Goal: Task Accomplishment & Management: Use online tool/utility

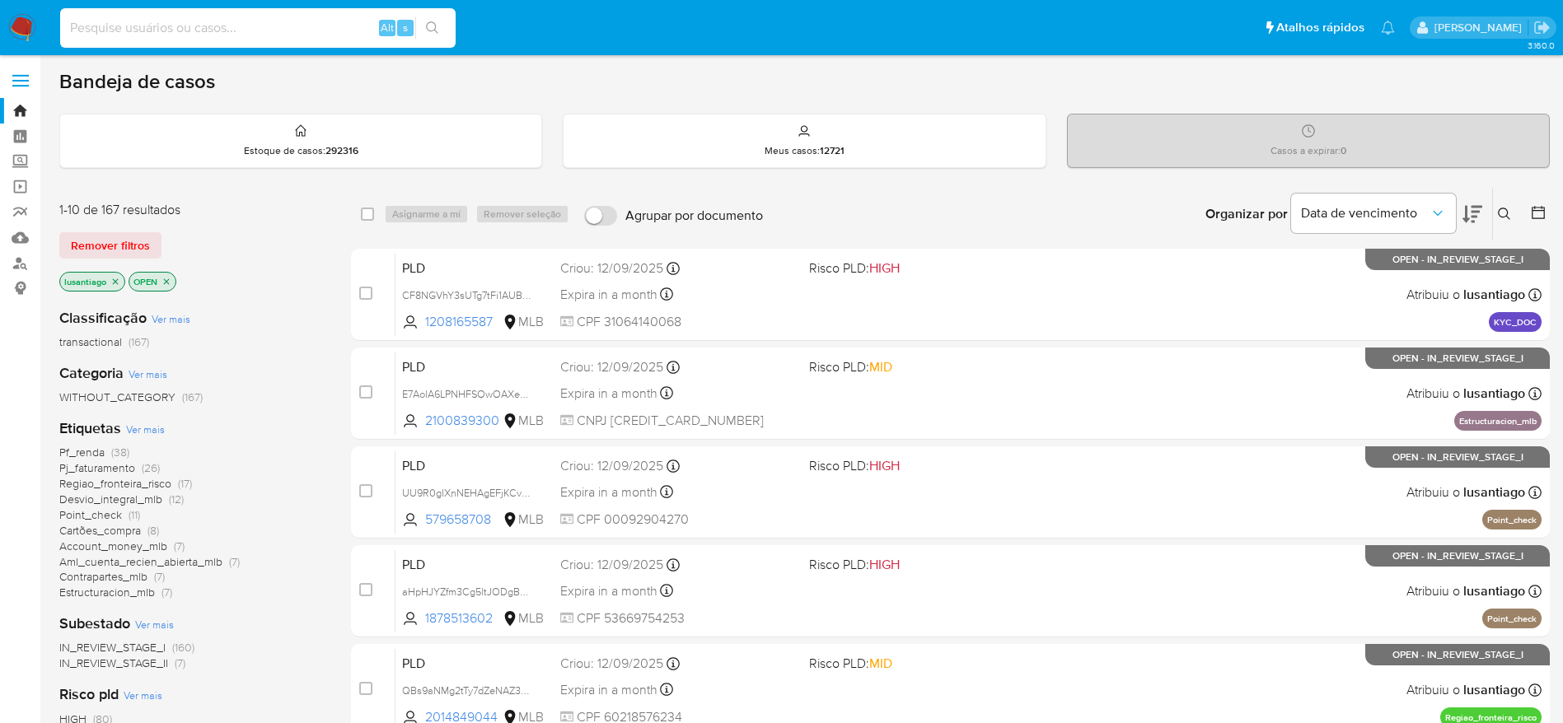
click at [262, 26] on input at bounding box center [258, 27] width 396 height 21
paste input "1917068106"
type input "1917068106"
click at [424, 29] on button "search-icon" at bounding box center [432, 27] width 34 height 23
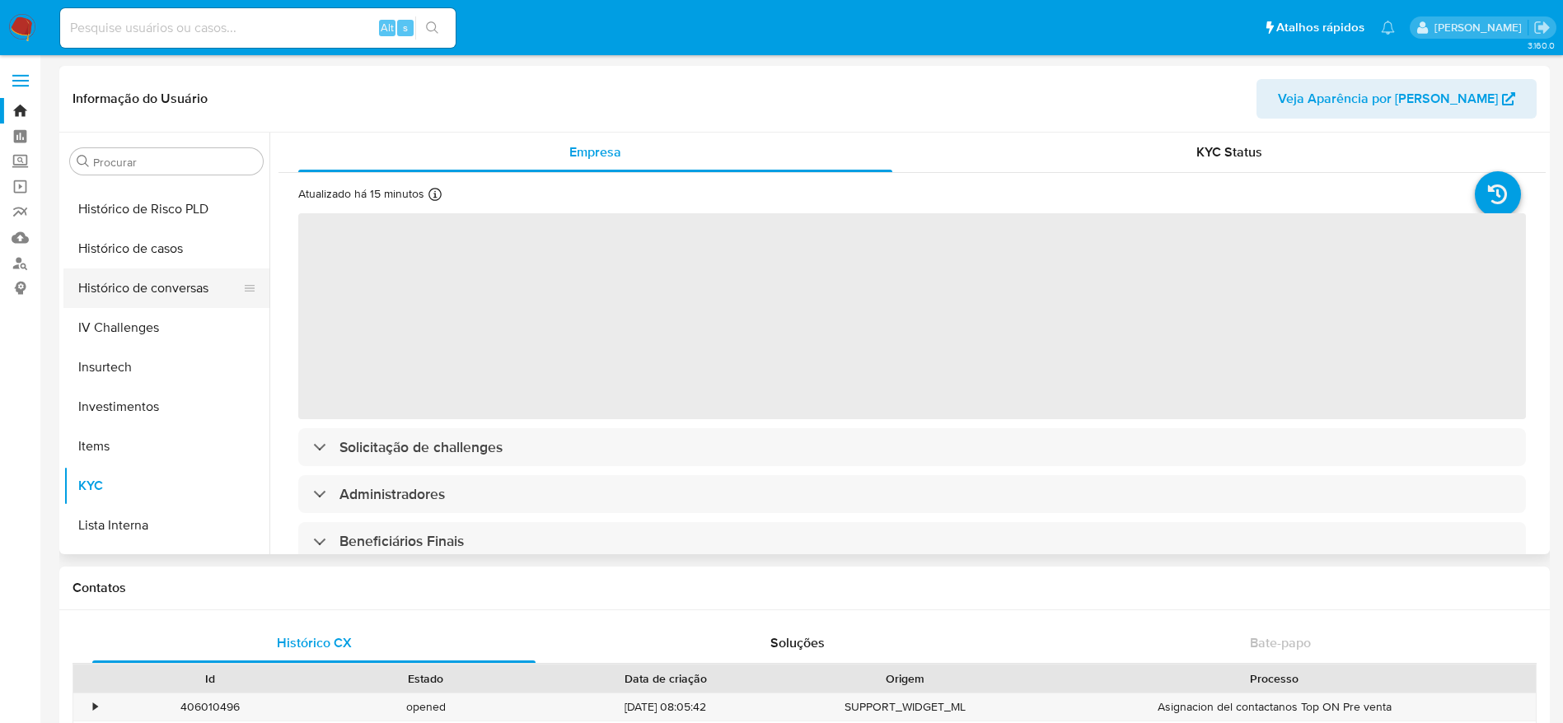
scroll to position [528, 0]
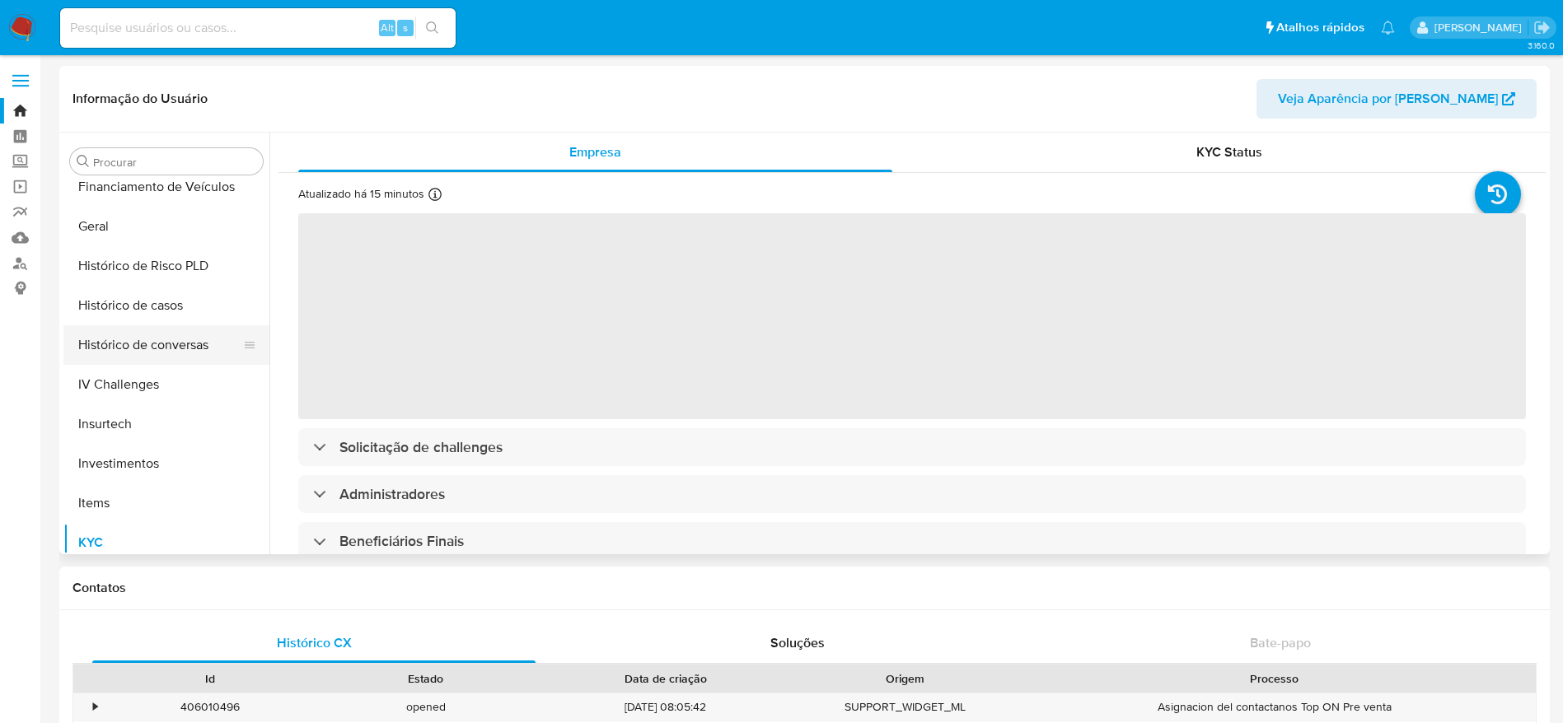
select select "10"
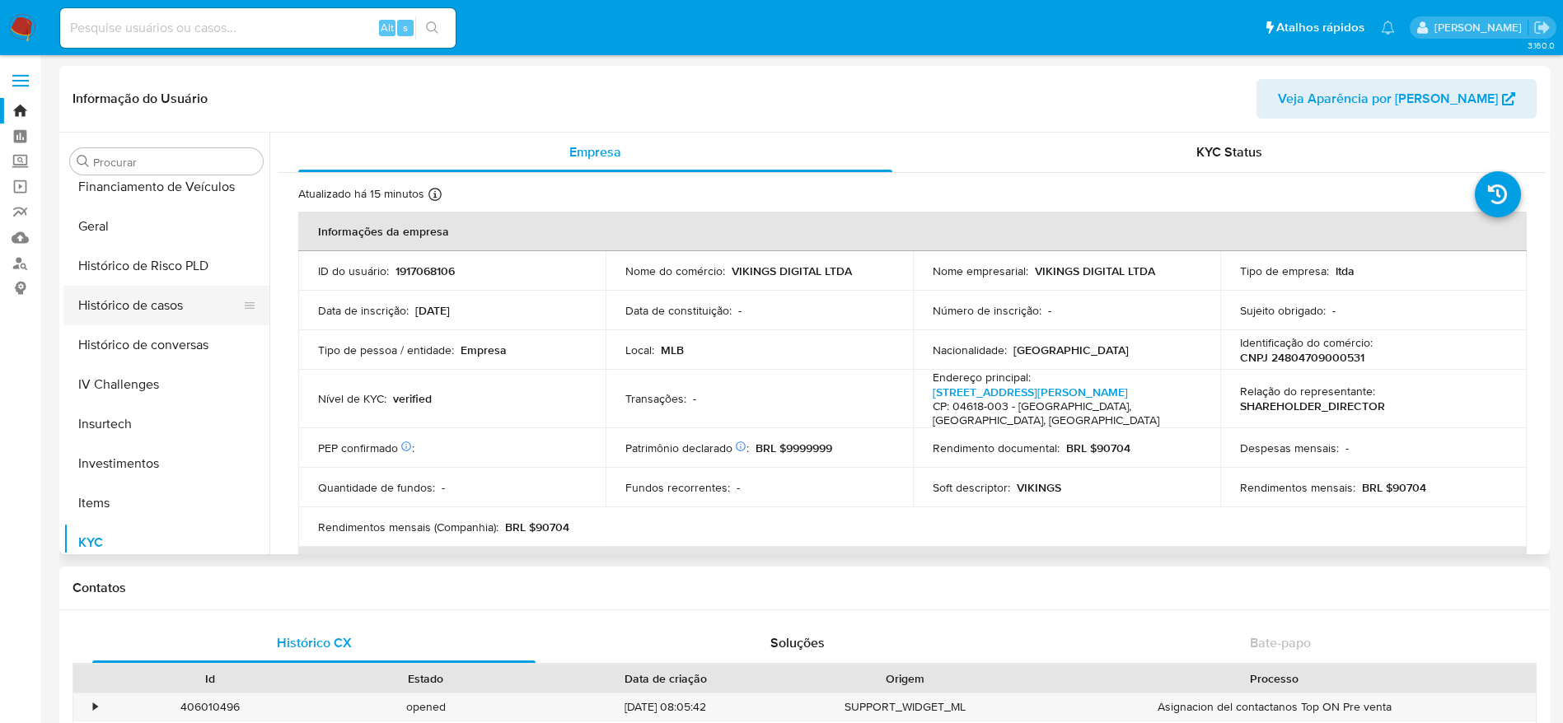
click at [154, 321] on button "Histórico de casos" at bounding box center [159, 306] width 193 height 40
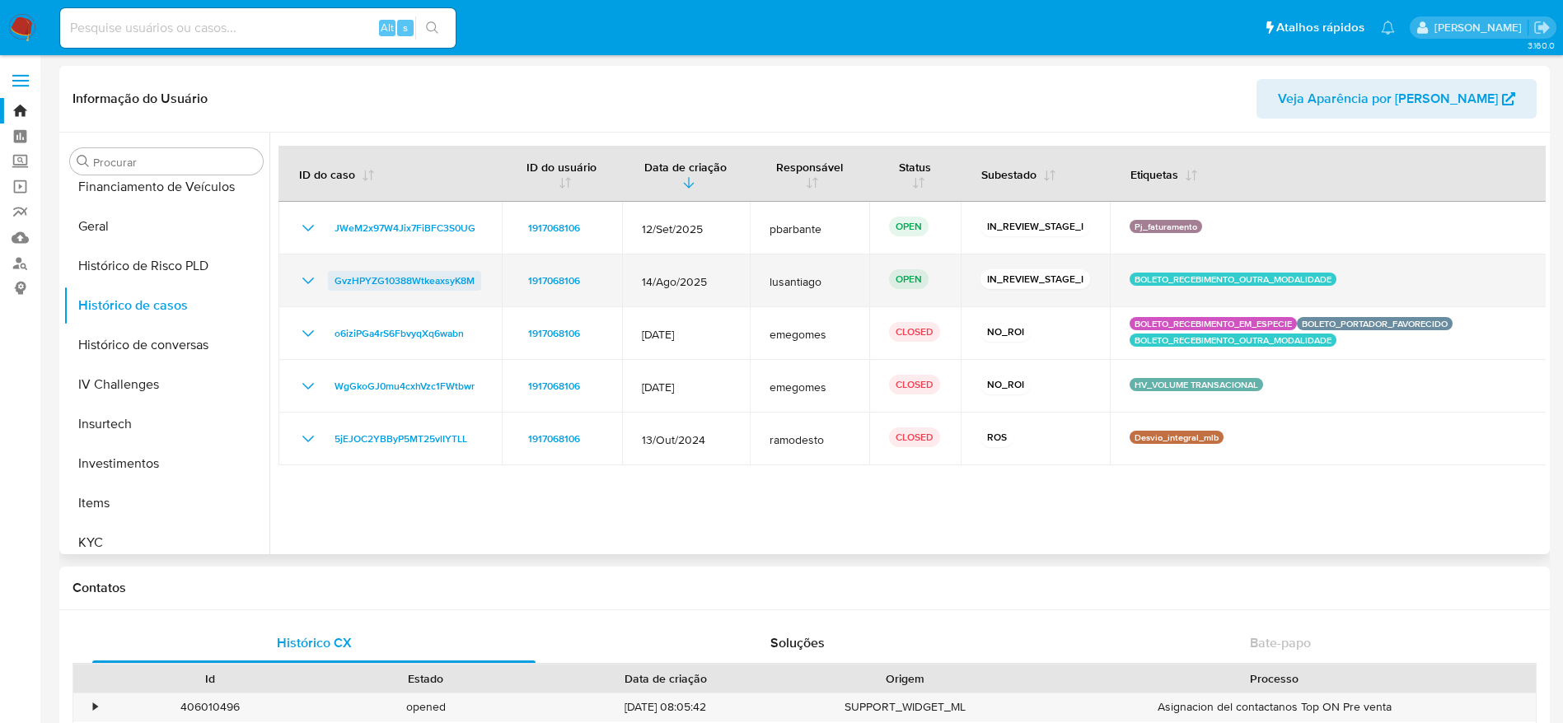
click at [396, 279] on span "GvzHPYZG10388WtkeaxsyK8M" at bounding box center [405, 281] width 140 height 20
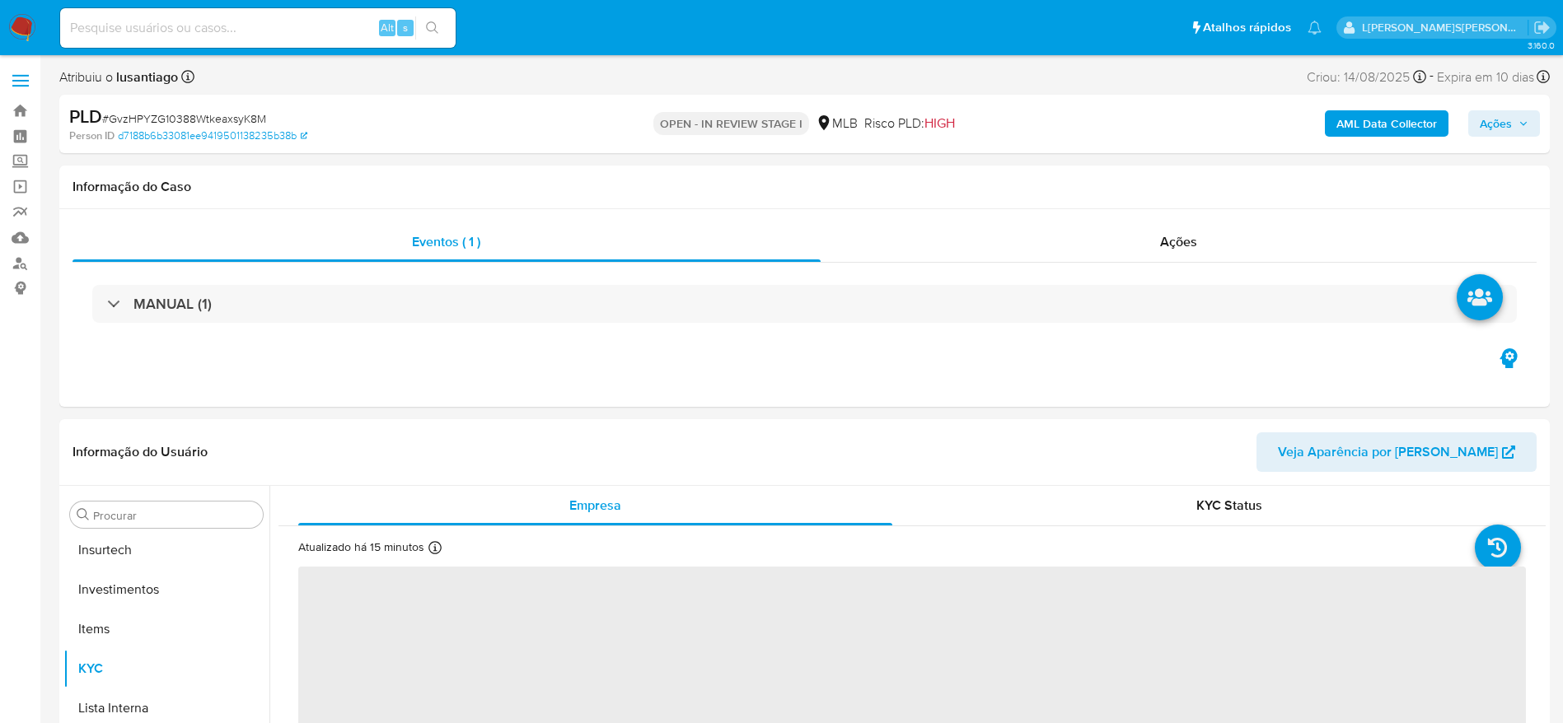
scroll to position [775, 0]
select select "10"
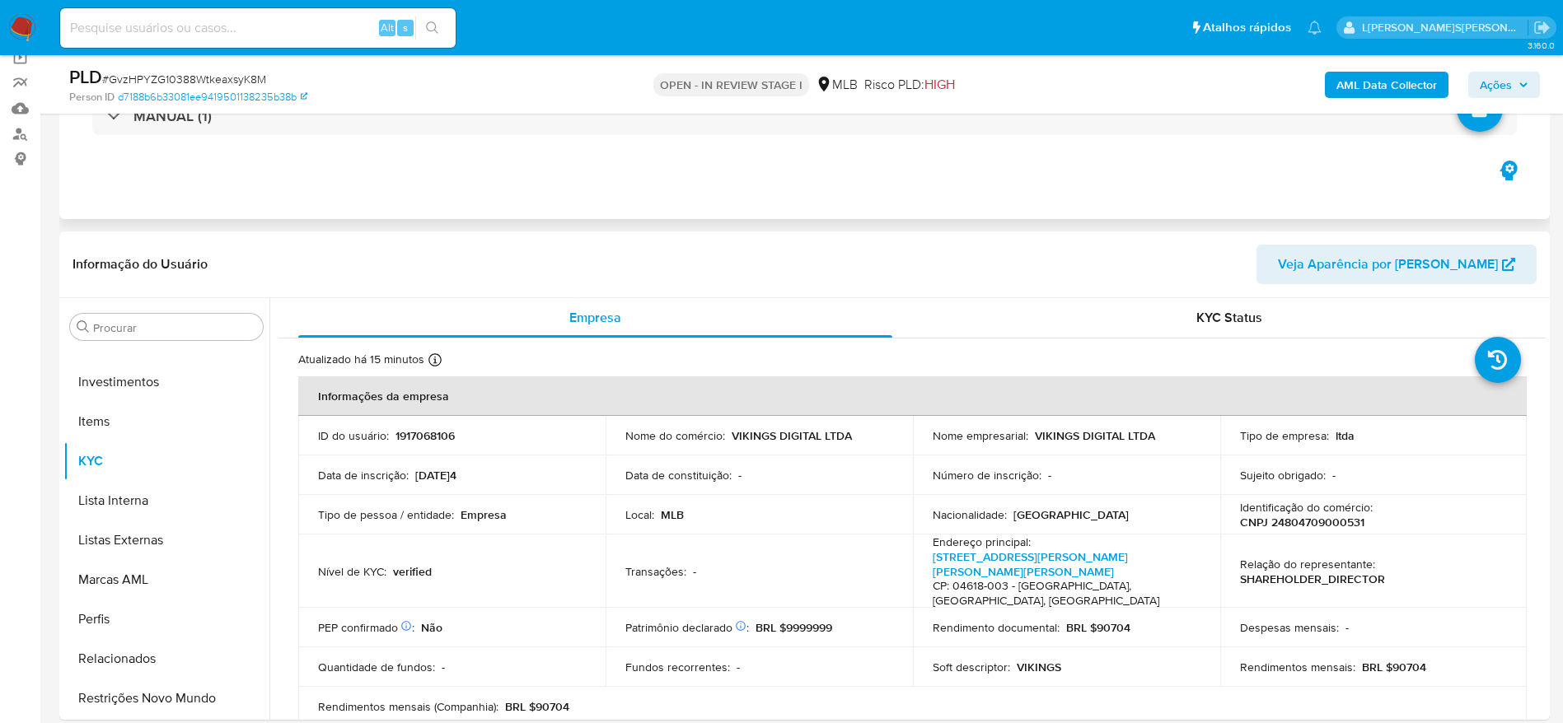
scroll to position [247, 0]
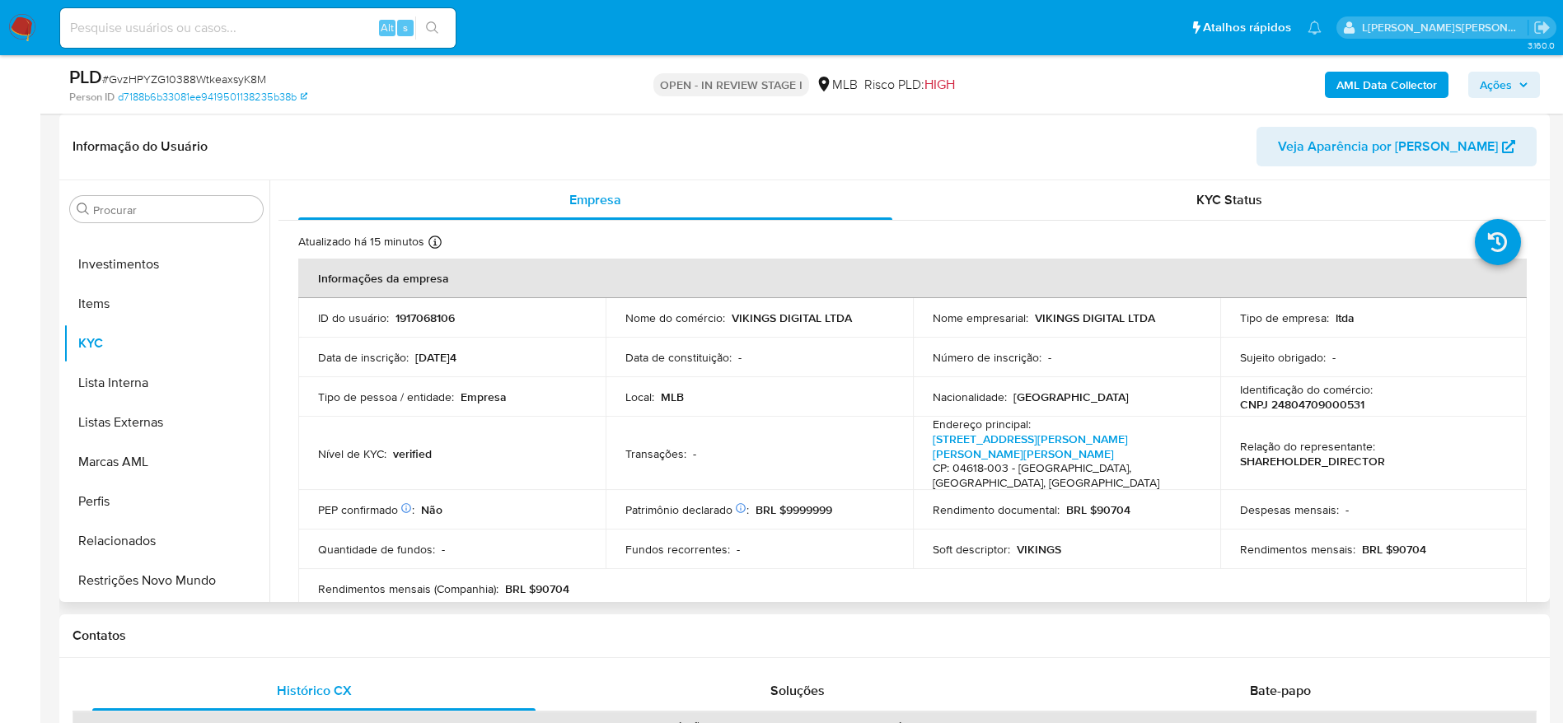
click at [1291, 406] on p "CNPJ 24804709000531" at bounding box center [1302, 404] width 124 height 15
copy p "24804709000531"
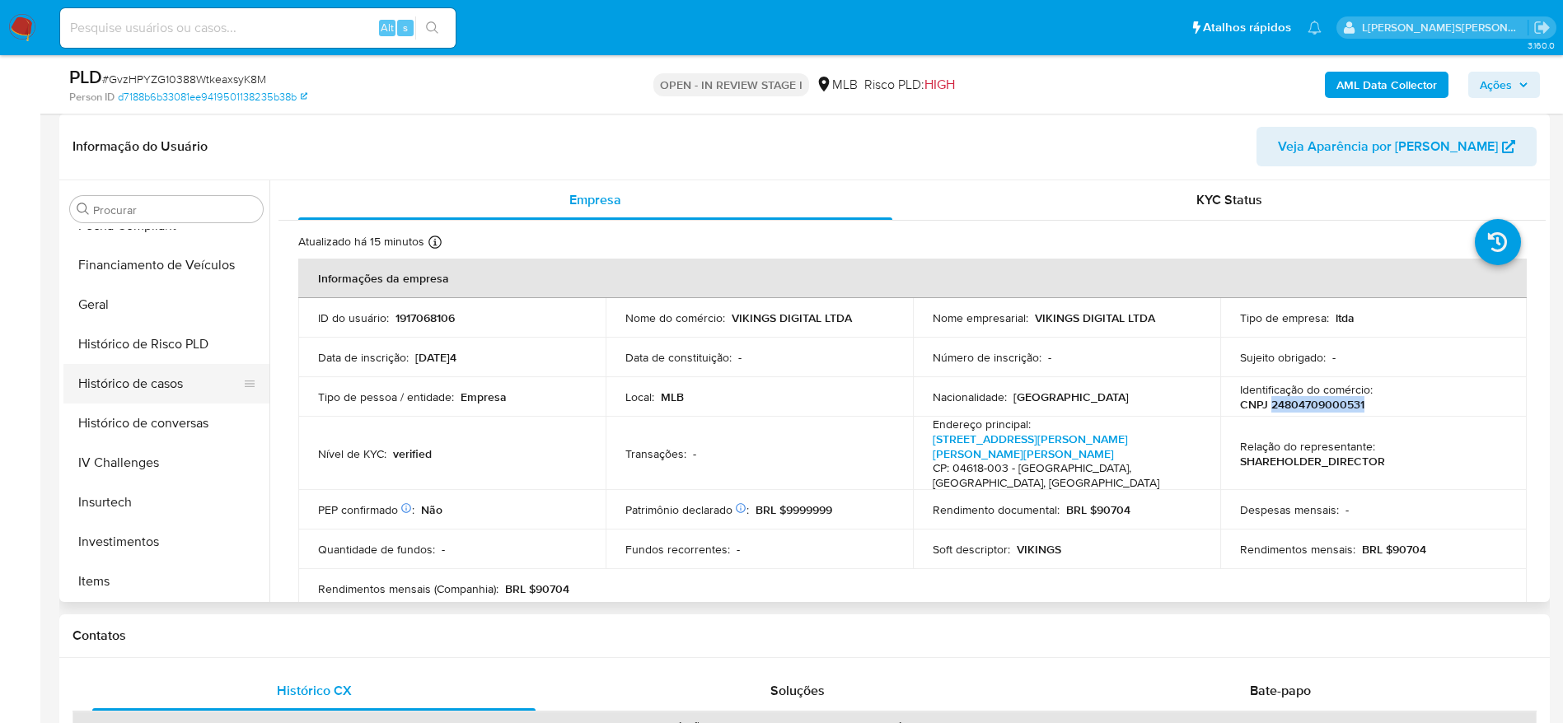
scroll to position [405, 0]
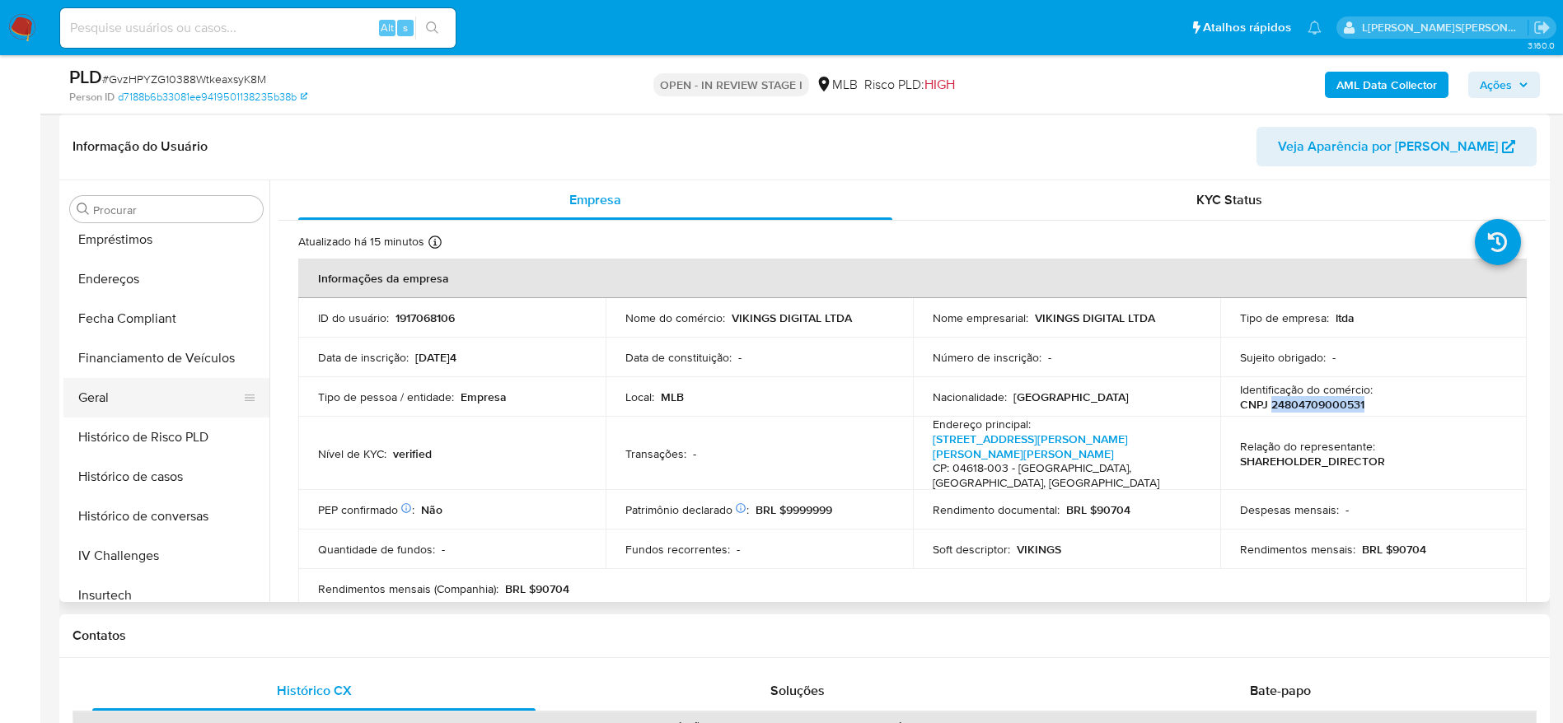
click at [142, 402] on button "Geral" at bounding box center [159, 398] width 193 height 40
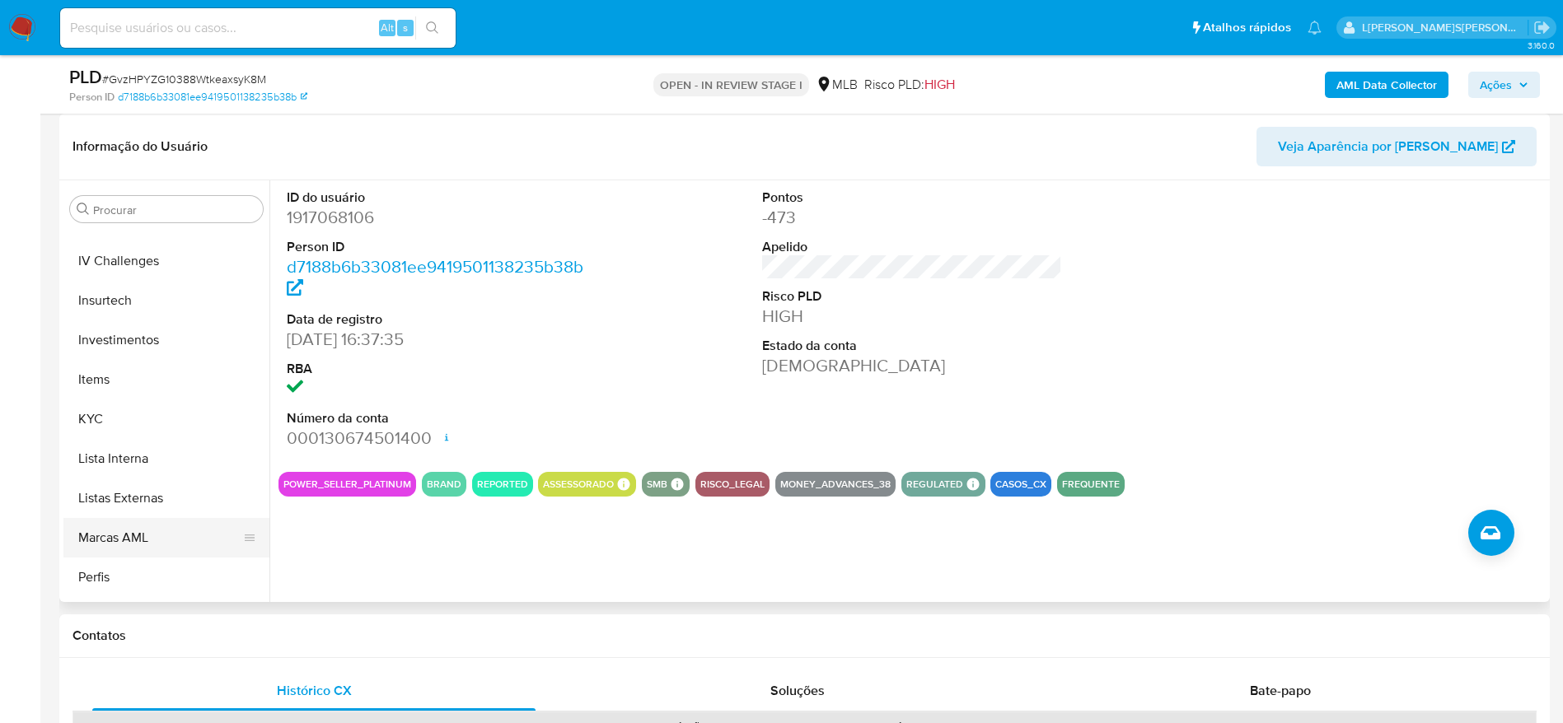
scroll to position [775, 0]
click at [104, 350] on button "KYC" at bounding box center [159, 344] width 193 height 40
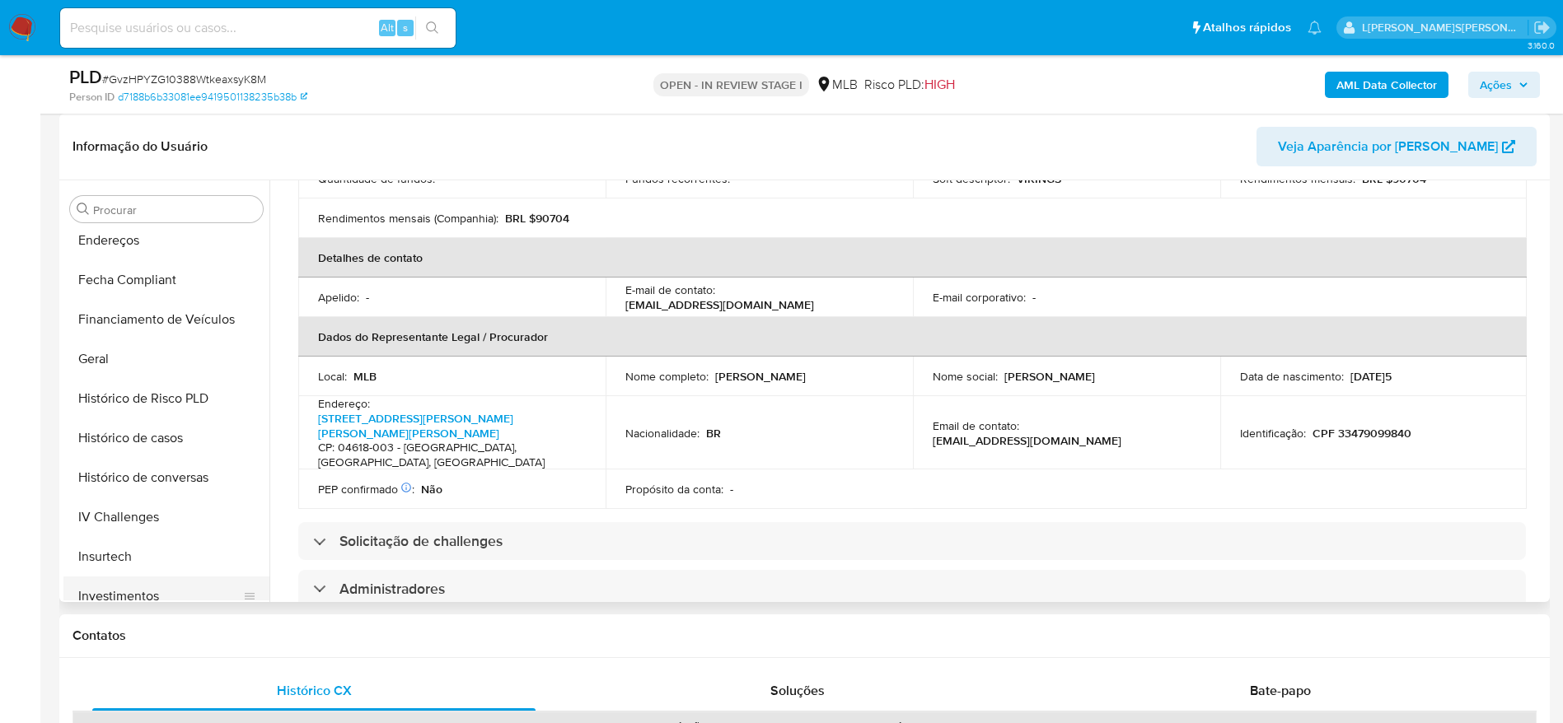
scroll to position [405, 0]
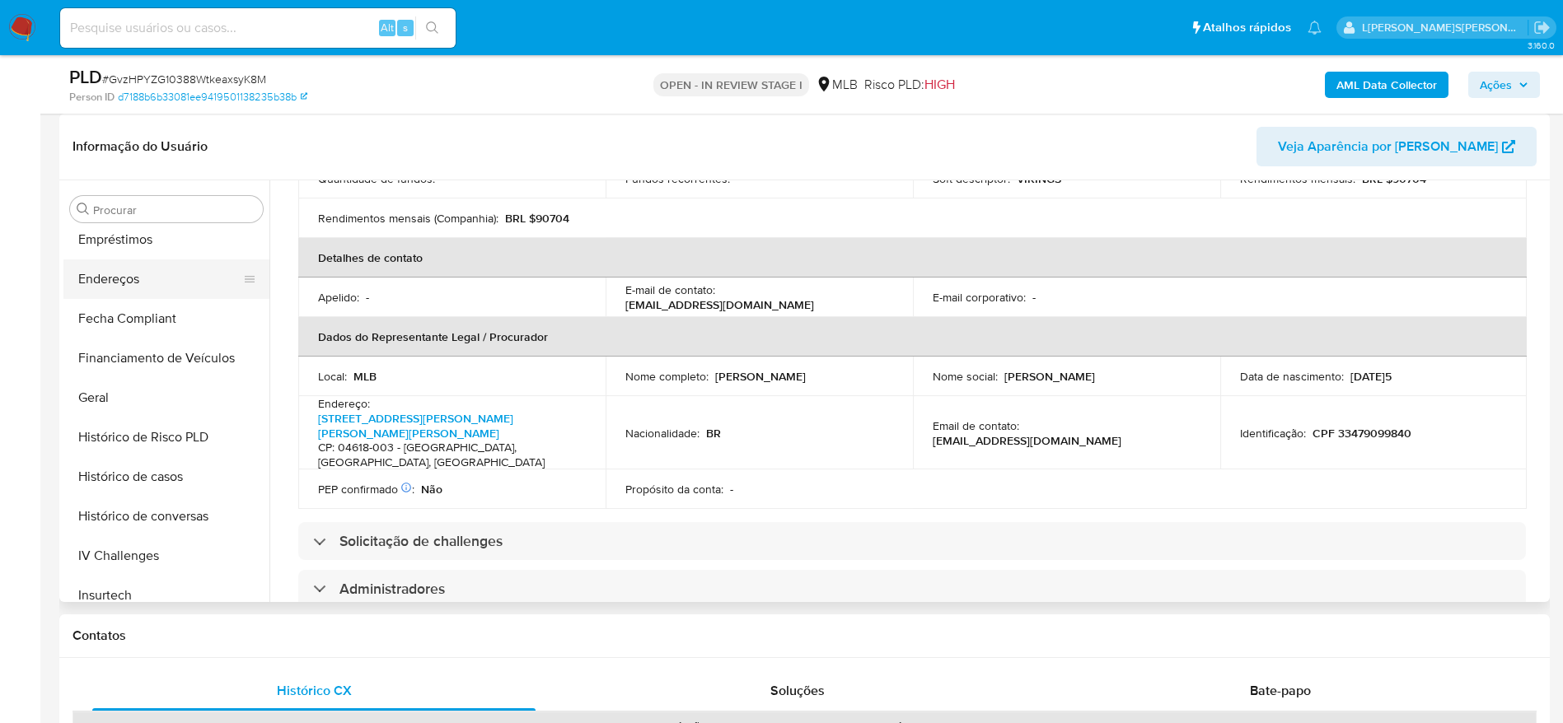
click at [123, 270] on button "Endereços" at bounding box center [159, 280] width 193 height 40
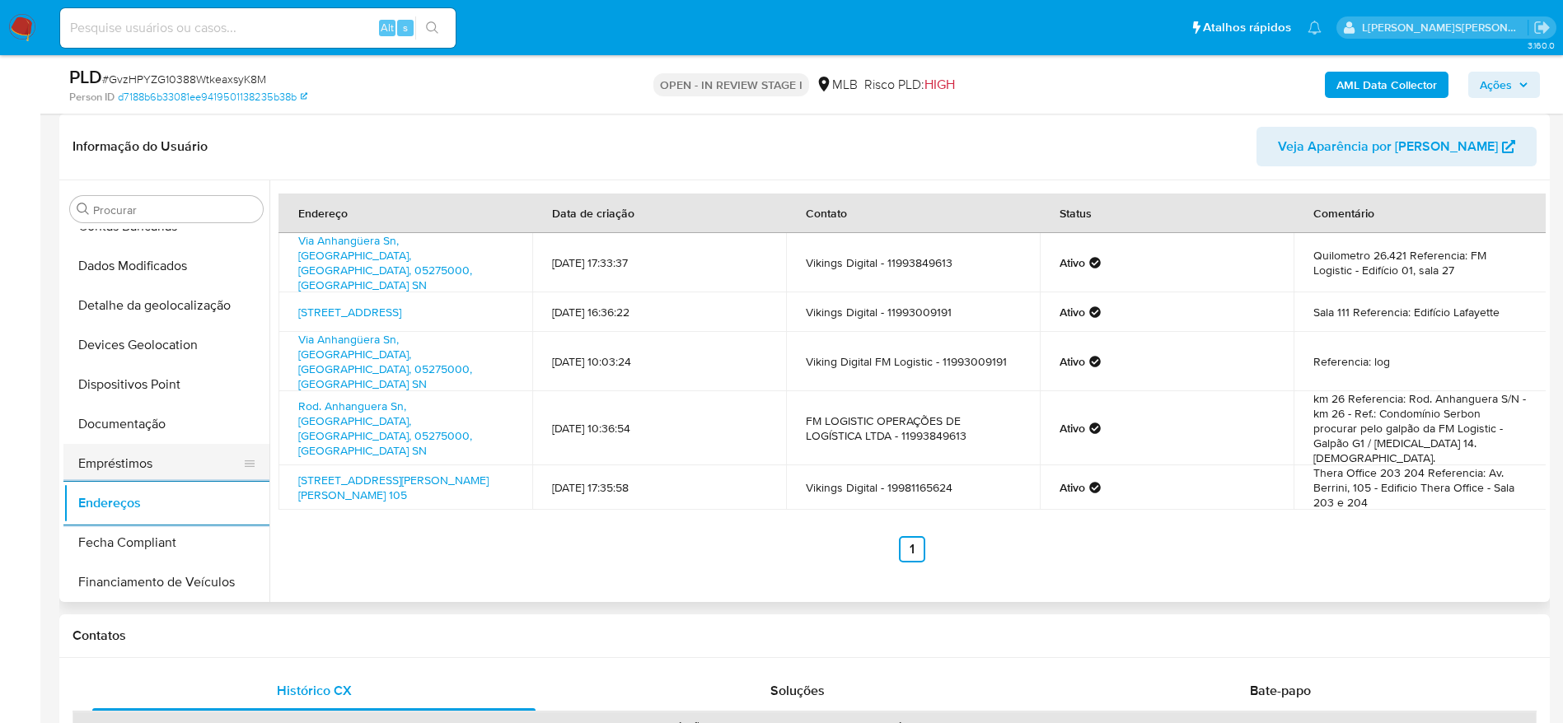
scroll to position [157, 0]
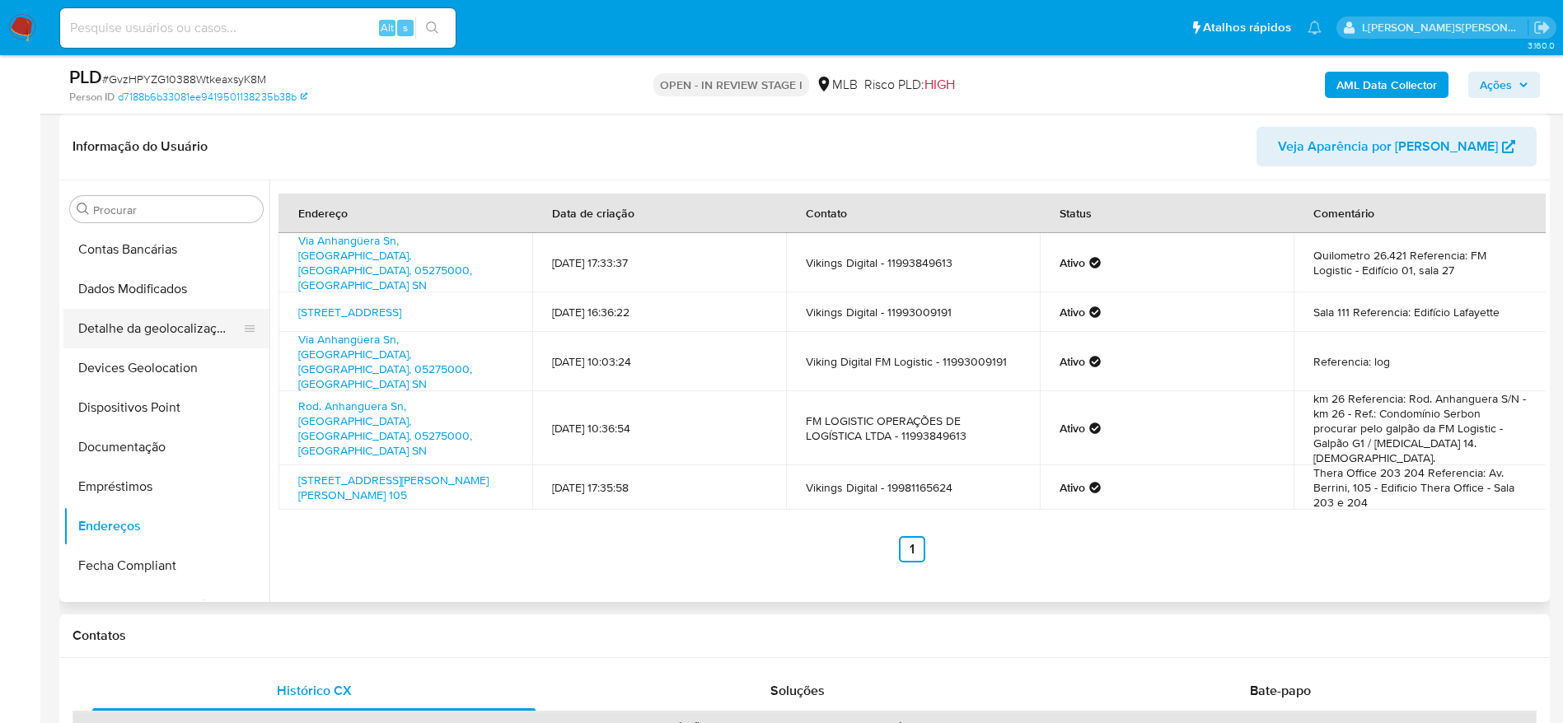
click at [161, 336] on button "Detalhe da geolocalização" at bounding box center [159, 329] width 193 height 40
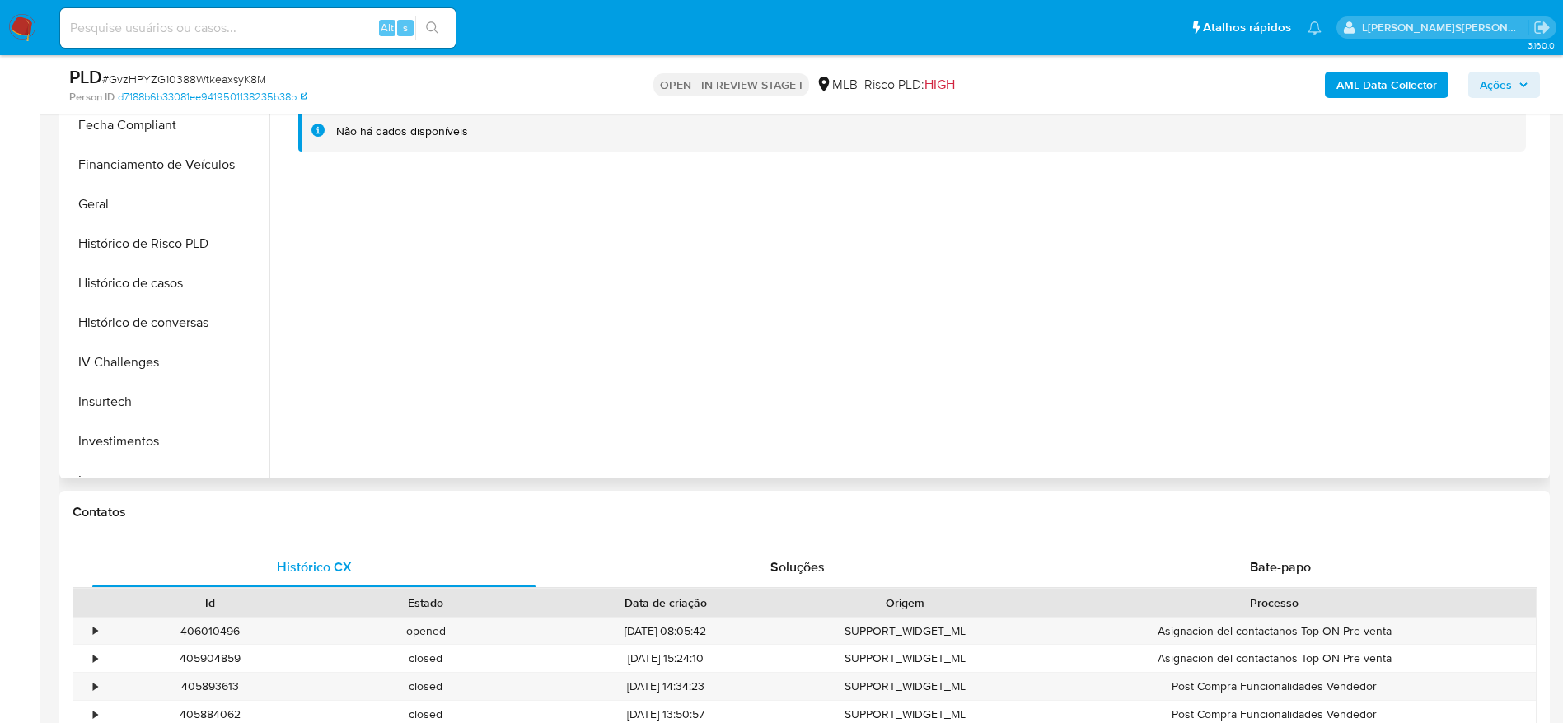
scroll to position [775, 0]
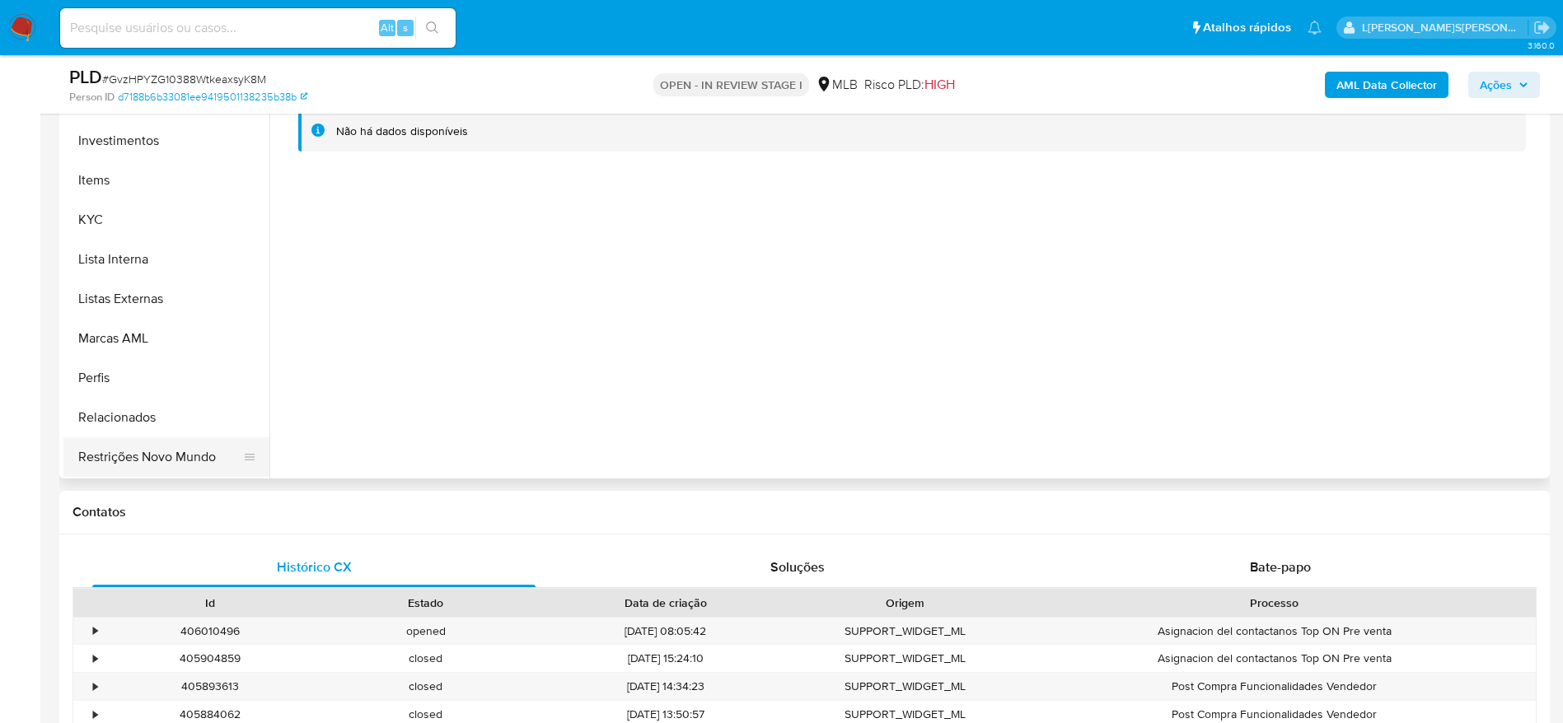
drag, startPoint x: 150, startPoint y: 452, endPoint x: 168, endPoint y: 454, distance: 18.2
click at [150, 453] on button "Restrições Novo Mundo" at bounding box center [159, 458] width 193 height 40
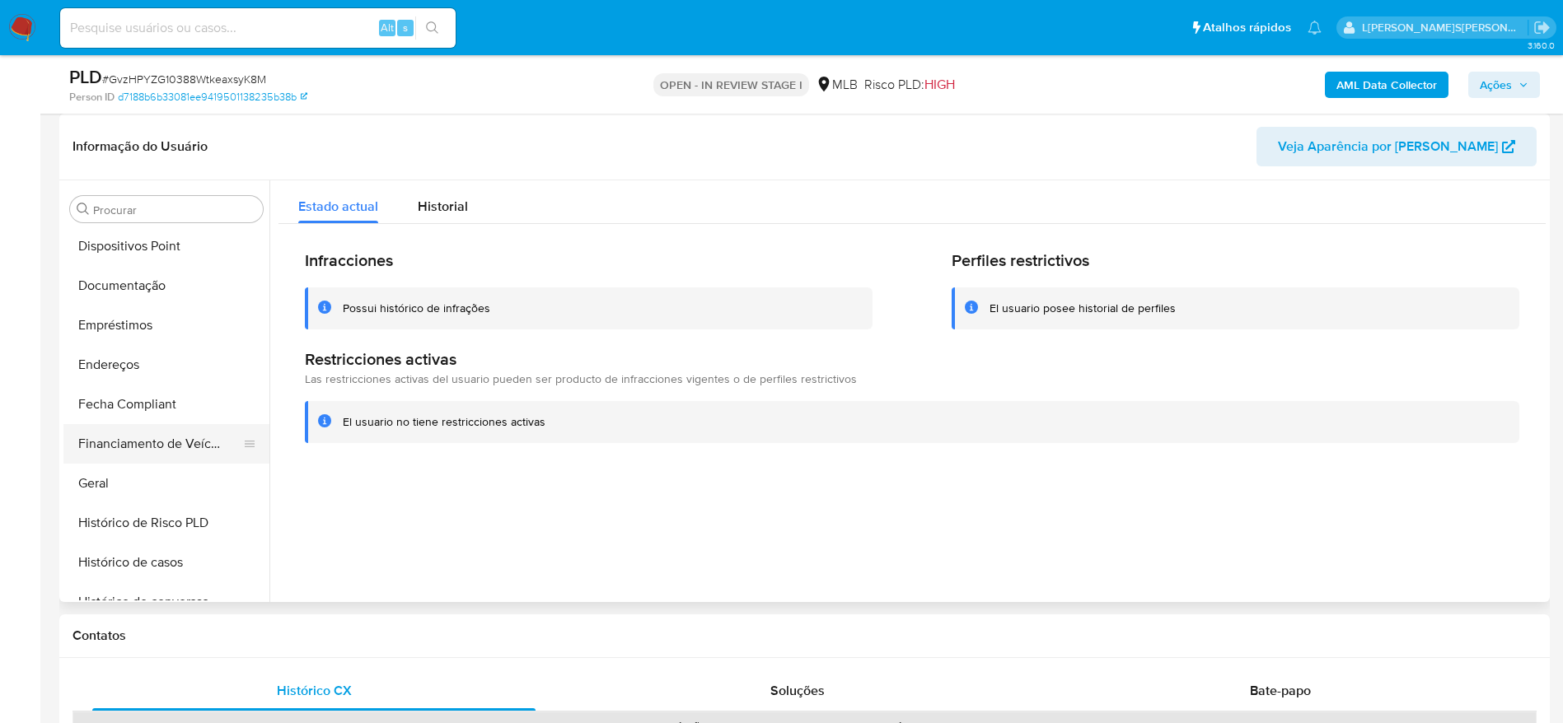
scroll to position [281, 0]
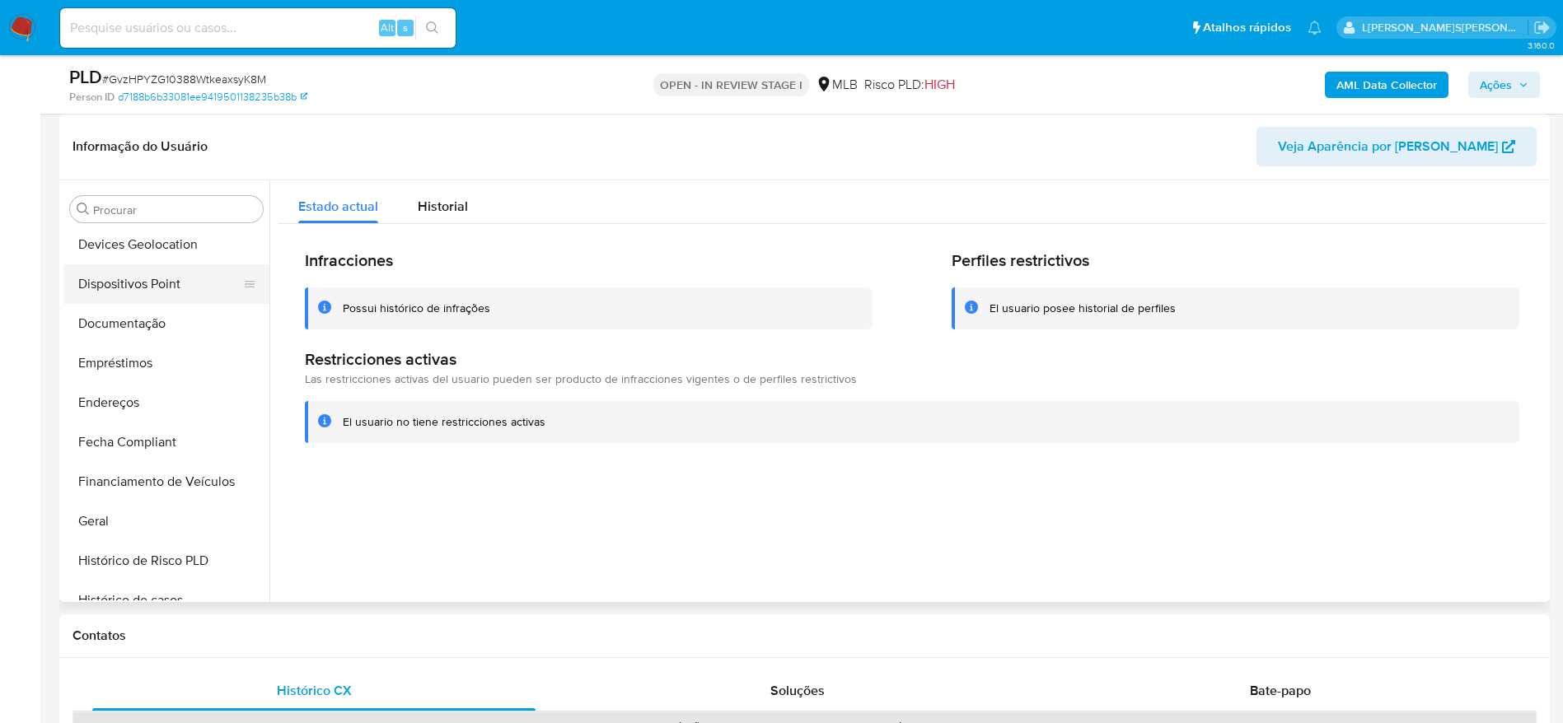
click at [141, 282] on button "Dispositivos Point" at bounding box center [159, 285] width 193 height 40
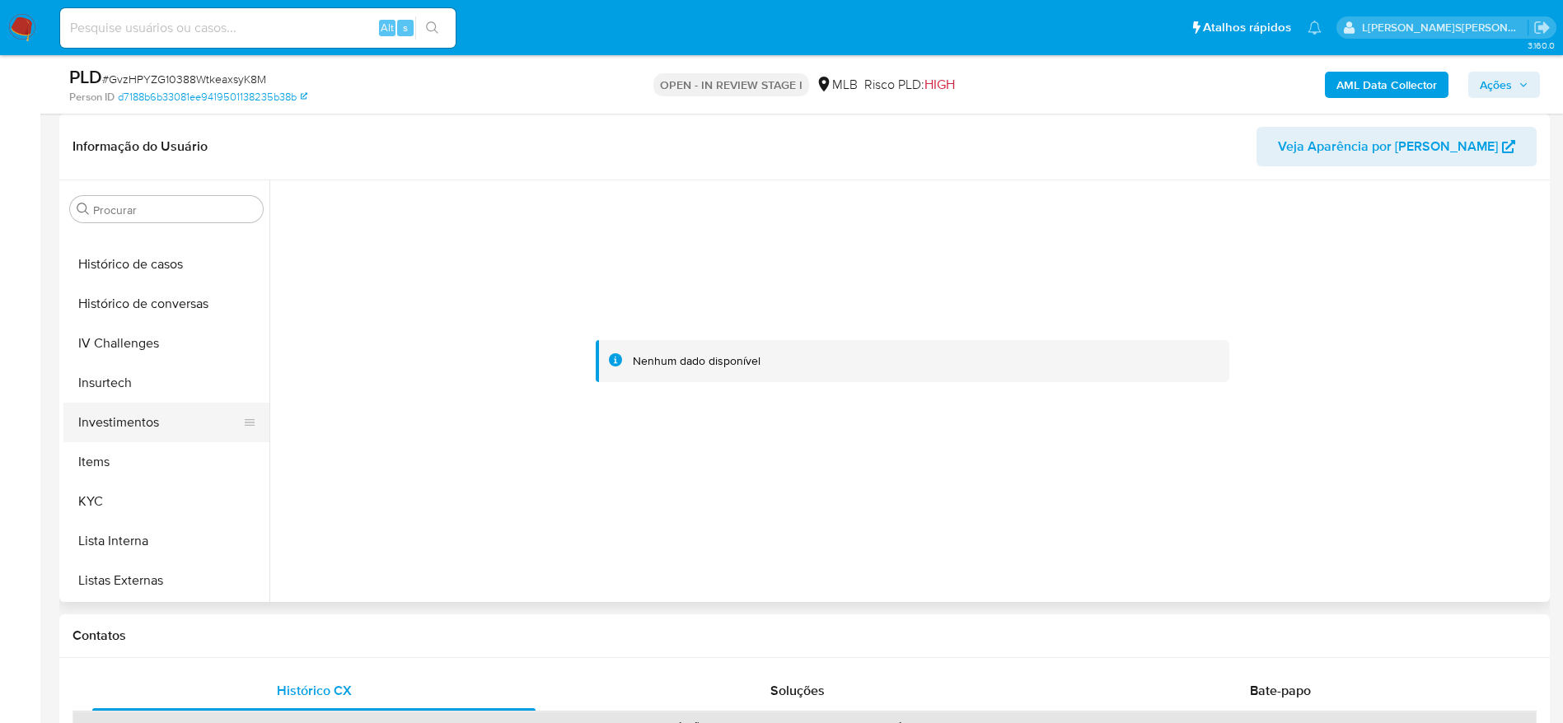
scroll to position [652, 0]
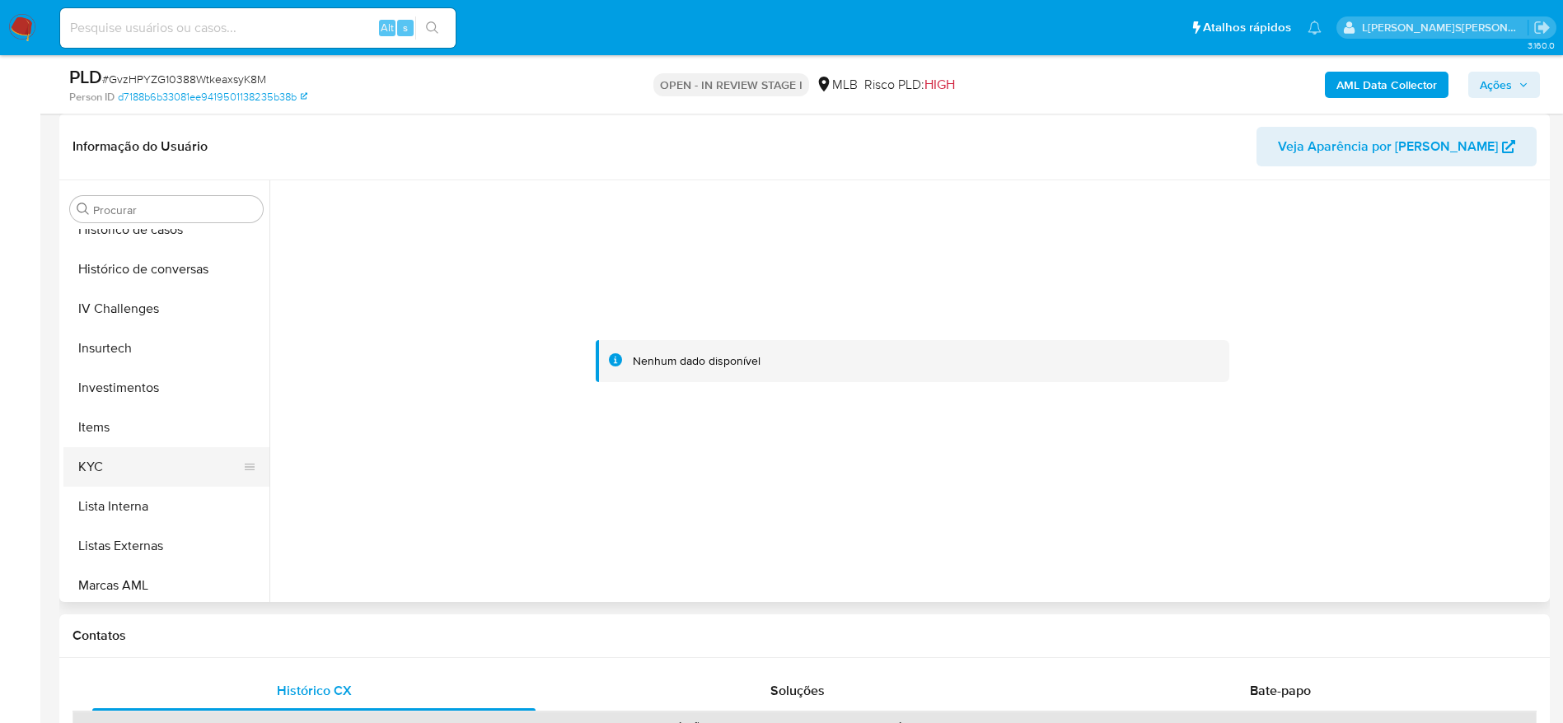
click at [122, 485] on button "KYC" at bounding box center [159, 467] width 193 height 40
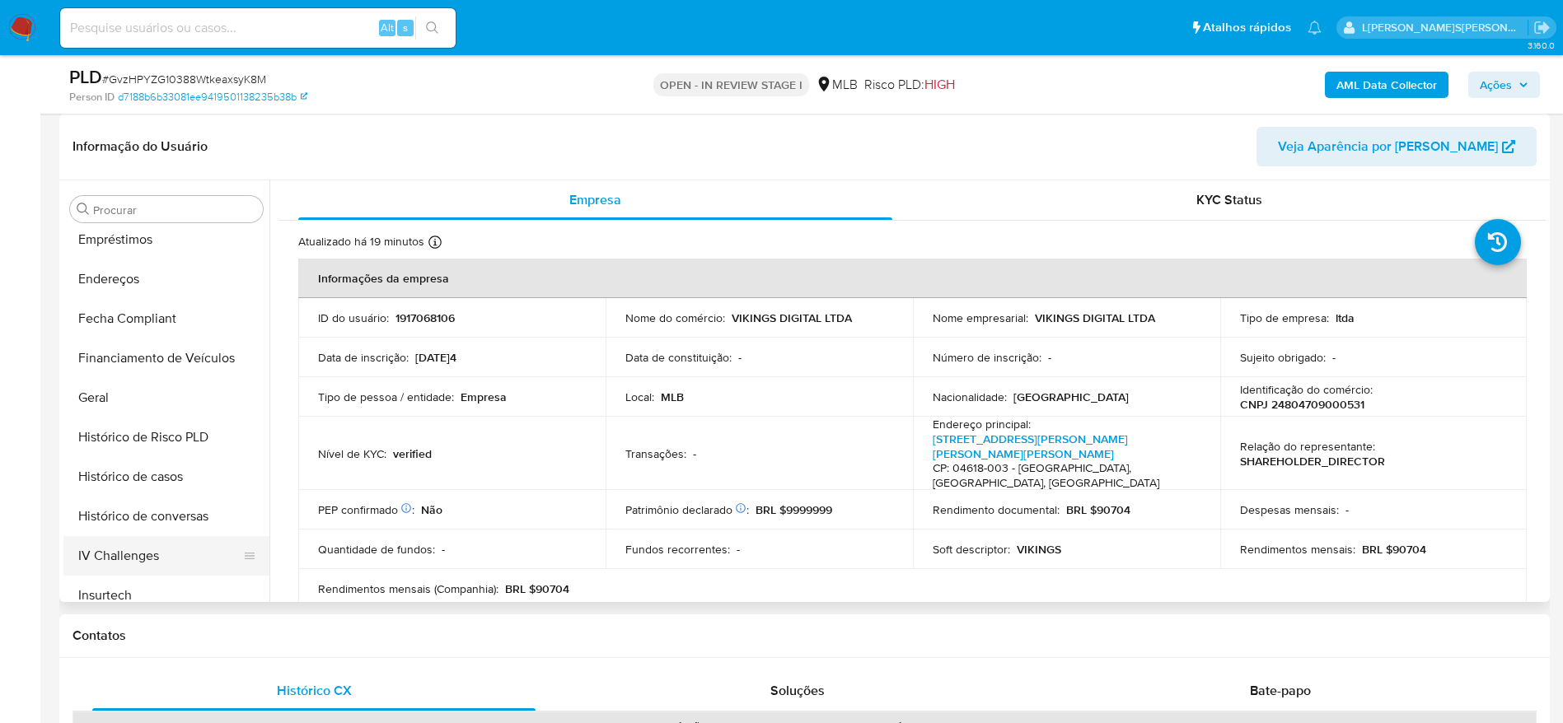
scroll to position [281, 0]
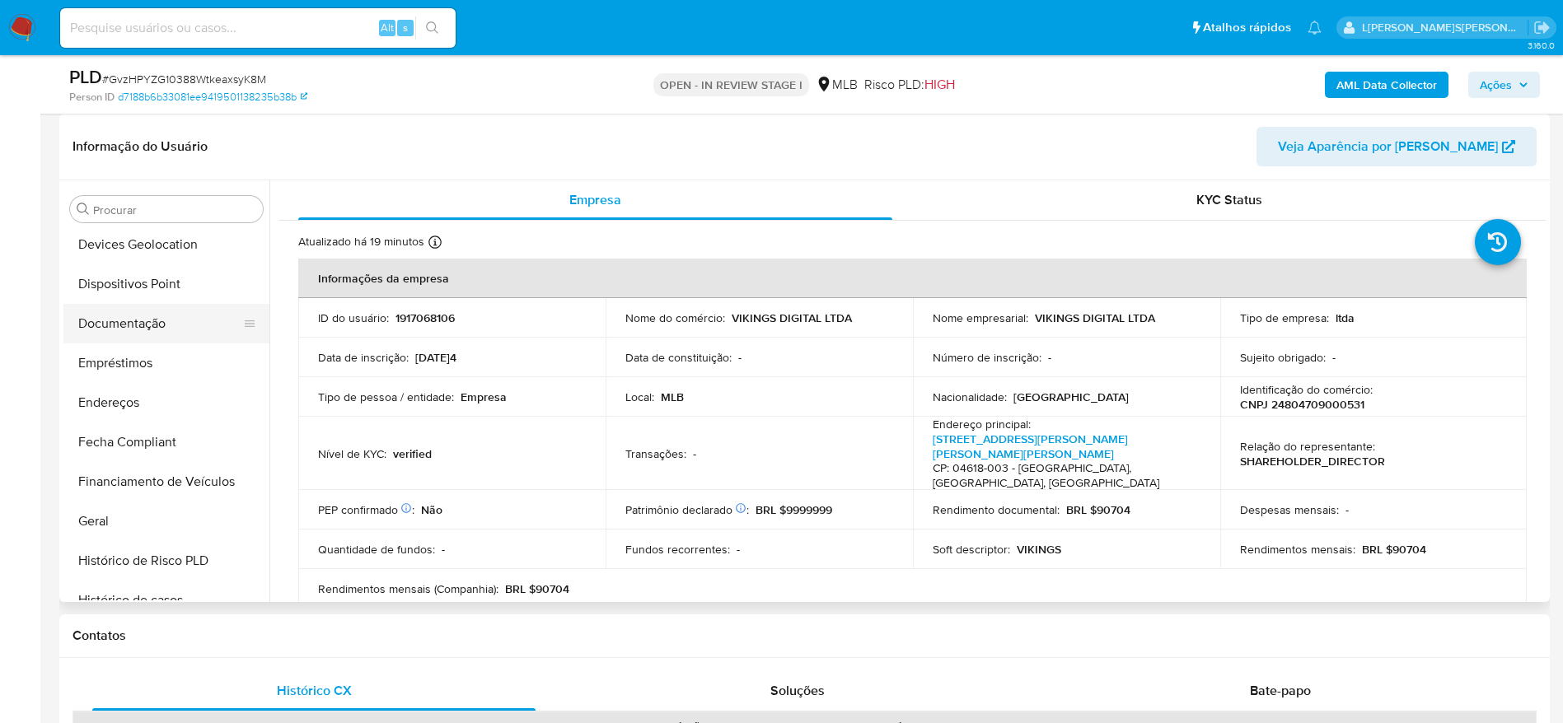
click at [166, 330] on button "Documentação" at bounding box center [159, 324] width 193 height 40
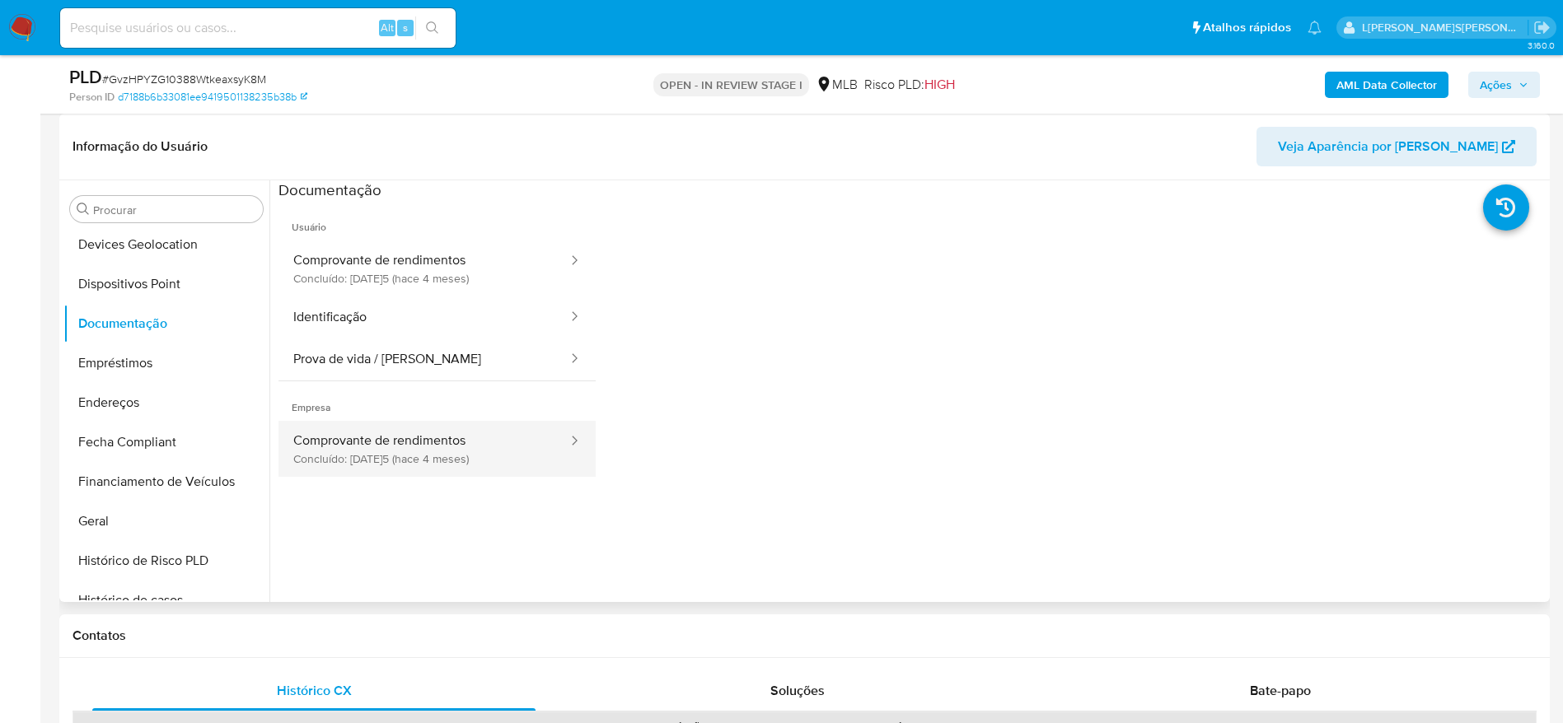
click at [461, 460] on button "Comprovante de rendimentos Concluído: 29/05/2025 (hace 4 meses)" at bounding box center [424, 449] width 291 height 56
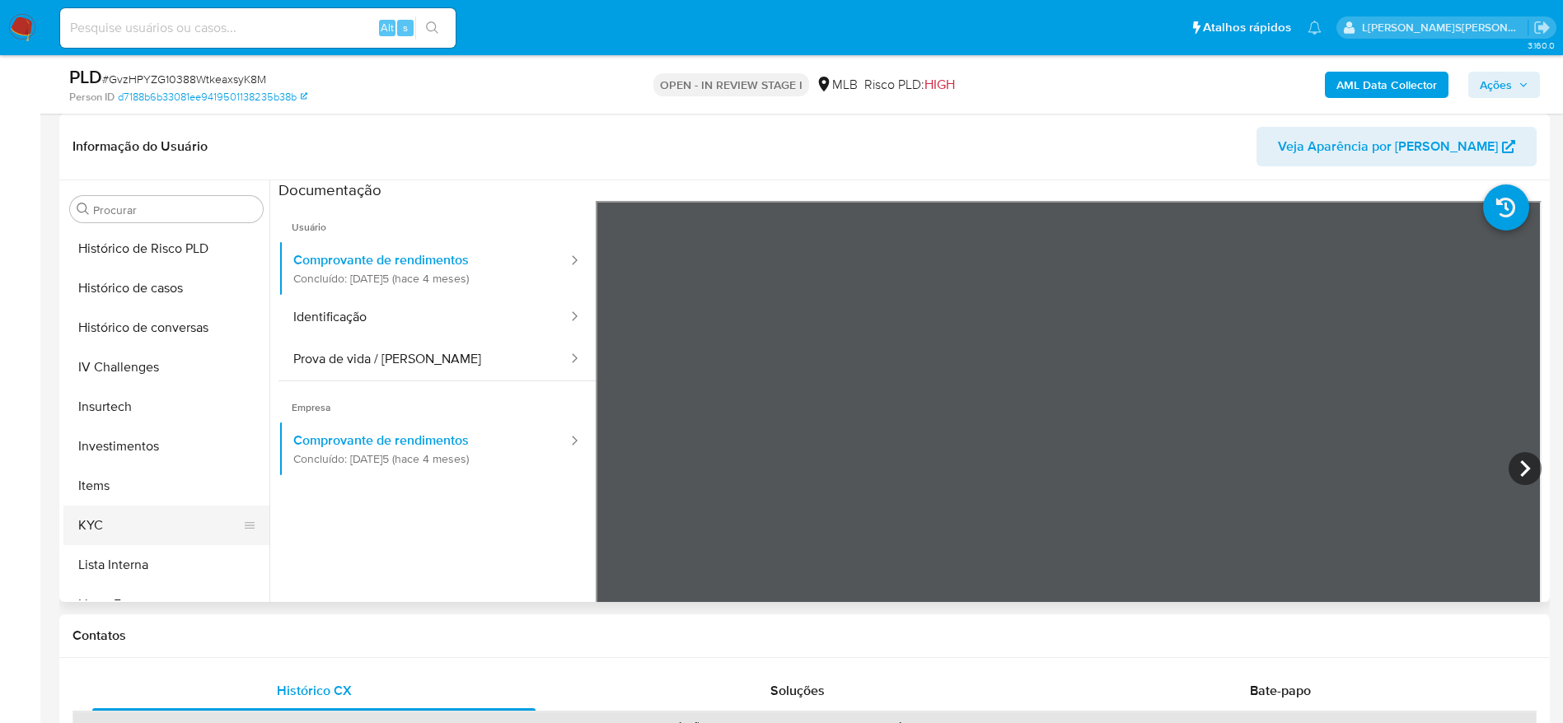
scroll to position [652, 0]
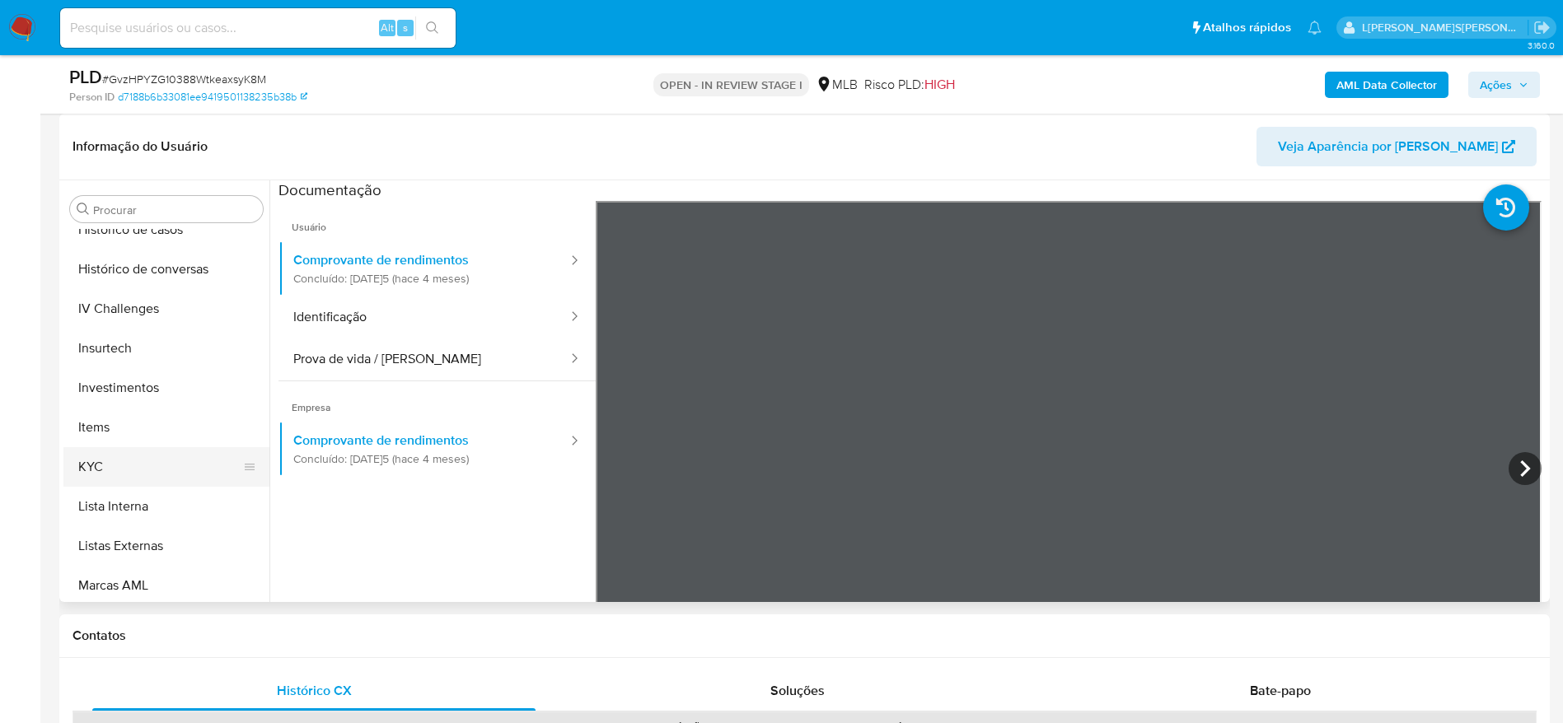
click at [126, 468] on button "KYC" at bounding box center [159, 467] width 193 height 40
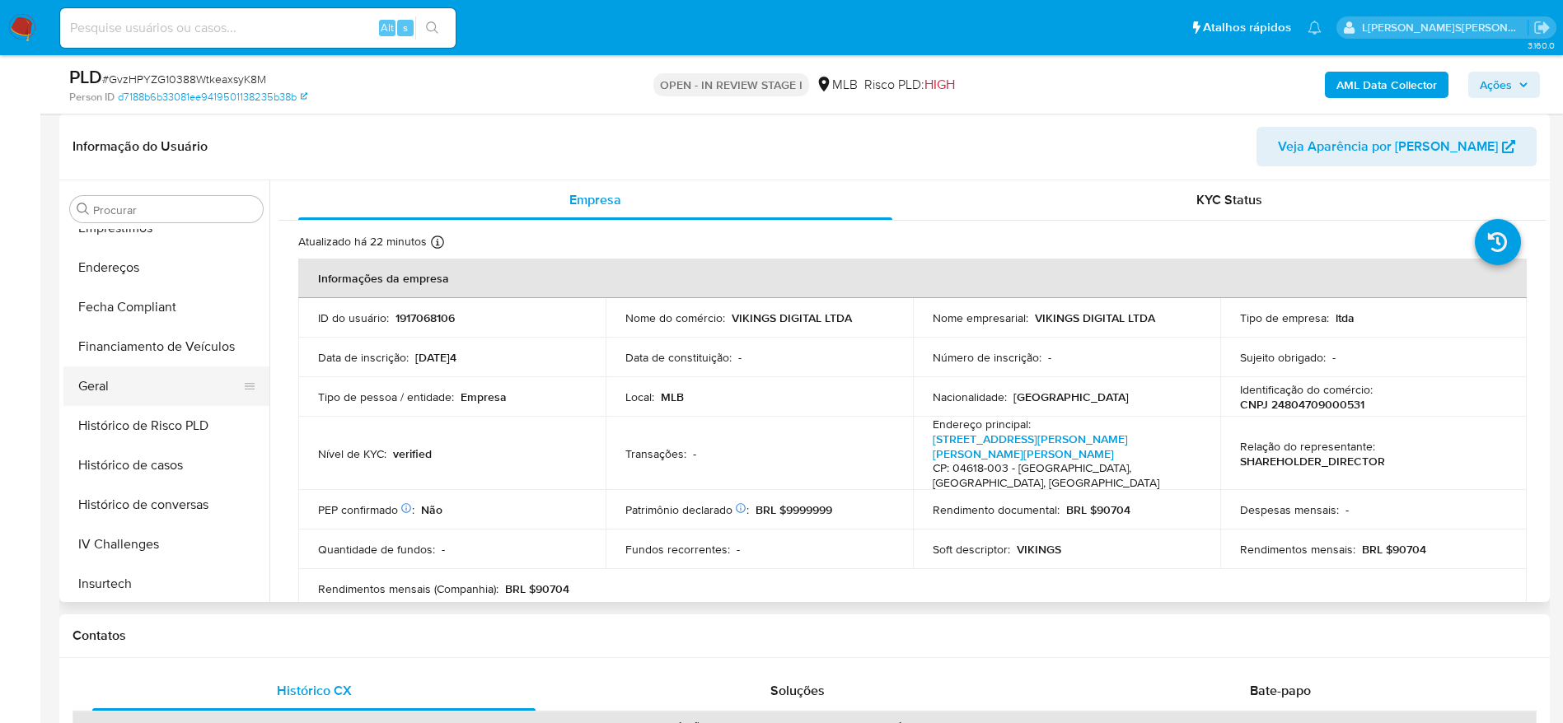
scroll to position [405, 0]
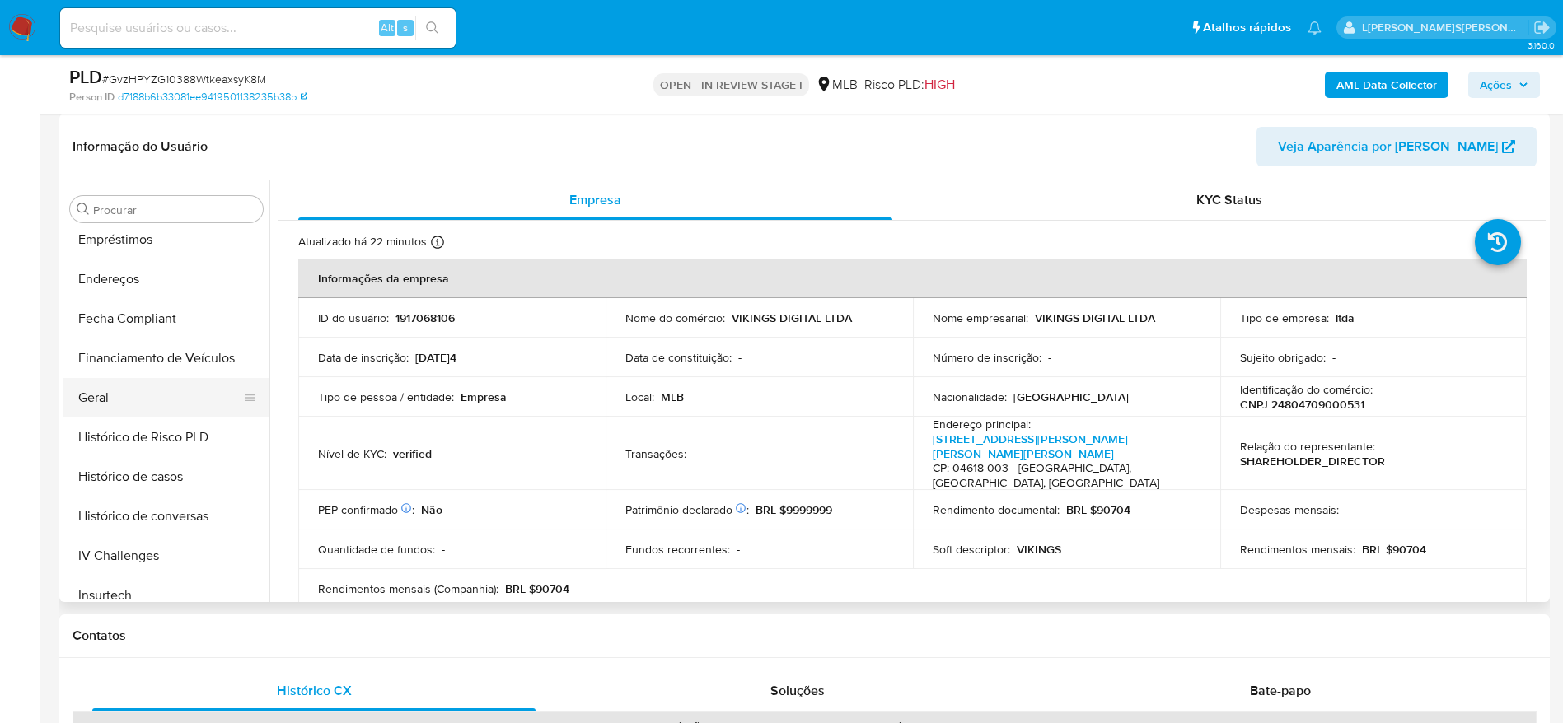
click at [96, 405] on button "Geral" at bounding box center [159, 398] width 193 height 40
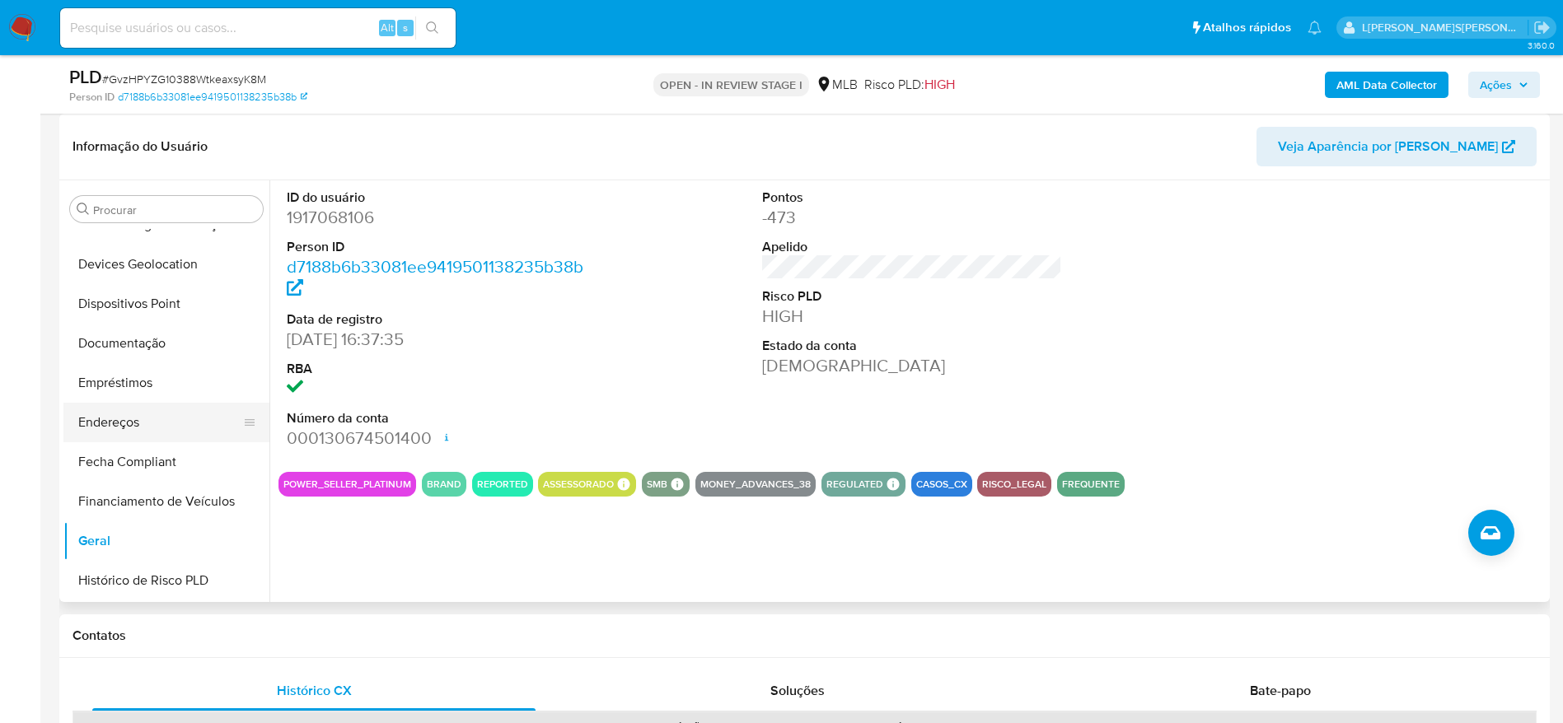
scroll to position [157, 0]
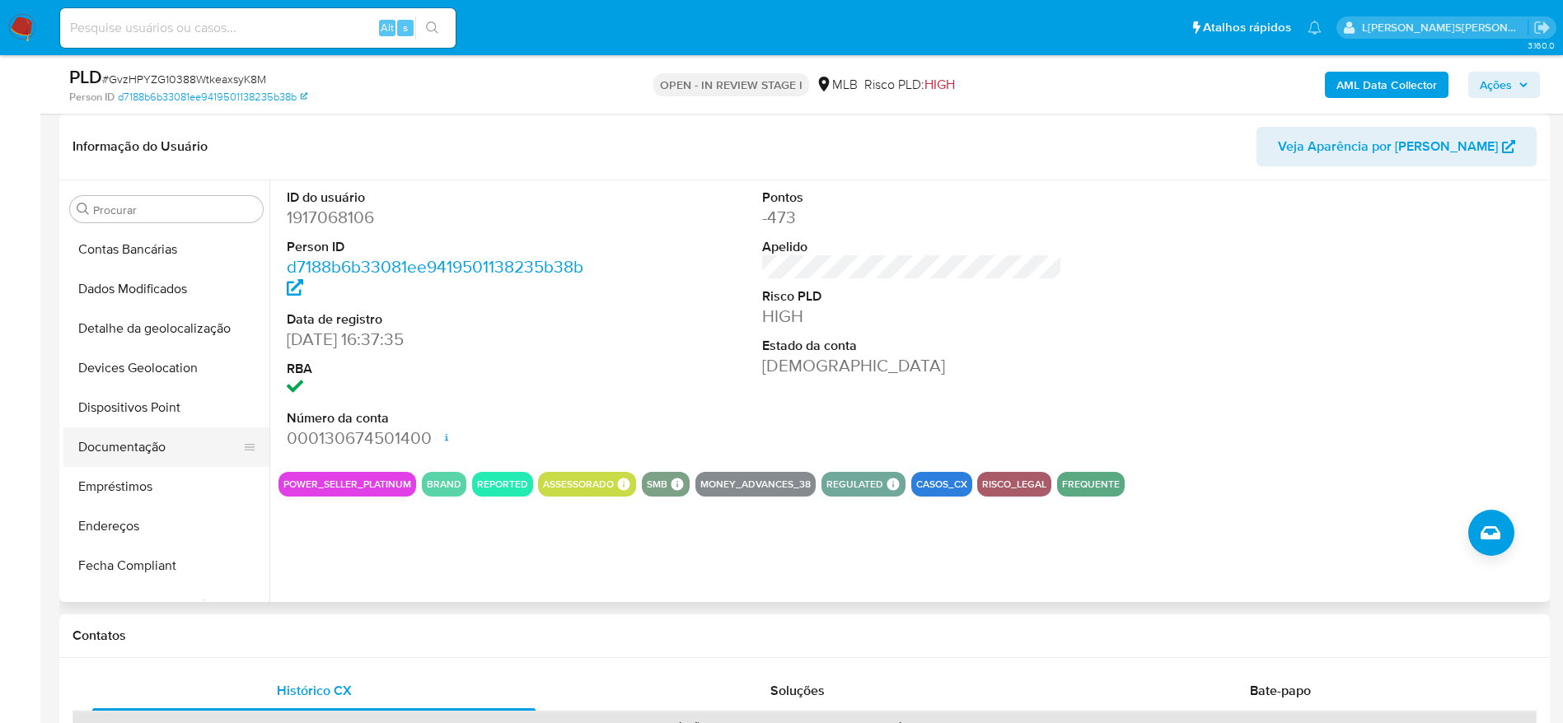
click at [122, 445] on button "Documentação" at bounding box center [159, 448] width 193 height 40
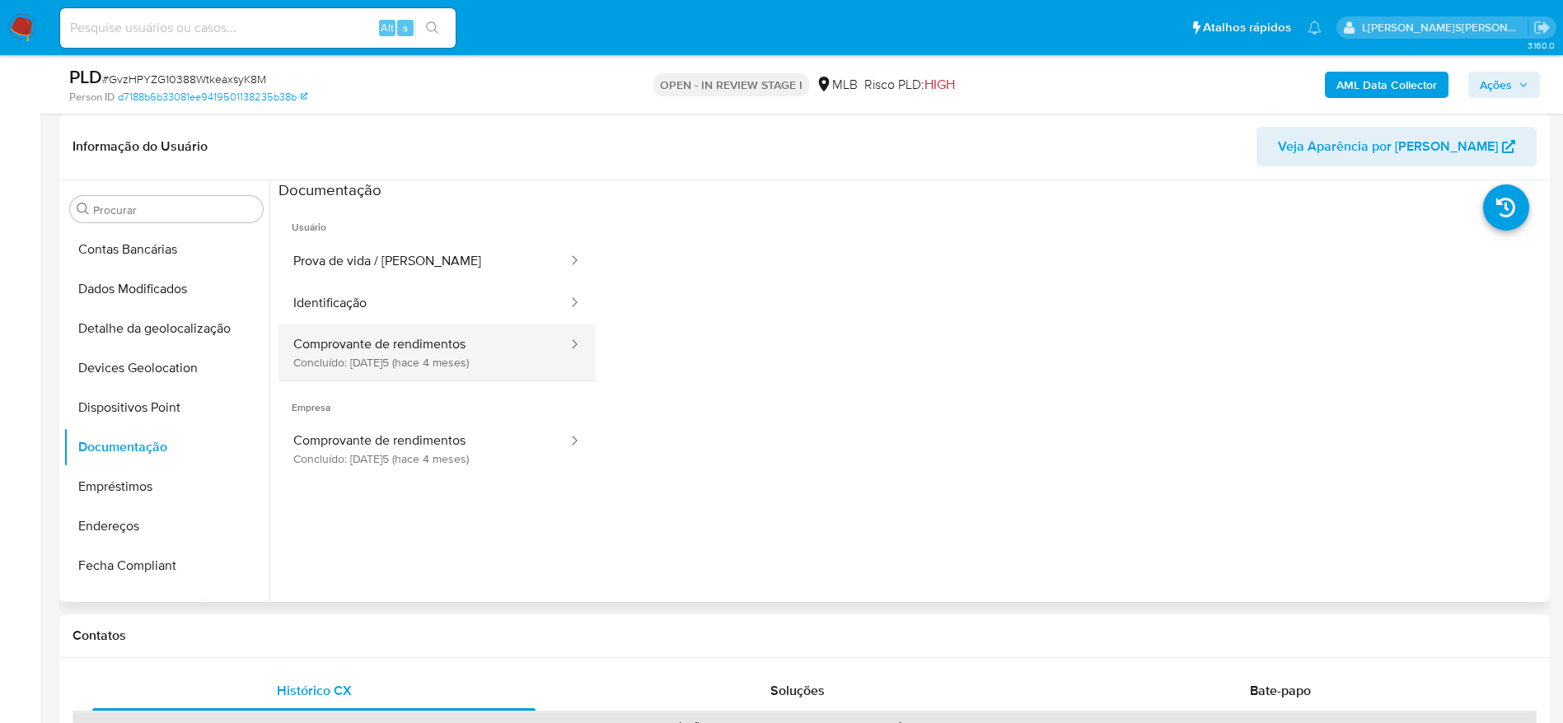
click at [408, 365] on button "Comprovante de rendimentos Concluído: 29/05/2025 (hace 4 meses)" at bounding box center [424, 353] width 291 height 56
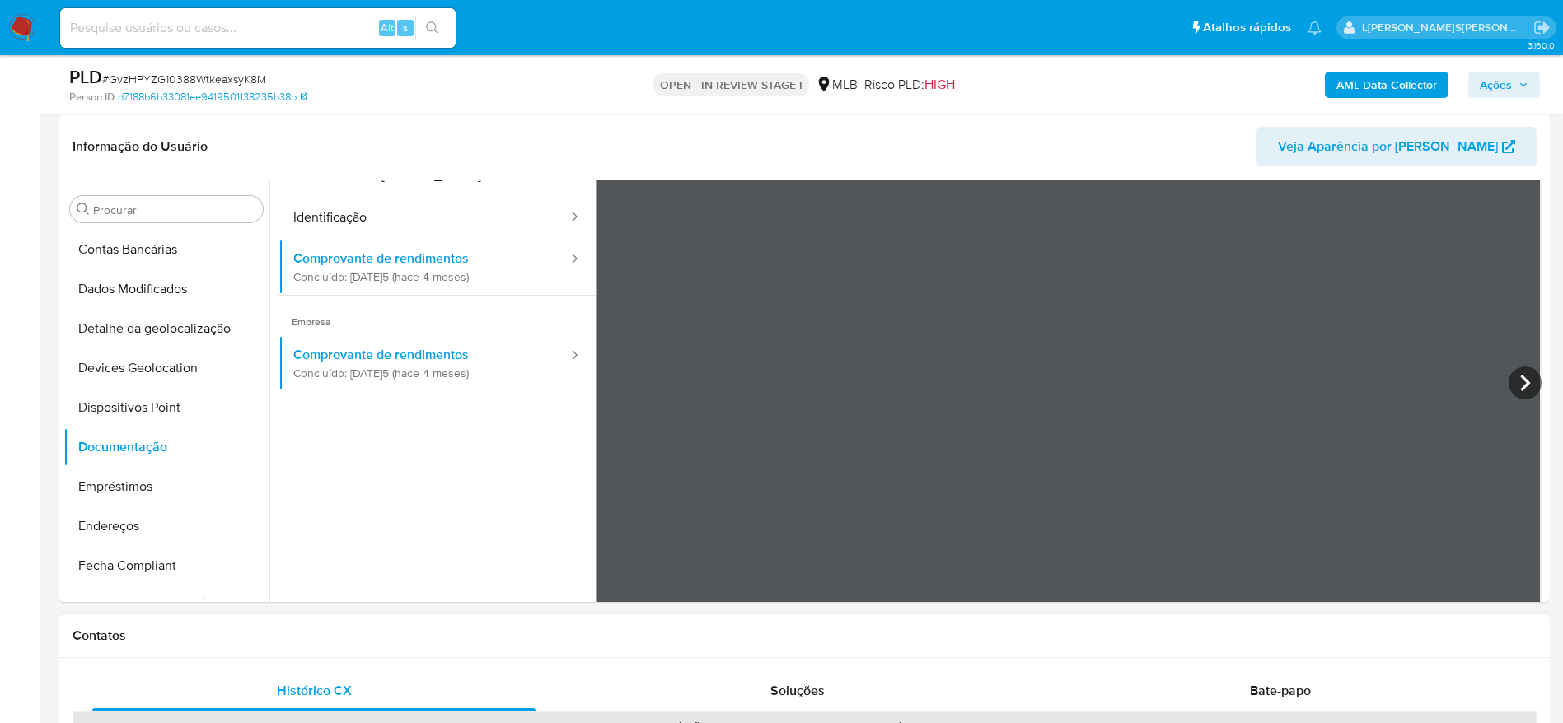
scroll to position [143, 0]
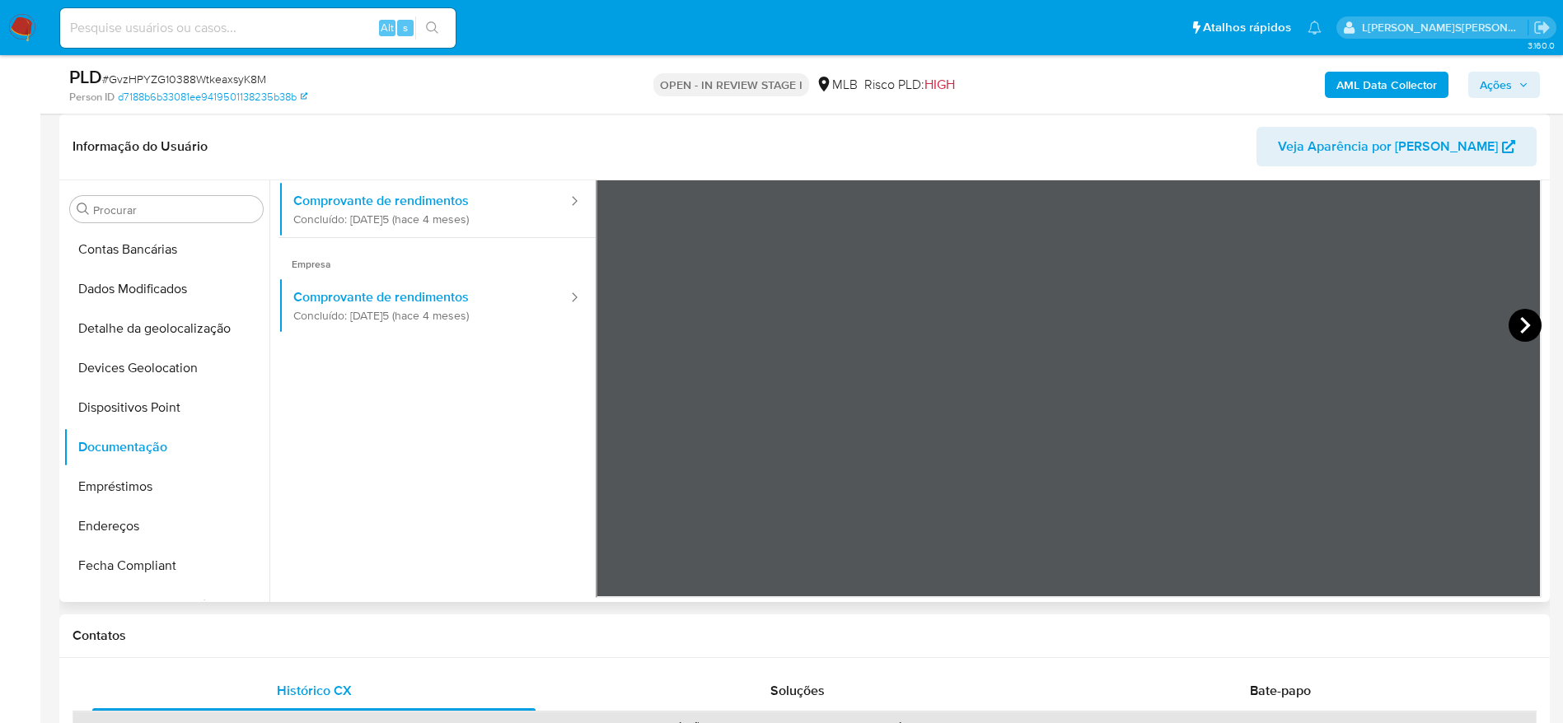
click at [1517, 333] on icon at bounding box center [1525, 325] width 33 height 33
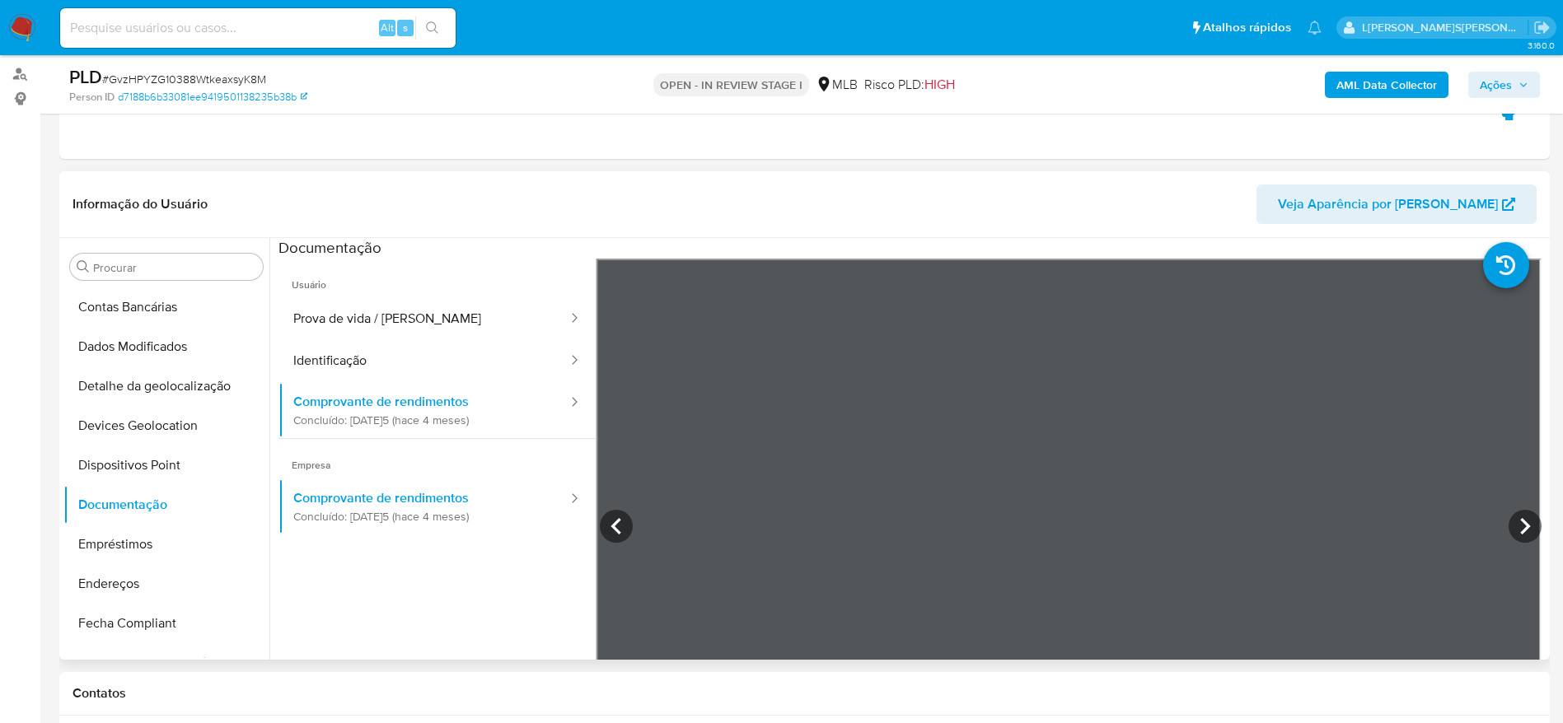
scroll to position [371, 0]
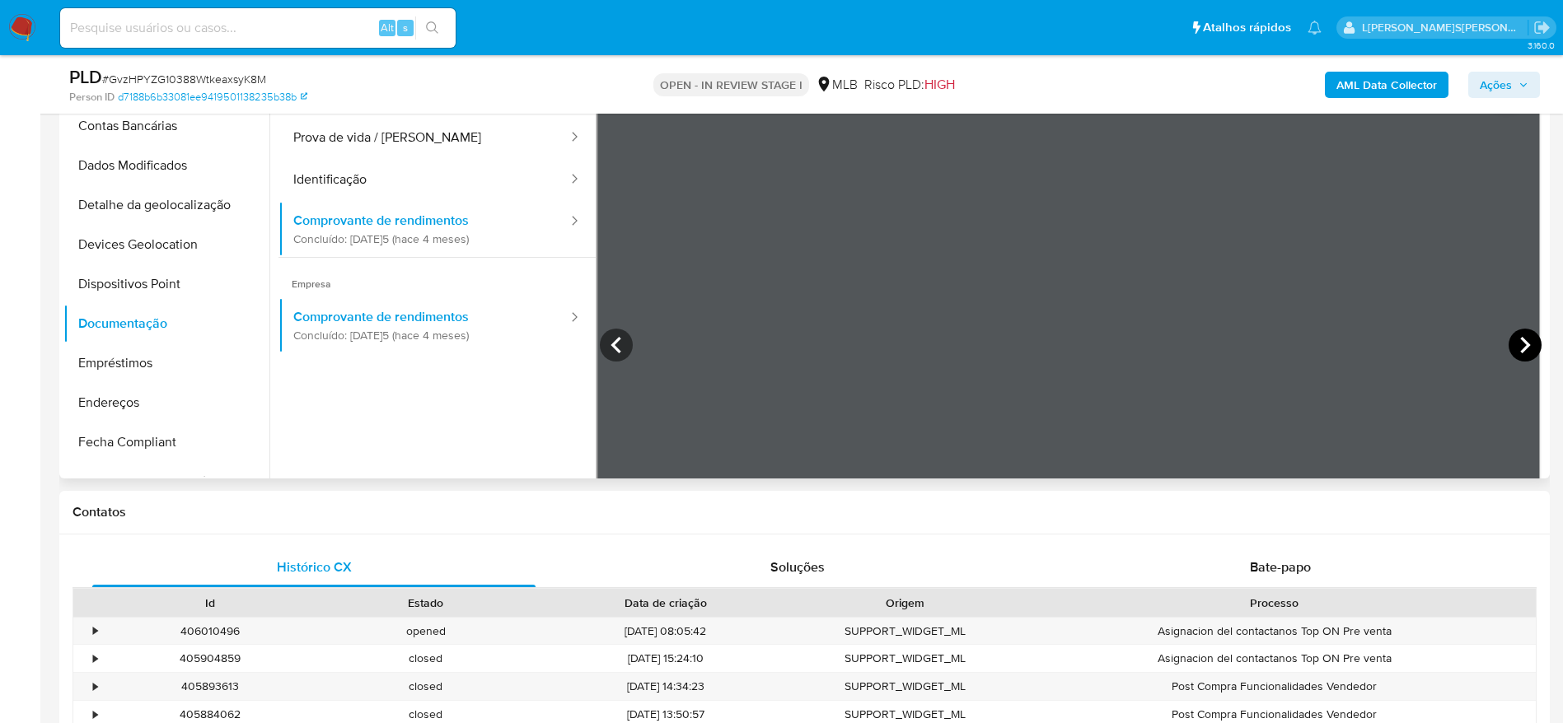
click at [1518, 344] on icon at bounding box center [1525, 345] width 33 height 33
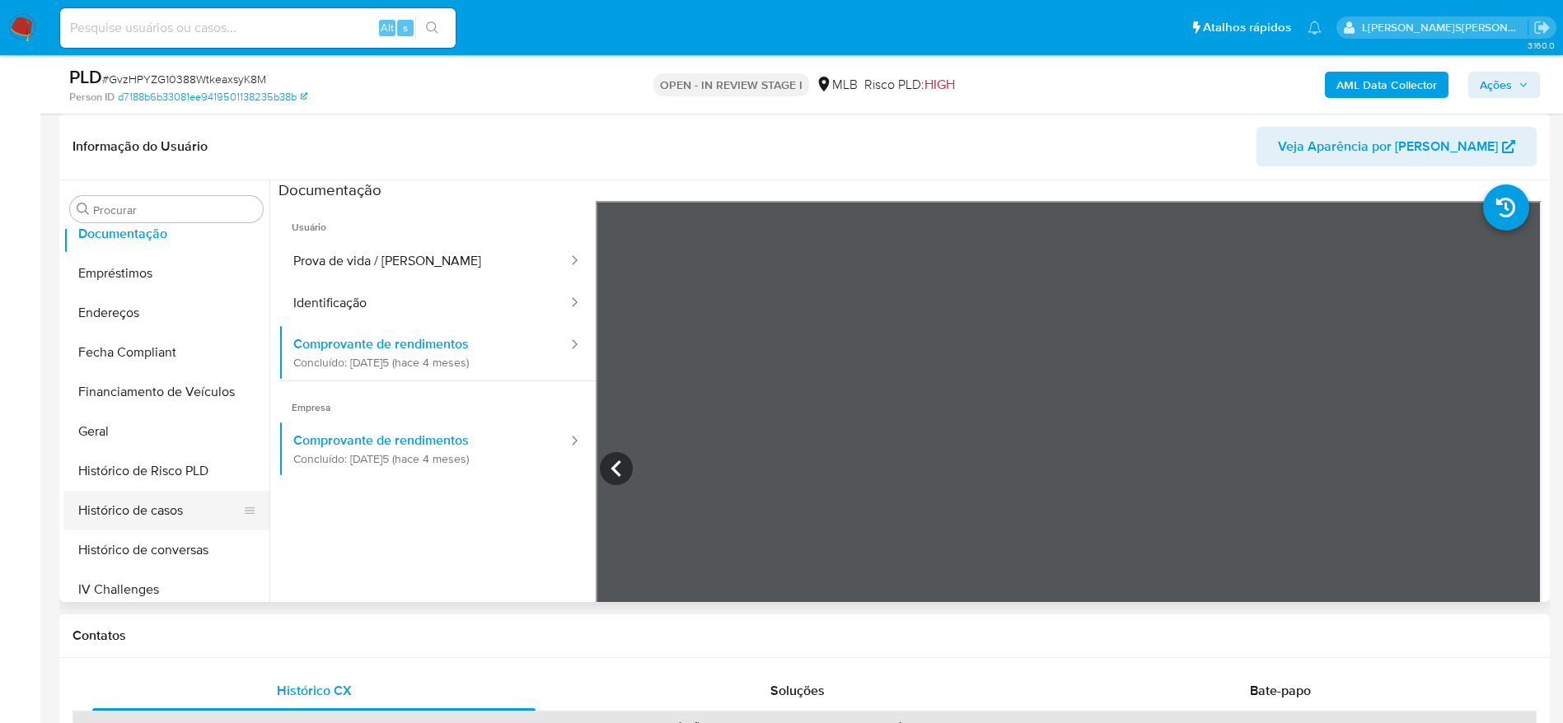
click at [166, 510] on button "Histórico de casos" at bounding box center [159, 511] width 193 height 40
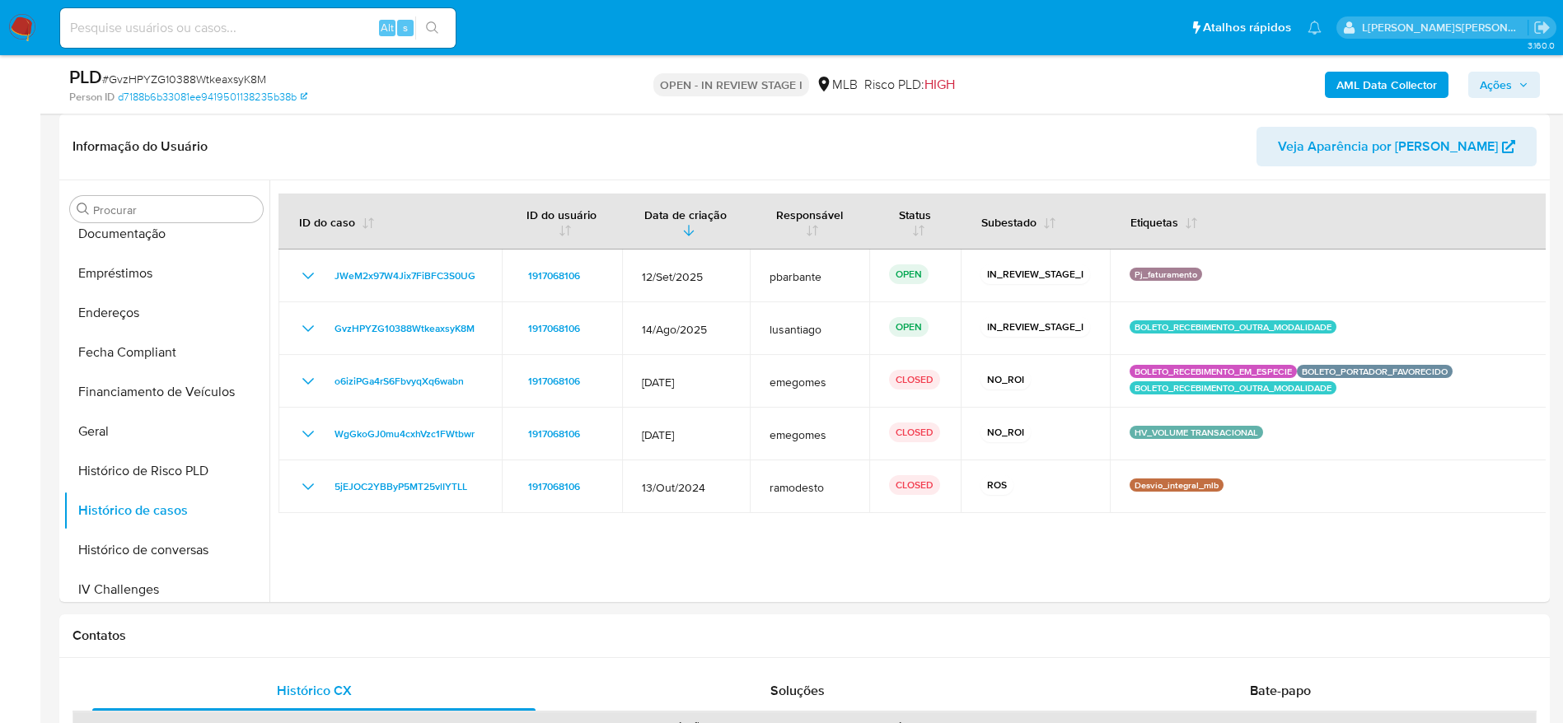
click at [764, 583] on div at bounding box center [907, 391] width 1276 height 422
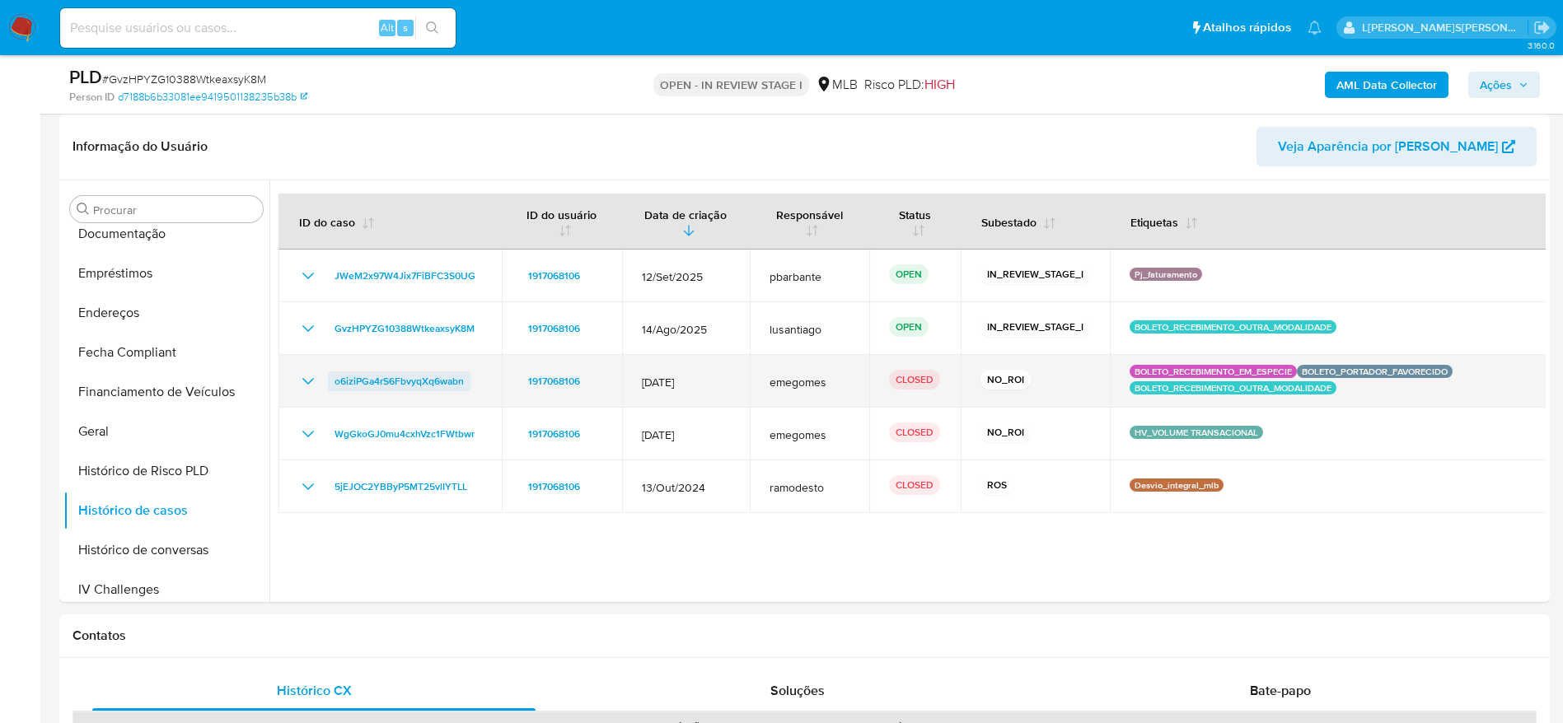
click at [392, 378] on span "o6iziPGa4rS6FbvyqXq6wabn" at bounding box center [399, 382] width 129 height 20
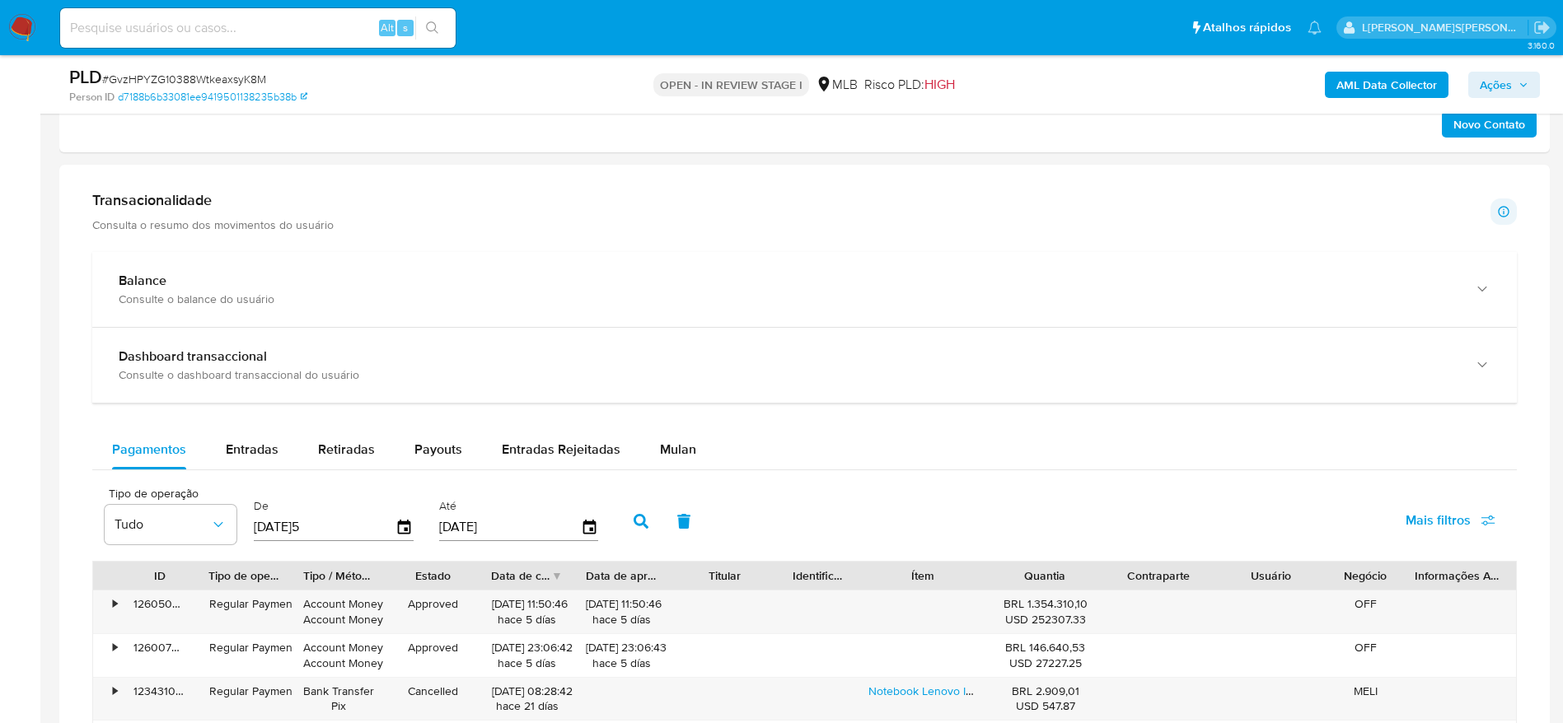
scroll to position [1112, 0]
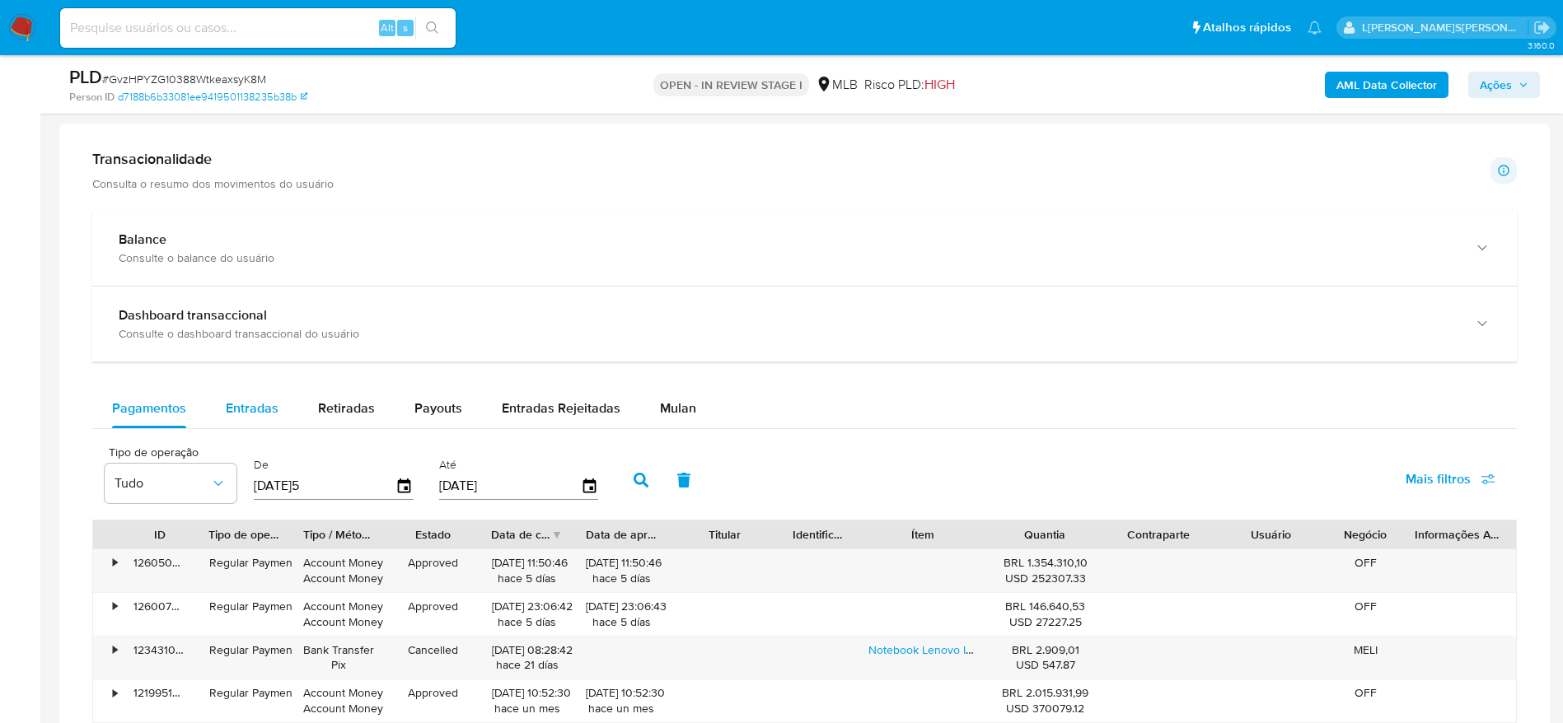
click at [247, 405] on span "Entradas" at bounding box center [252, 408] width 53 height 19
select select "10"
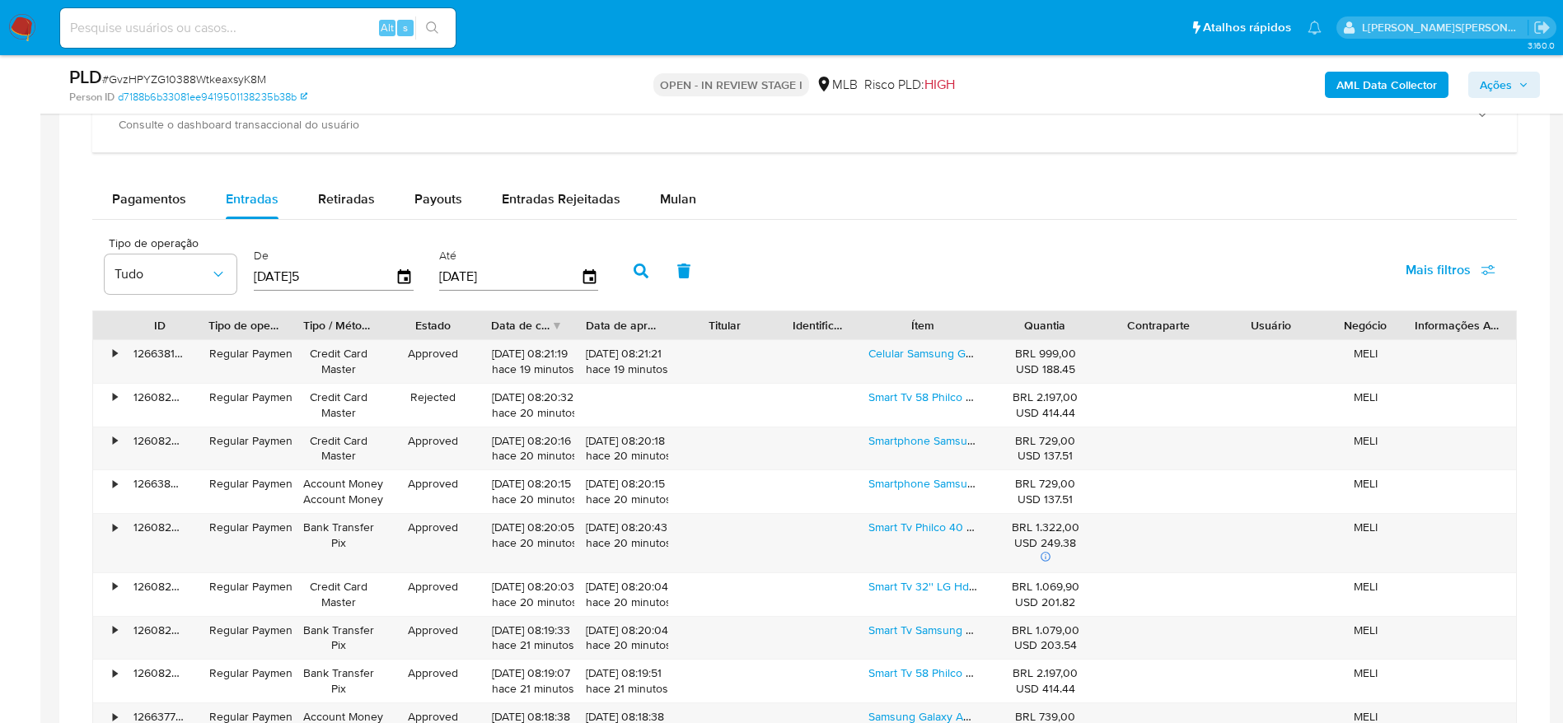
scroll to position [1360, 0]
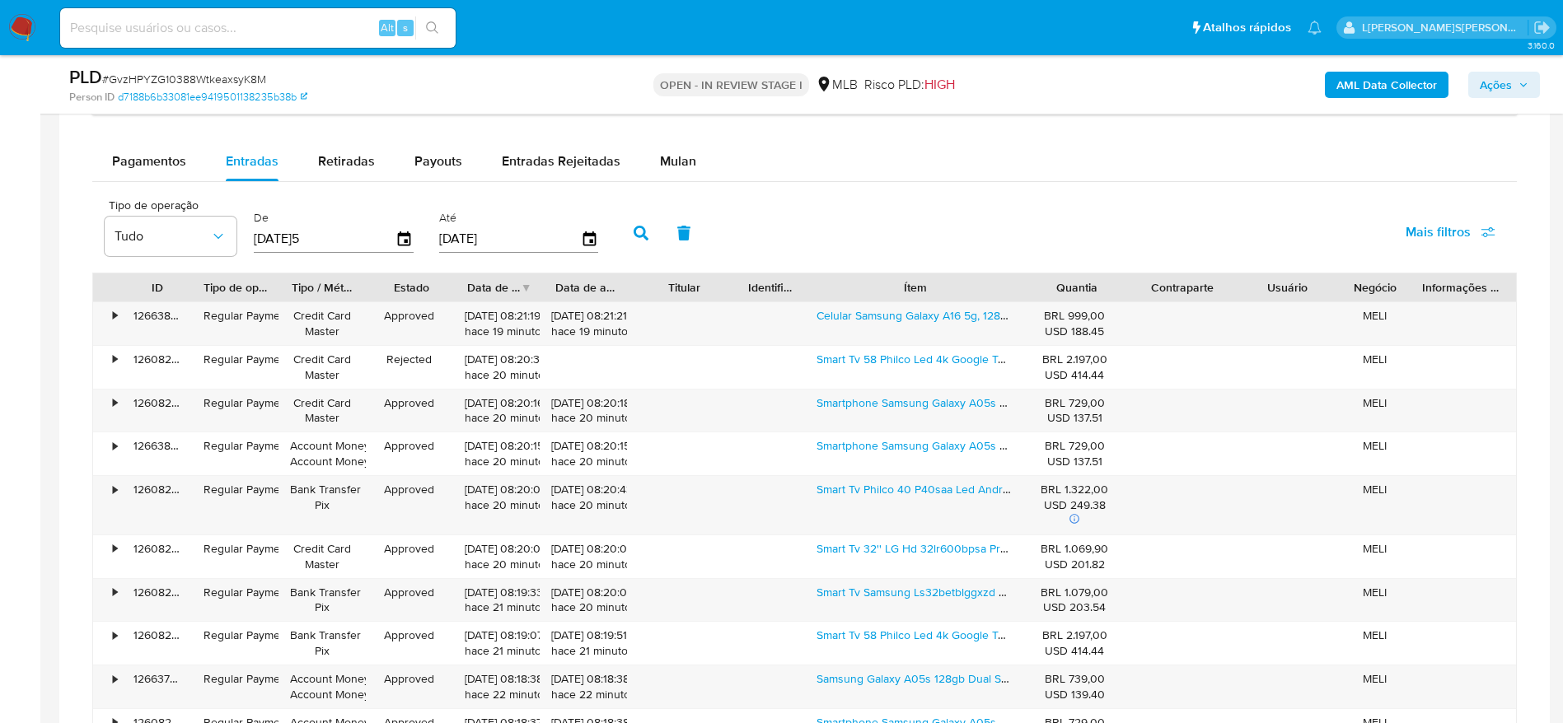
drag, startPoint x: 1001, startPoint y: 289, endPoint x: 1093, endPoint y: 287, distance: 92.3
click at [1093, 287] on div "ID Tipo de operação Tipo / Método Estado Data de criação Data de aprovação Titu…" at bounding box center [804, 288] width 1423 height 28
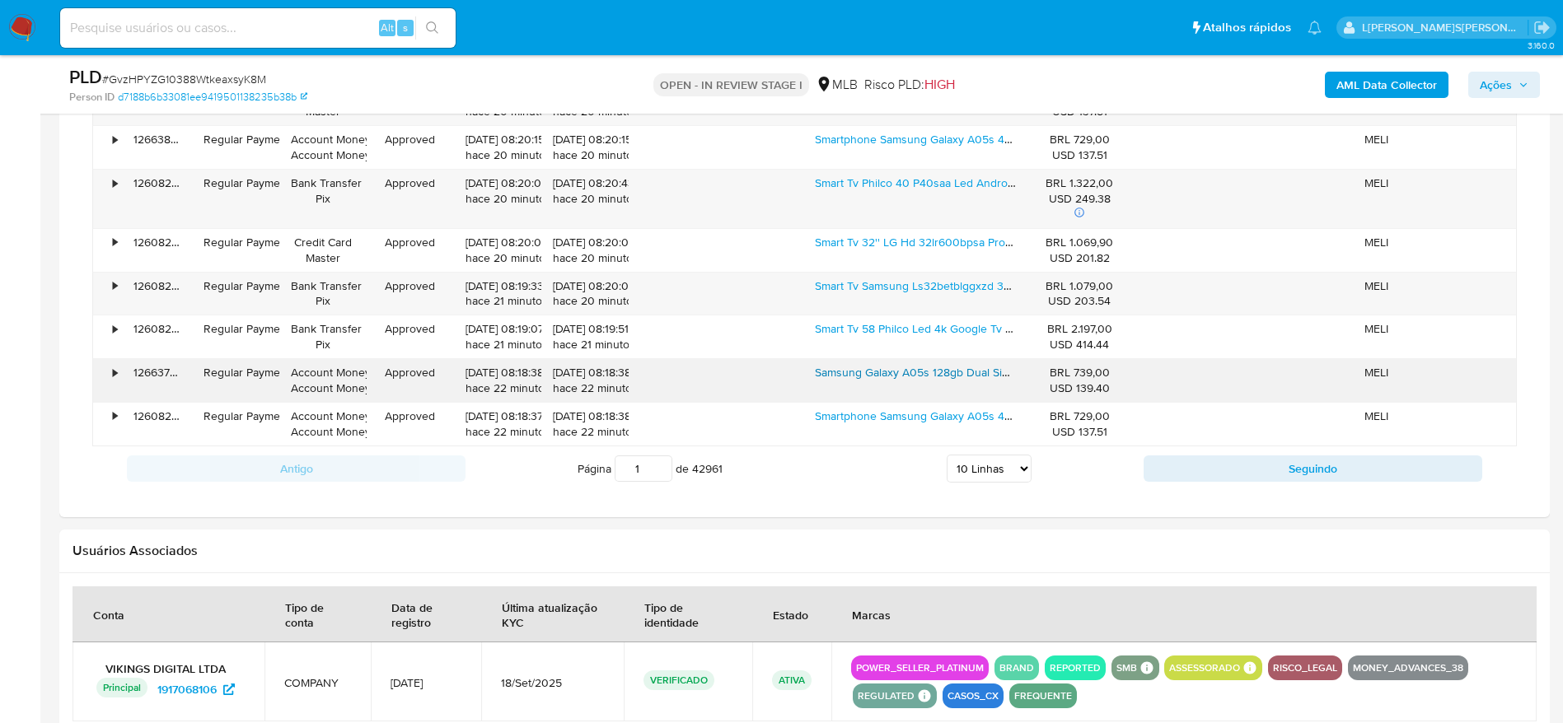
scroll to position [1730, 0]
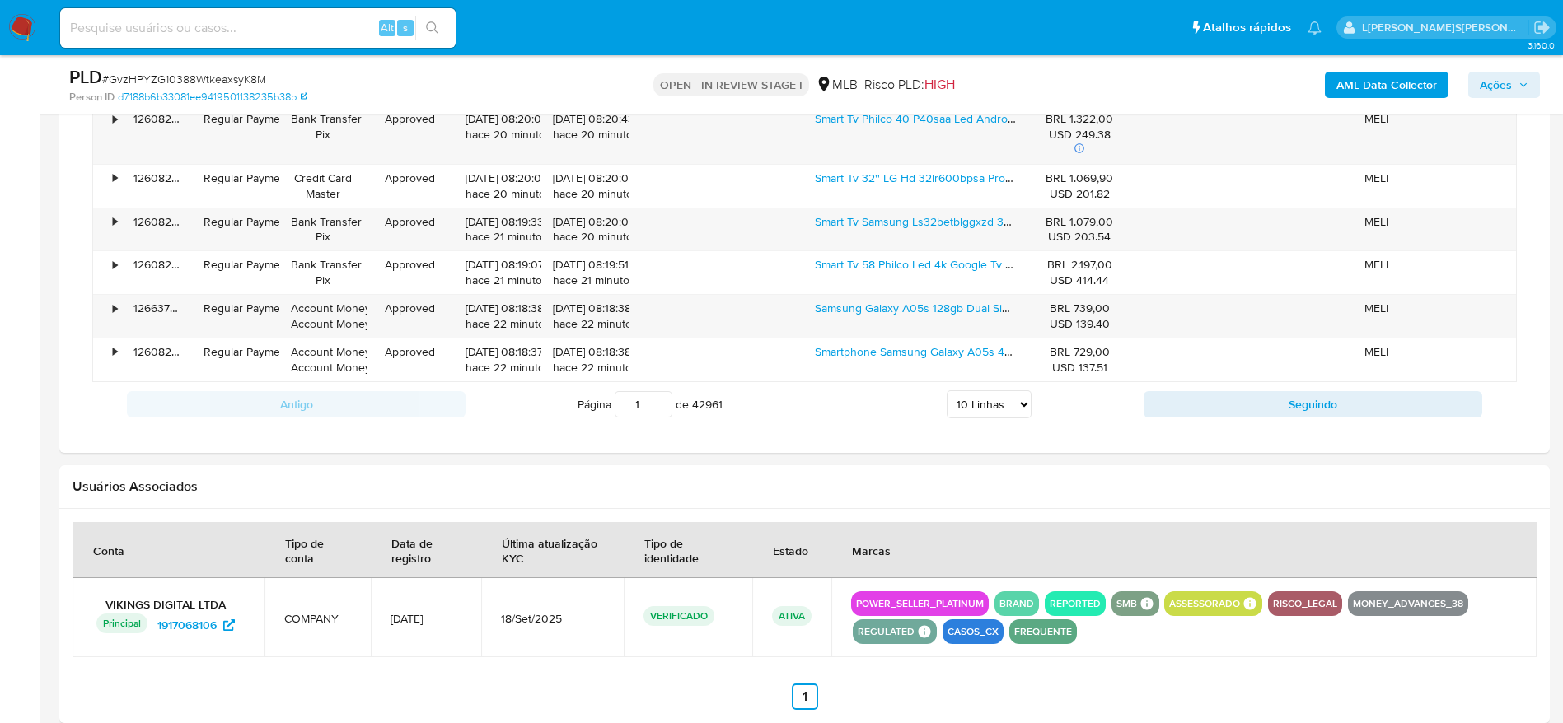
click at [1483, 77] on span "Ações" at bounding box center [1496, 85] width 32 height 26
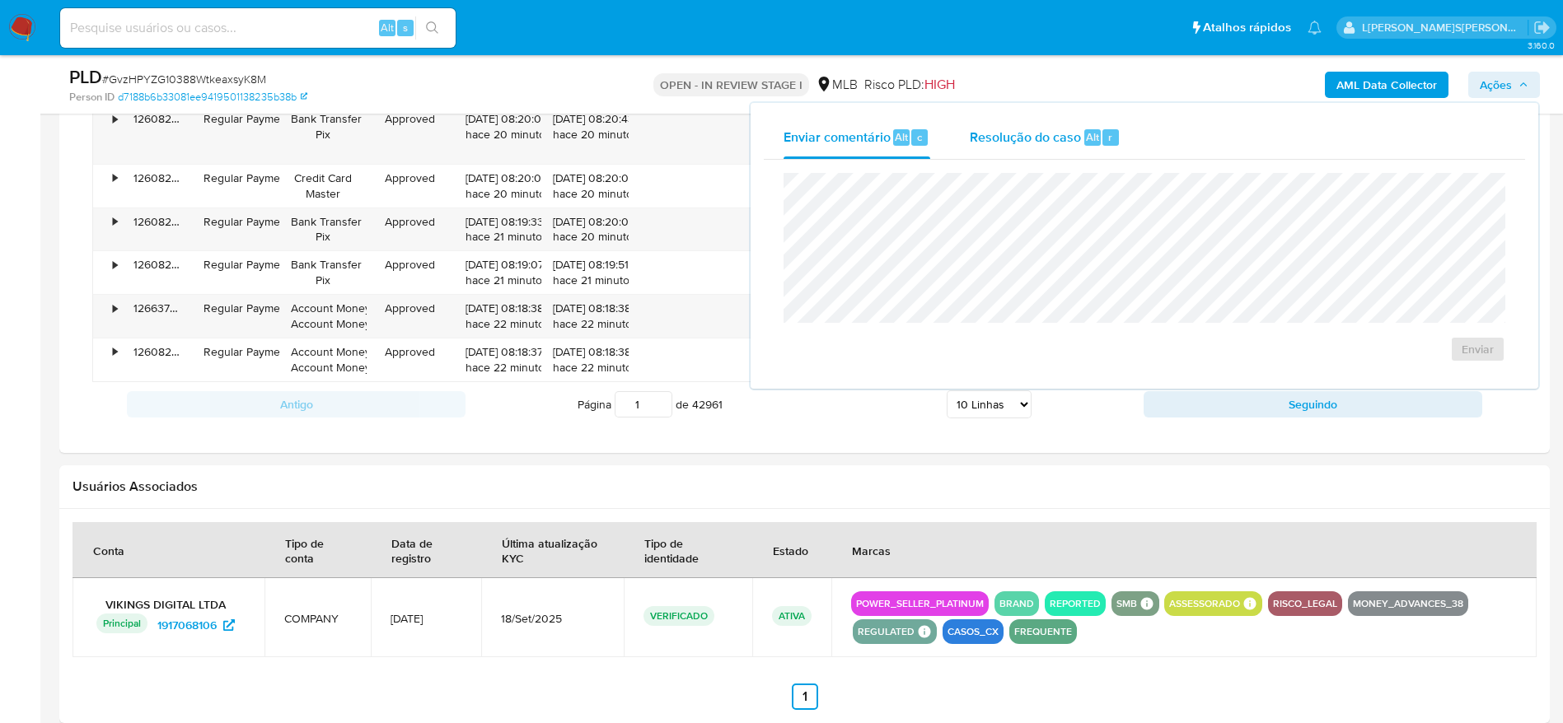
click at [1009, 148] on div "Resolução do caso Alt r" at bounding box center [1045, 137] width 151 height 43
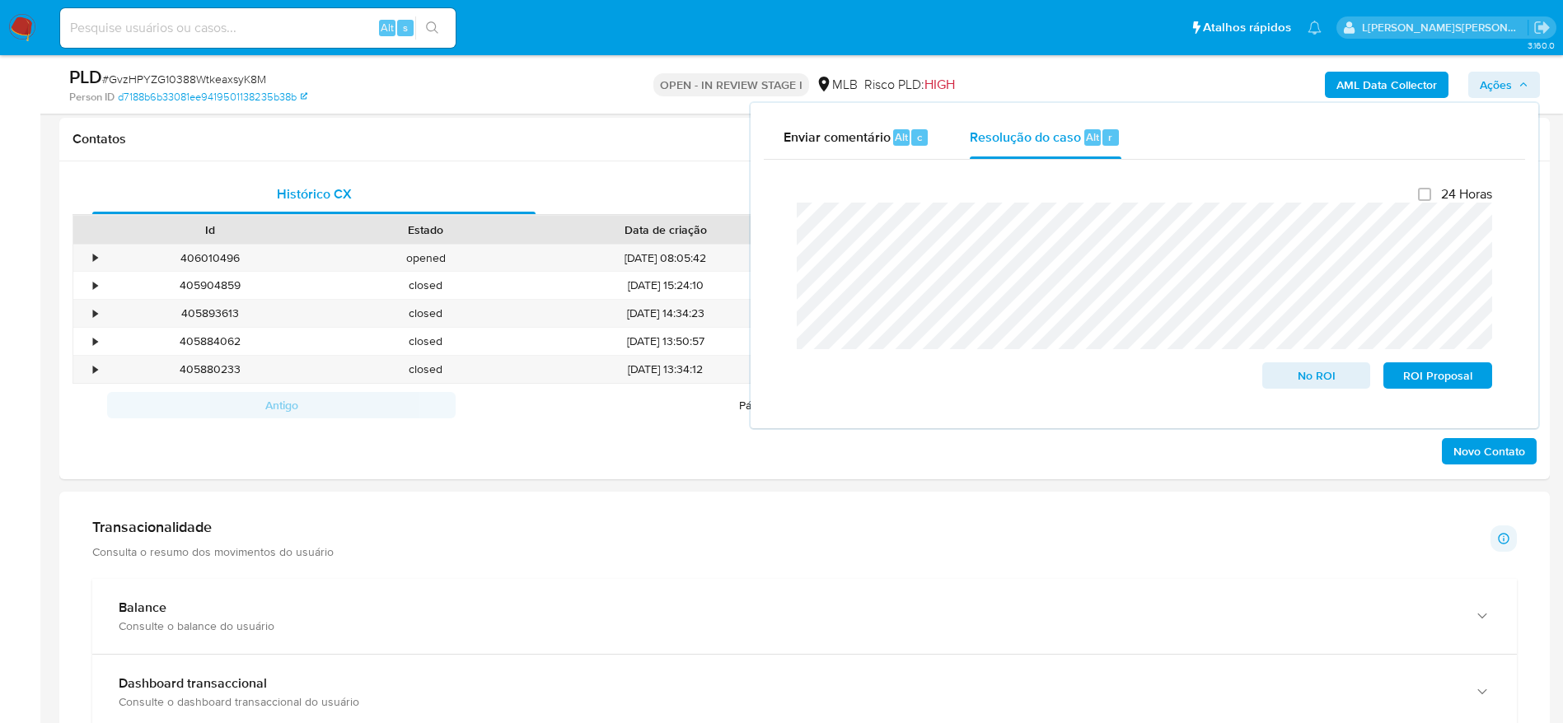
scroll to position [494, 0]
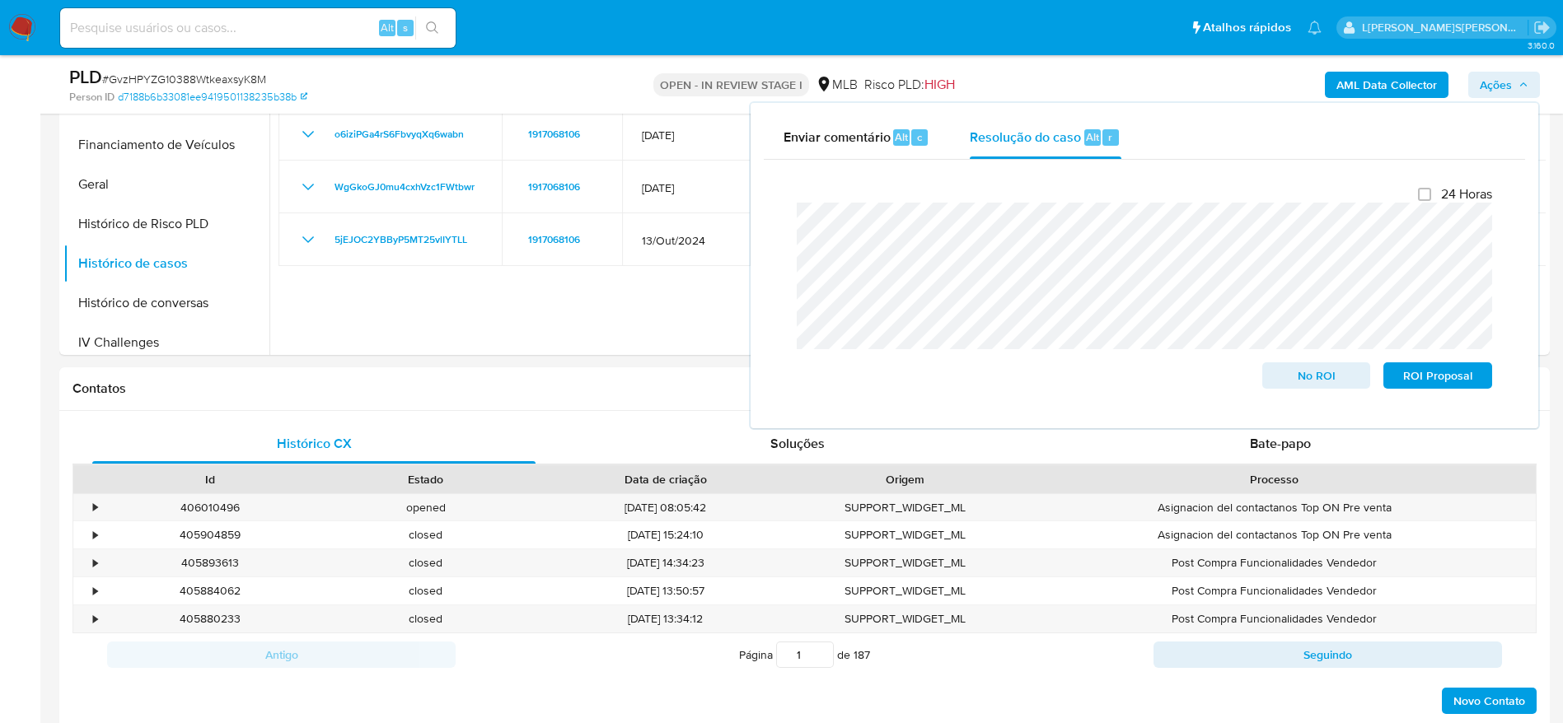
click at [1367, 82] on b "AML Data Collector" at bounding box center [1387, 85] width 101 height 26
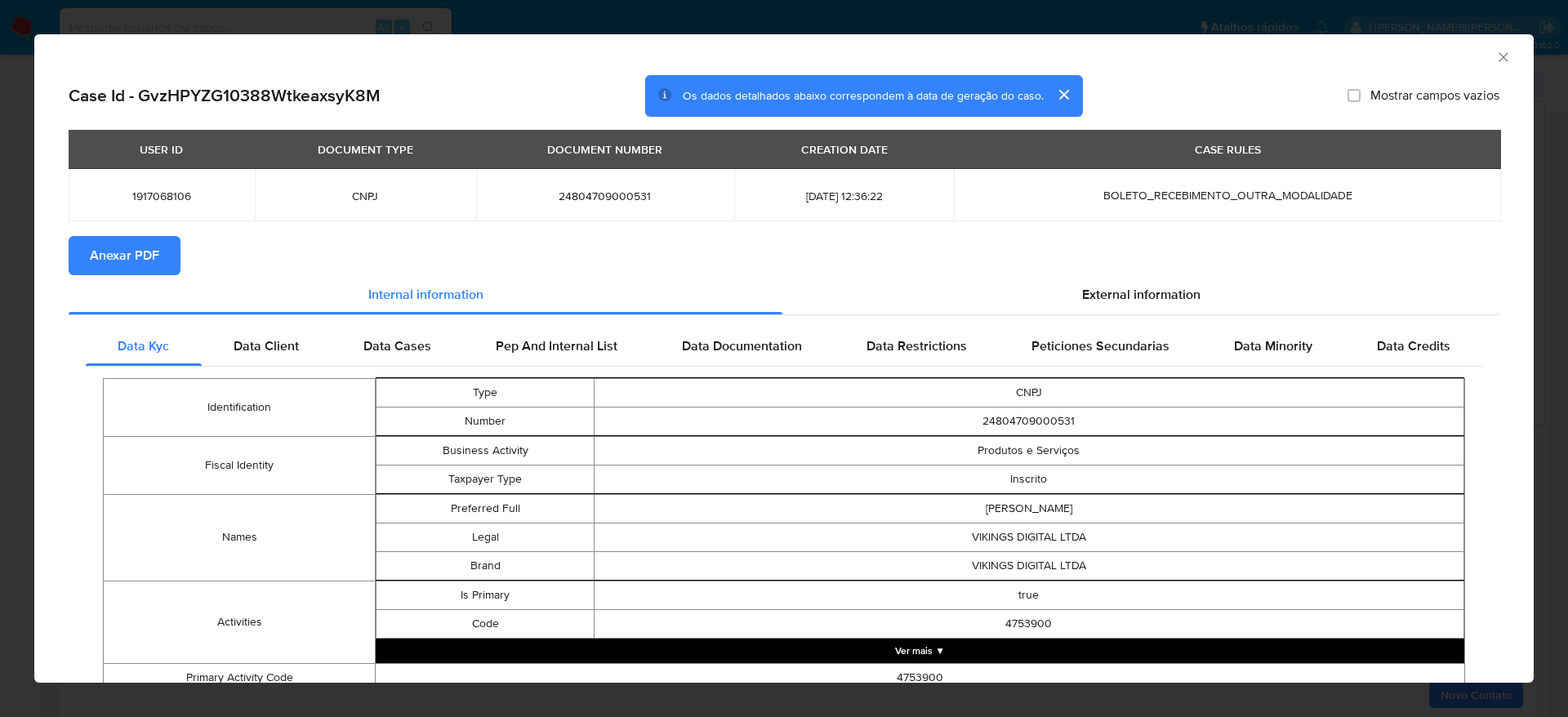
click at [128, 253] on span "Anexar PDF" at bounding box center [125, 256] width 69 height 36
click at [1496, 60] on icon "Fechar a janela" at bounding box center [1504, 57] width 16 height 16
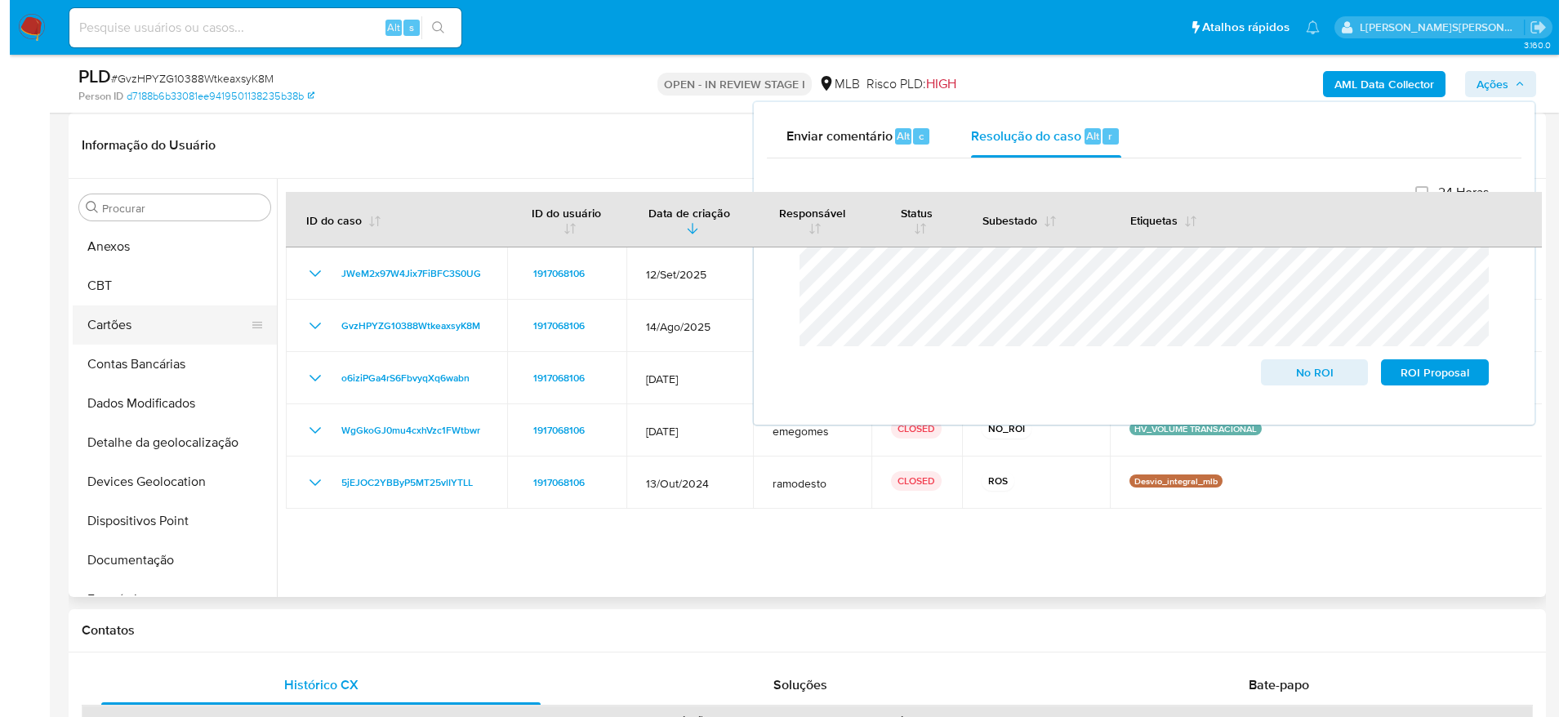
scroll to position [0, 0]
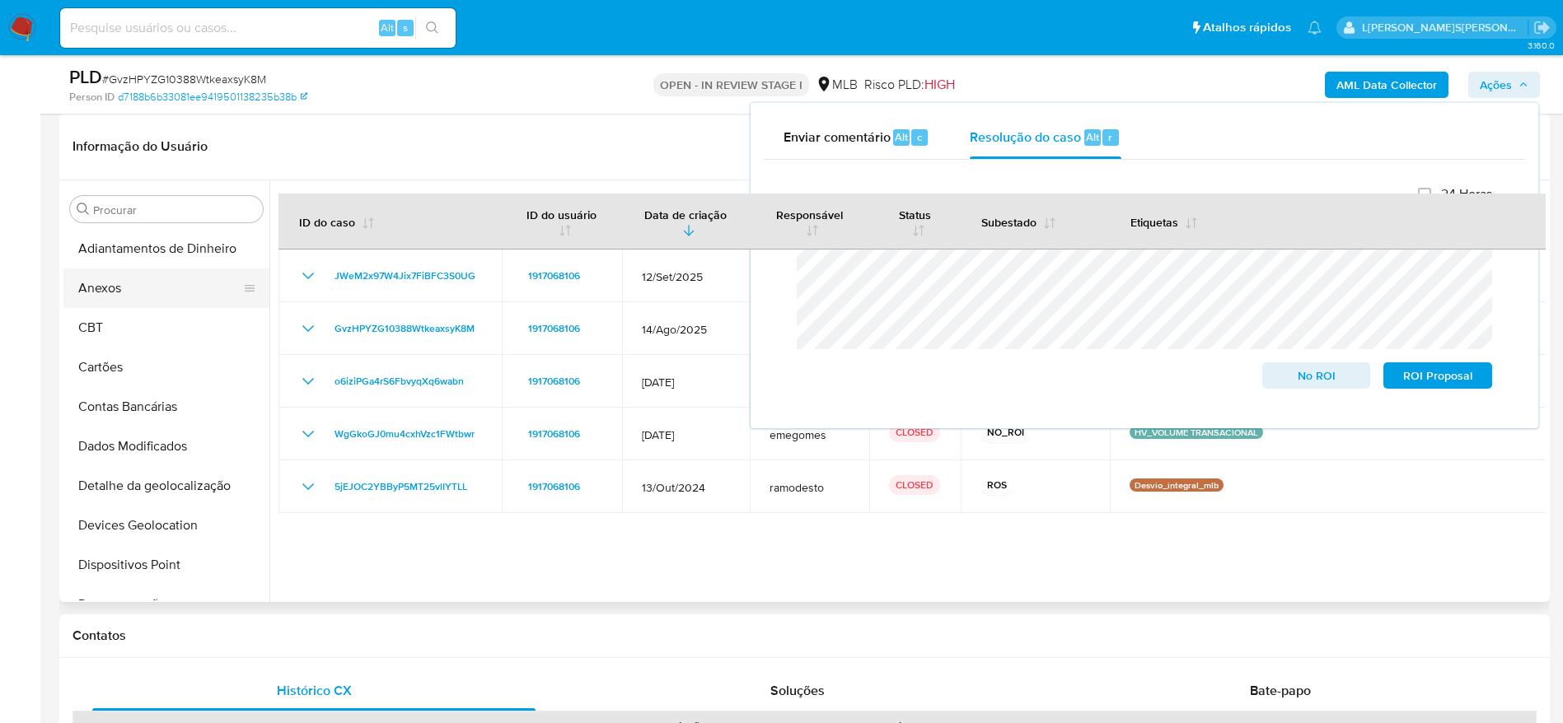
click at [130, 293] on button "Anexos" at bounding box center [159, 289] width 193 height 40
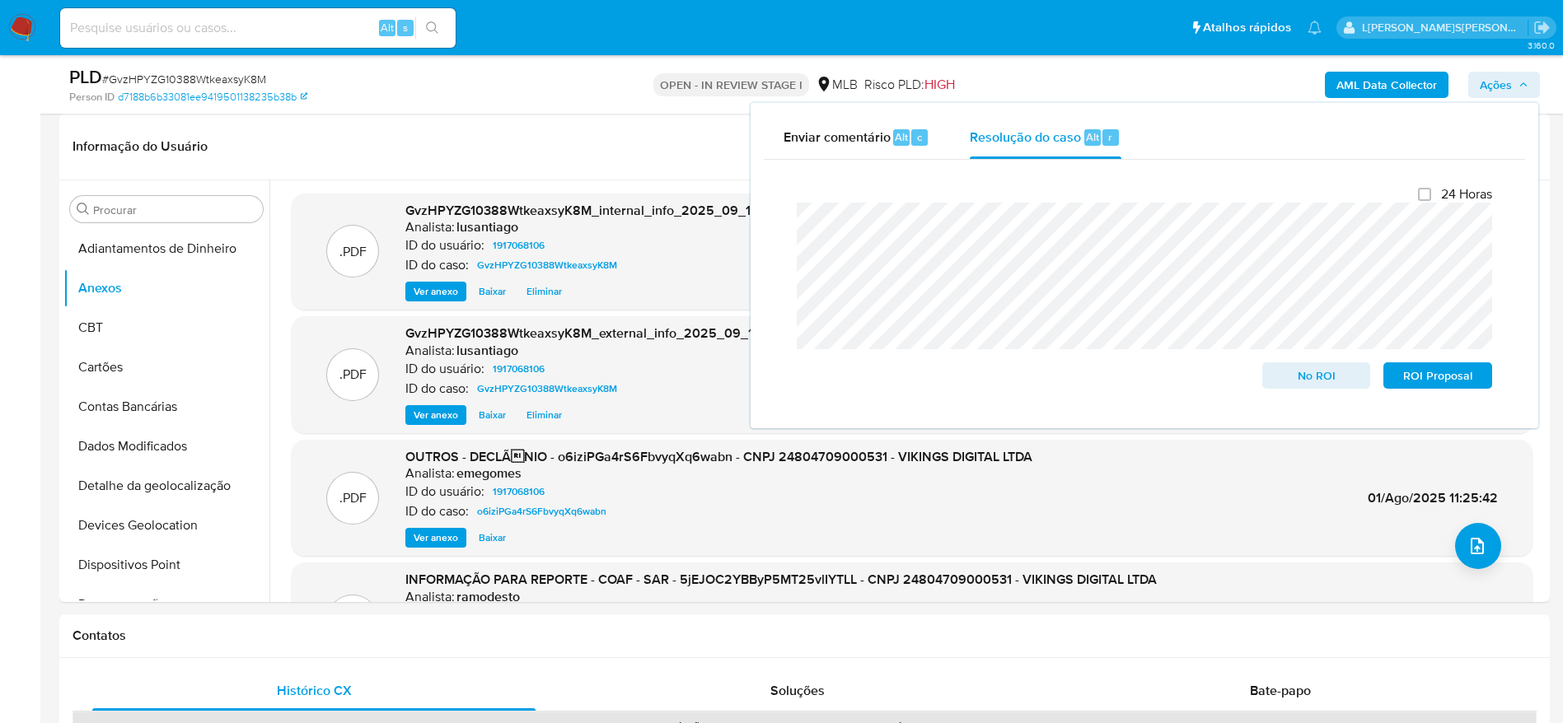
click at [1491, 83] on span "Ações" at bounding box center [1496, 85] width 32 height 26
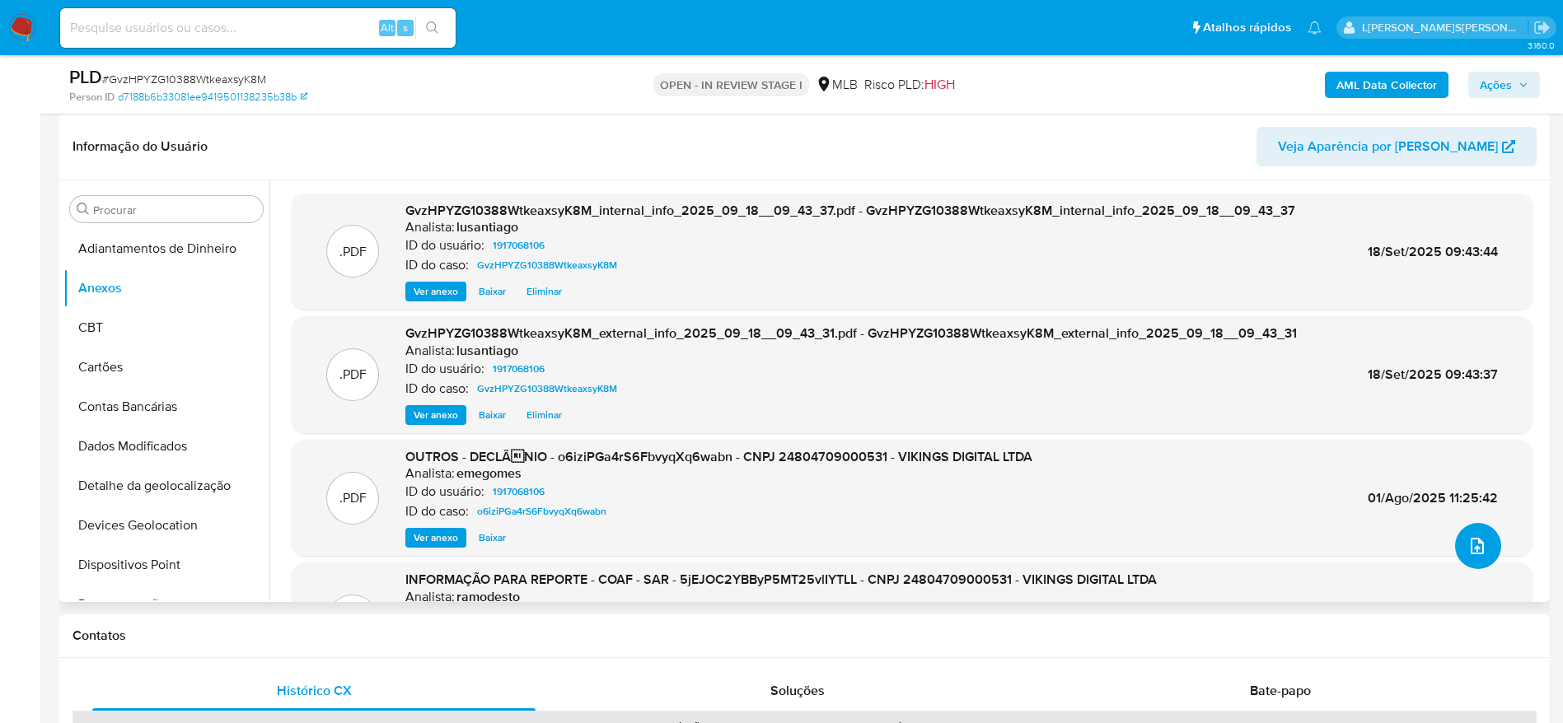
click at [1473, 548] on icon "upload-file" at bounding box center [1478, 546] width 20 height 20
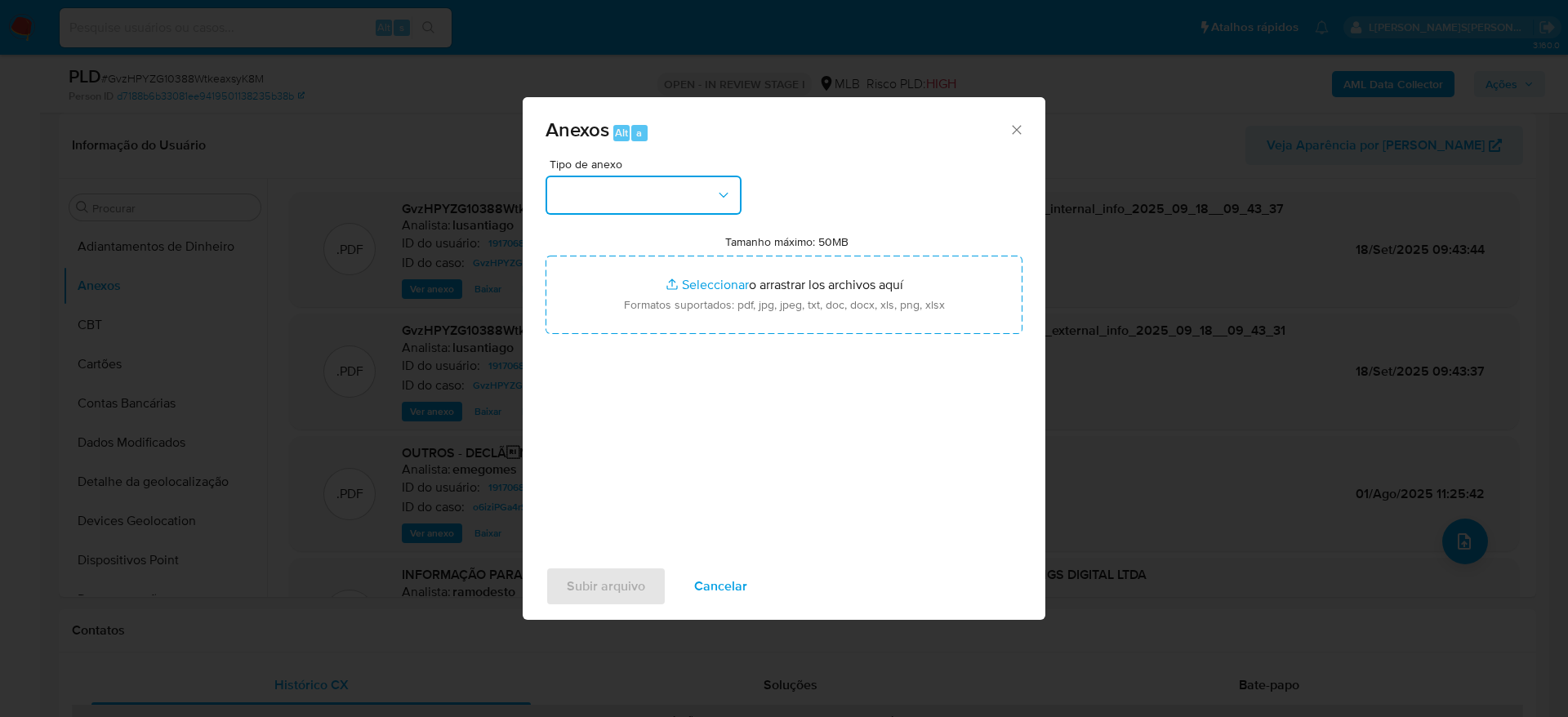
click at [629, 196] on button "button" at bounding box center [643, 195] width 196 height 40
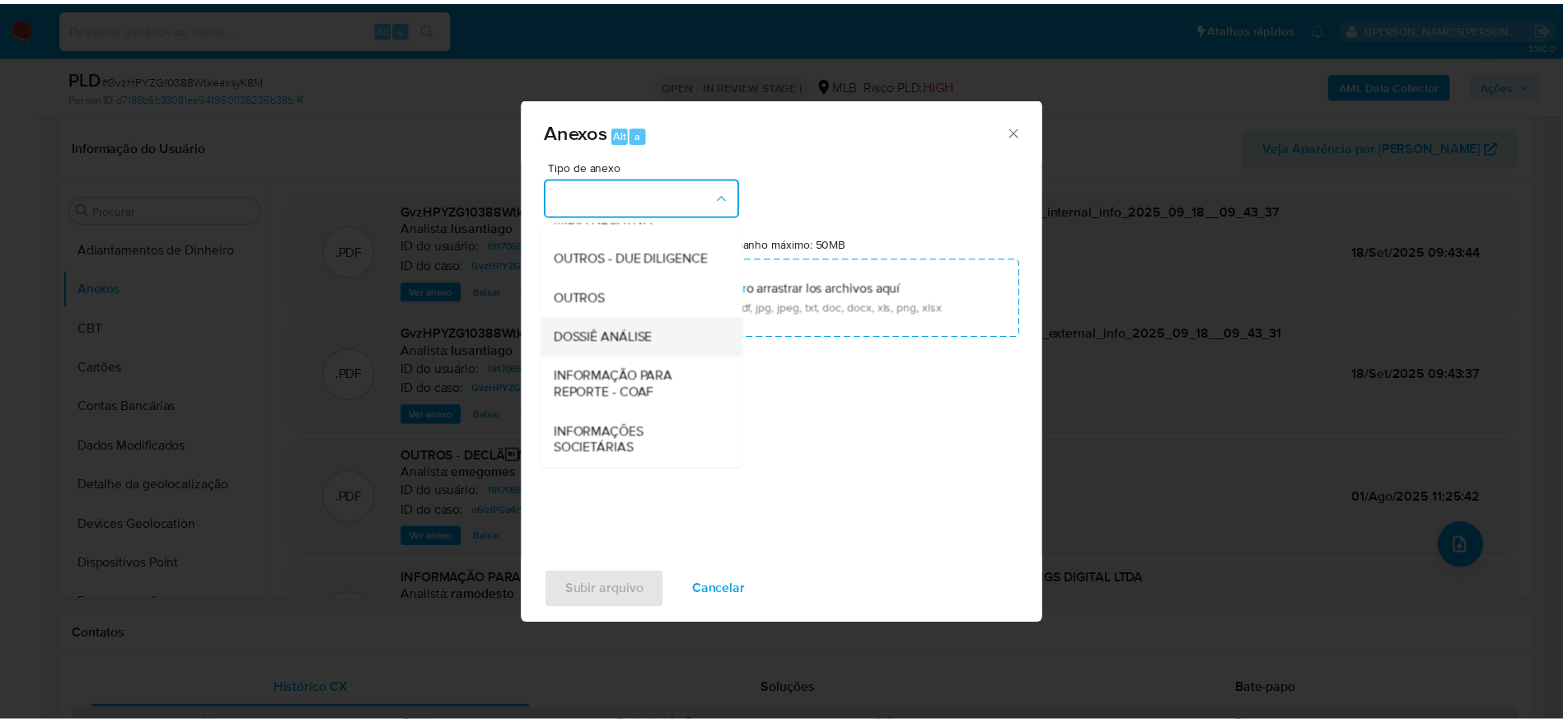
scroll to position [254, 0]
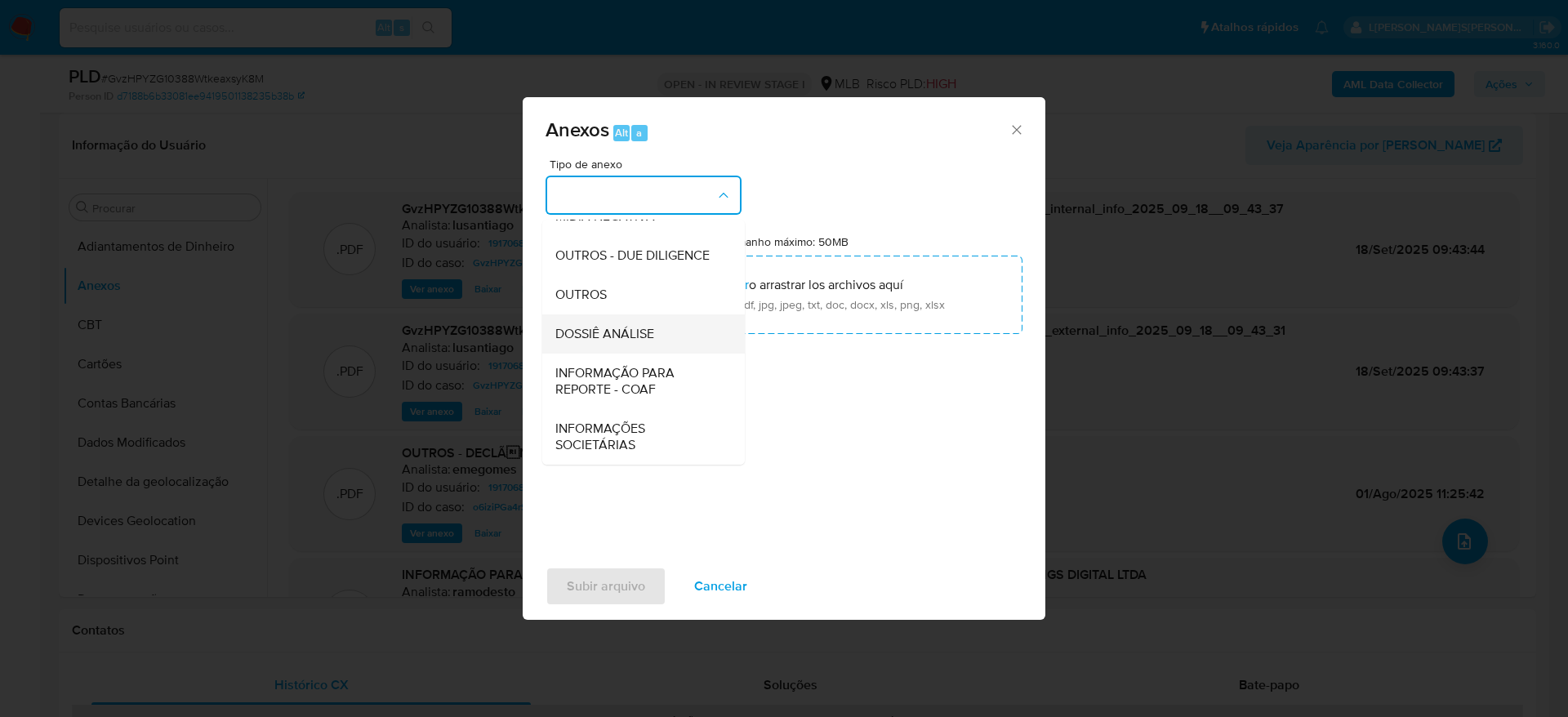
click at [632, 337] on span "DOSSIÊ ANÁLISE" at bounding box center [605, 334] width 99 height 16
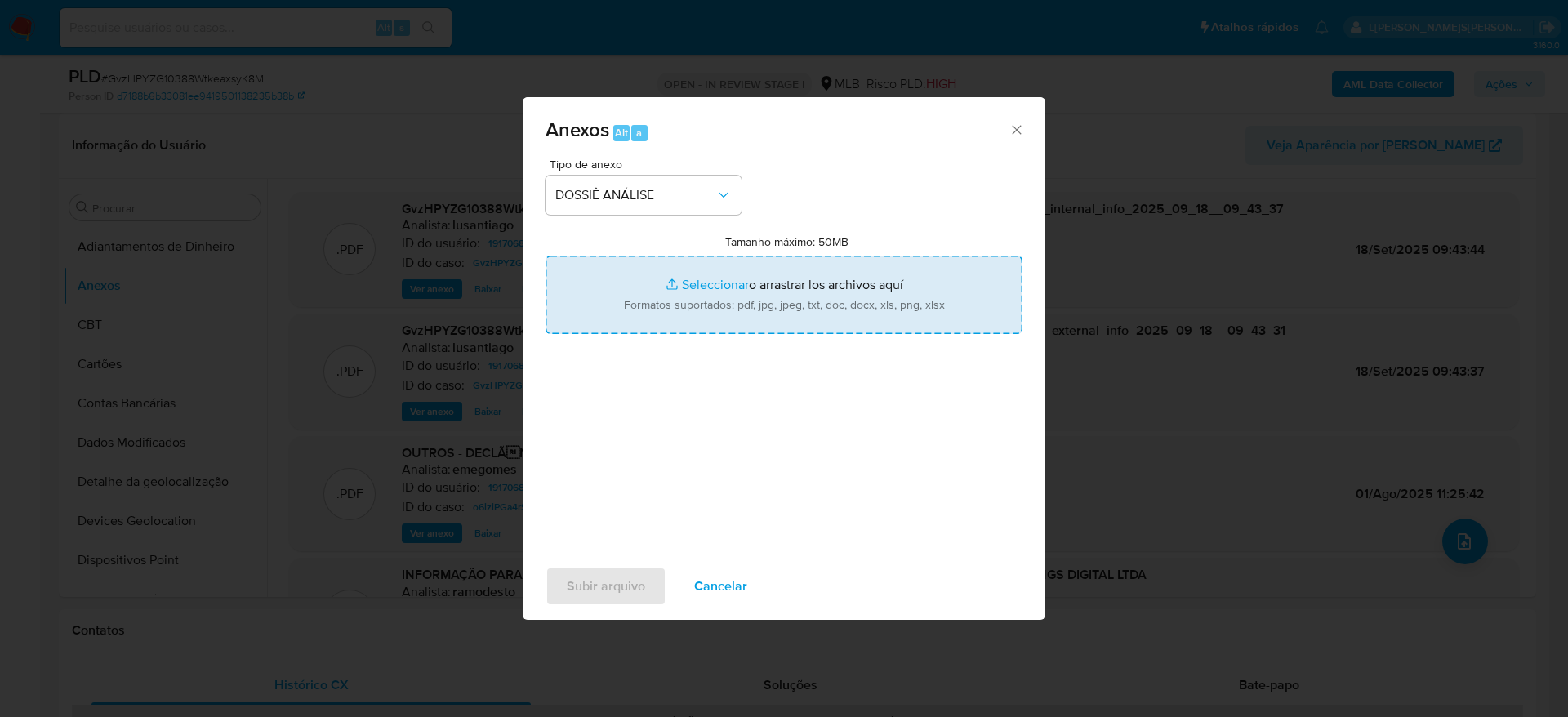
type input "C:\fakepath\Mulan 1917068106_2025_09_17_14_15_50.xlsx"
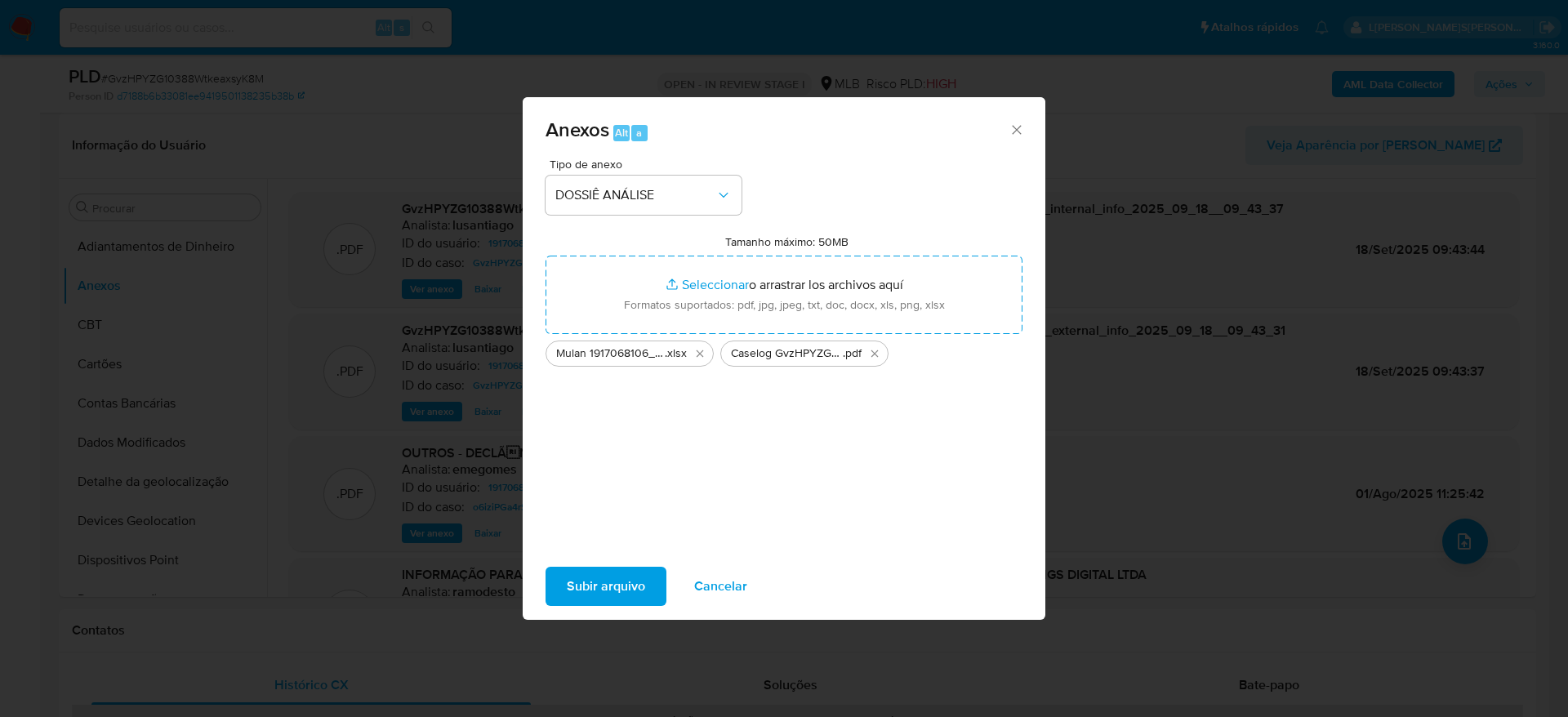
click at [619, 588] on span "Subir arquivo" at bounding box center [606, 587] width 78 height 36
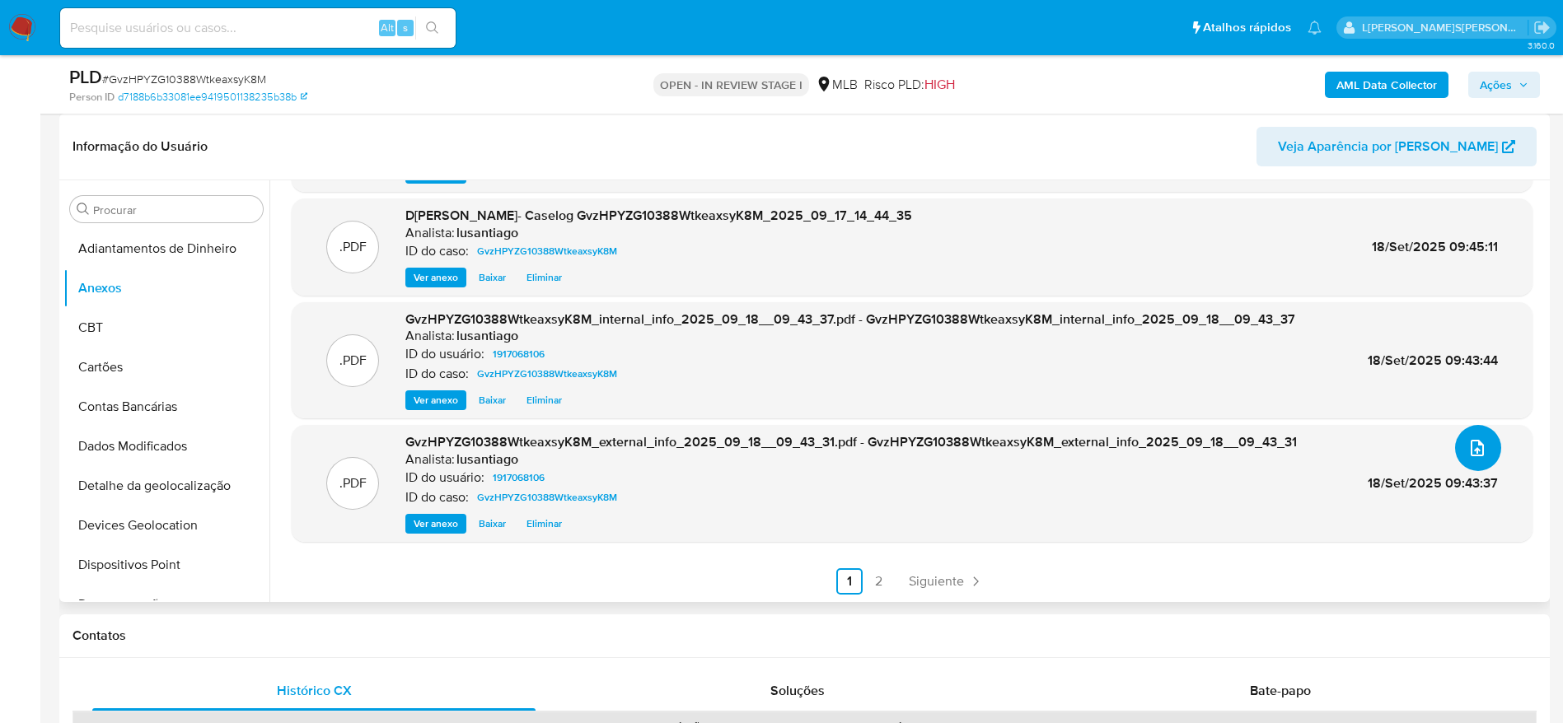
scroll to position [99, 0]
click at [880, 584] on link "2" at bounding box center [879, 581] width 26 height 26
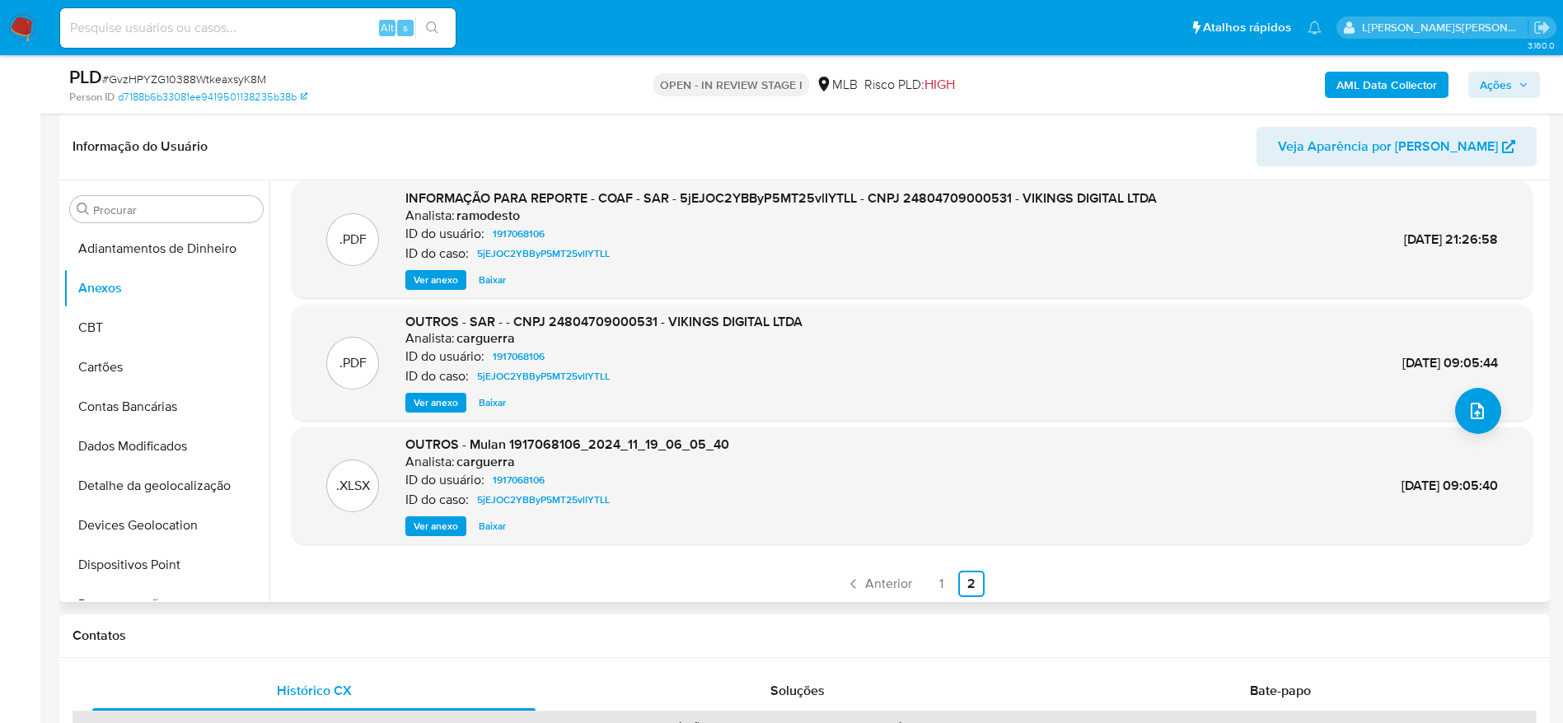
scroll to position [138, 0]
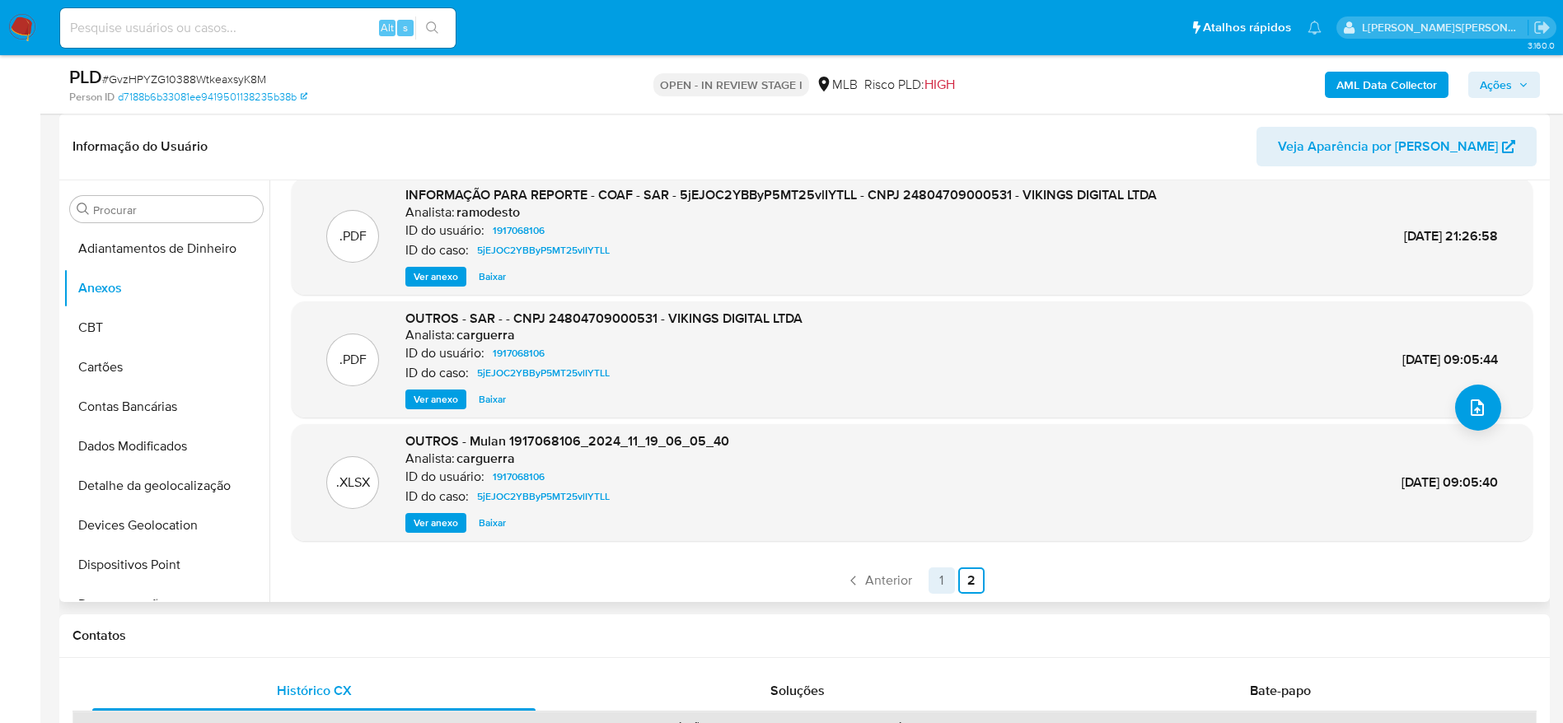
click at [940, 582] on link "1" at bounding box center [942, 581] width 26 height 26
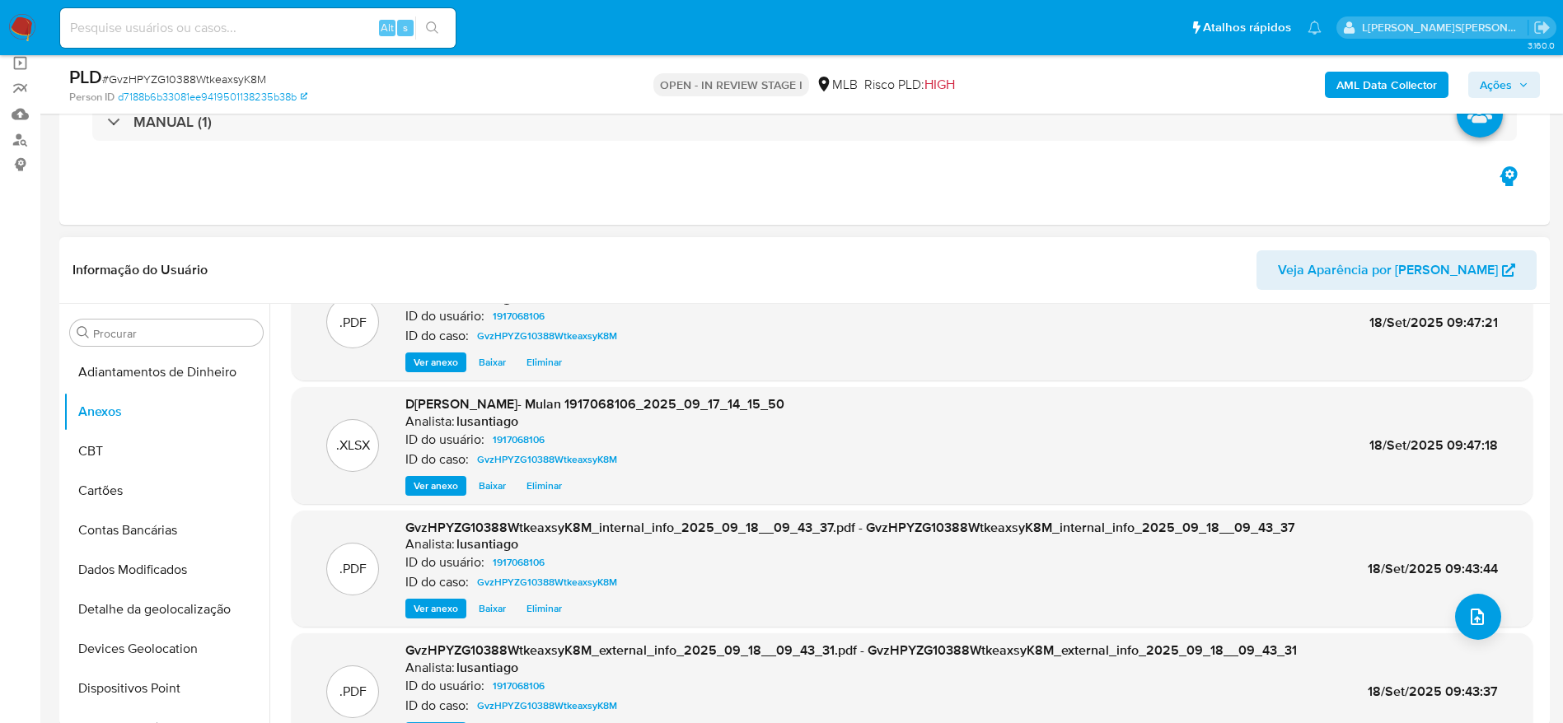
scroll to position [15, 0]
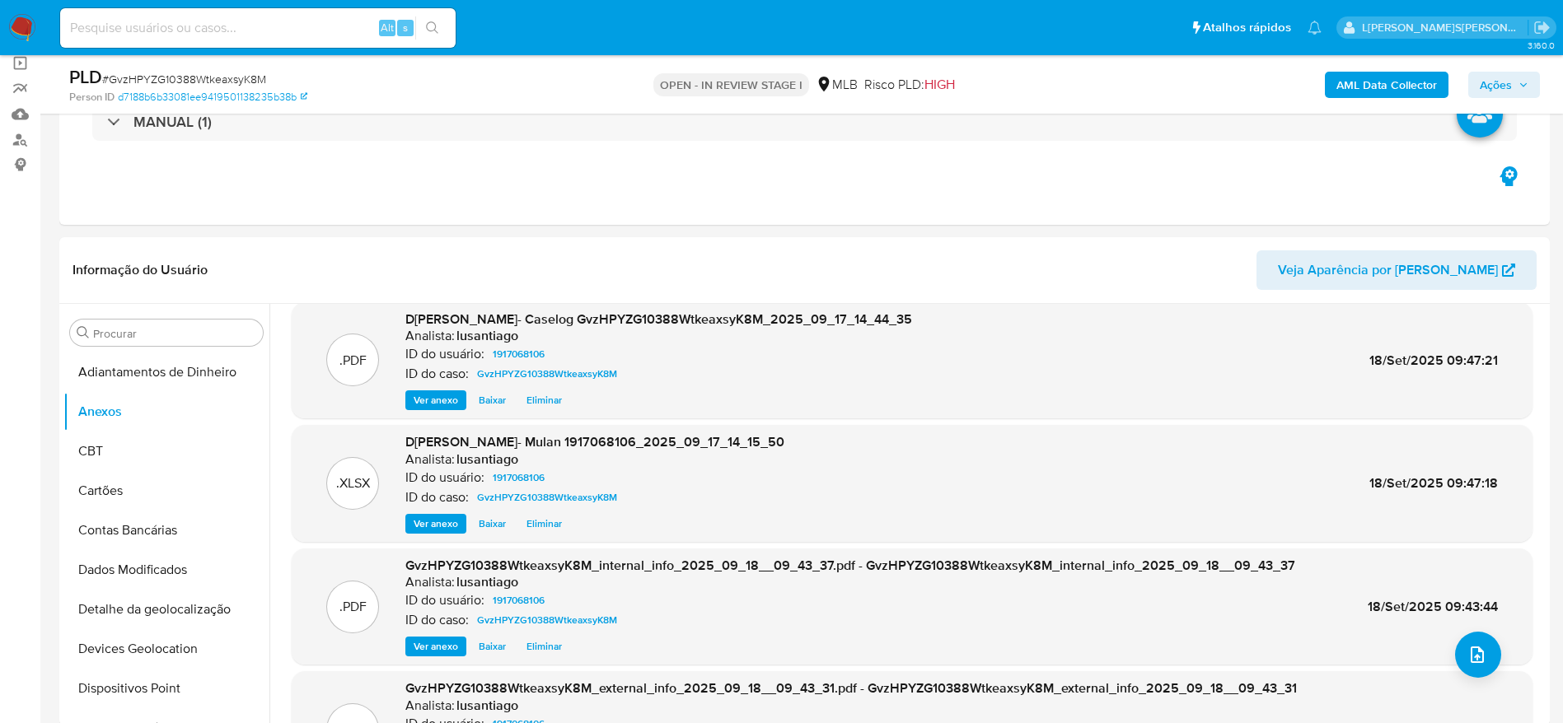
click at [1490, 83] on span "Ações" at bounding box center [1496, 85] width 32 height 26
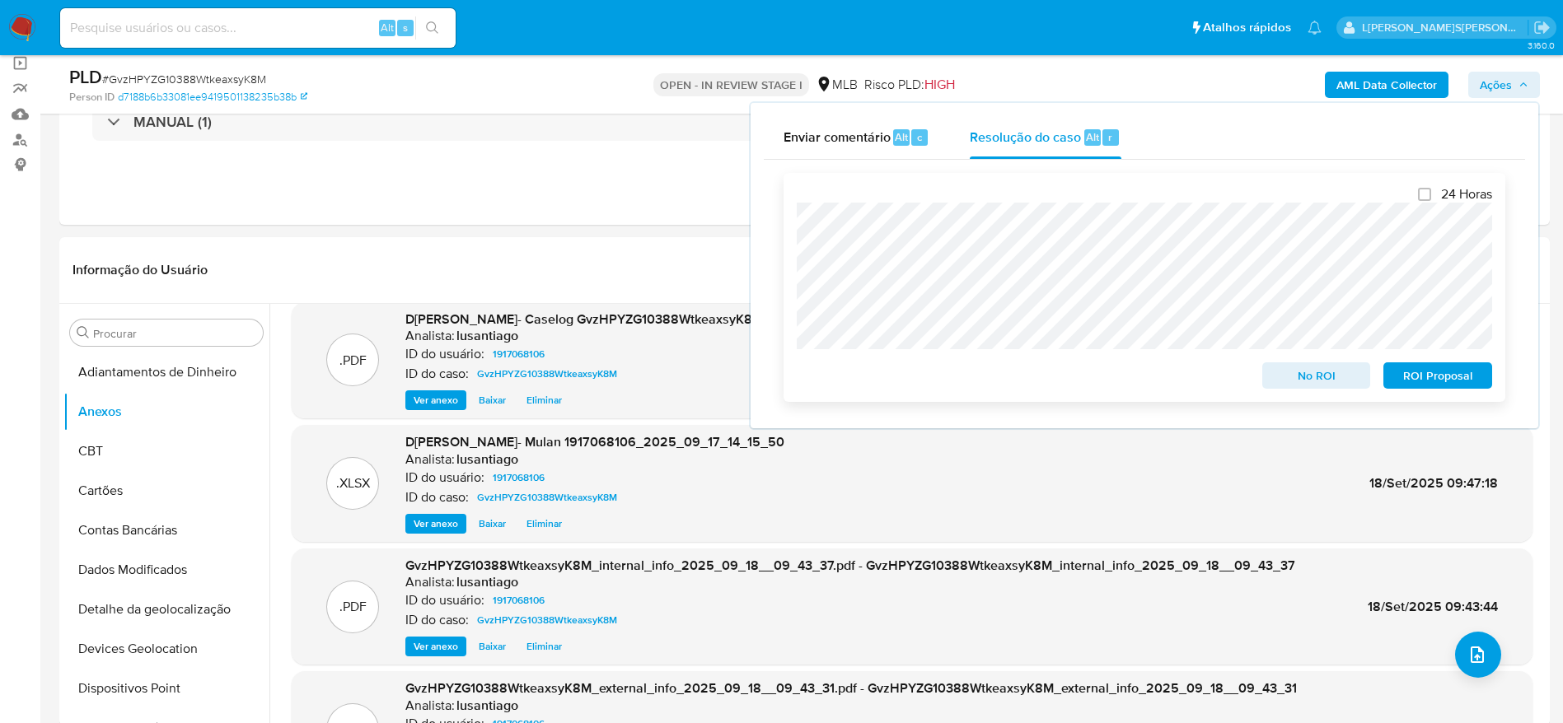
click at [1305, 372] on span "No ROI" at bounding box center [1317, 375] width 86 height 23
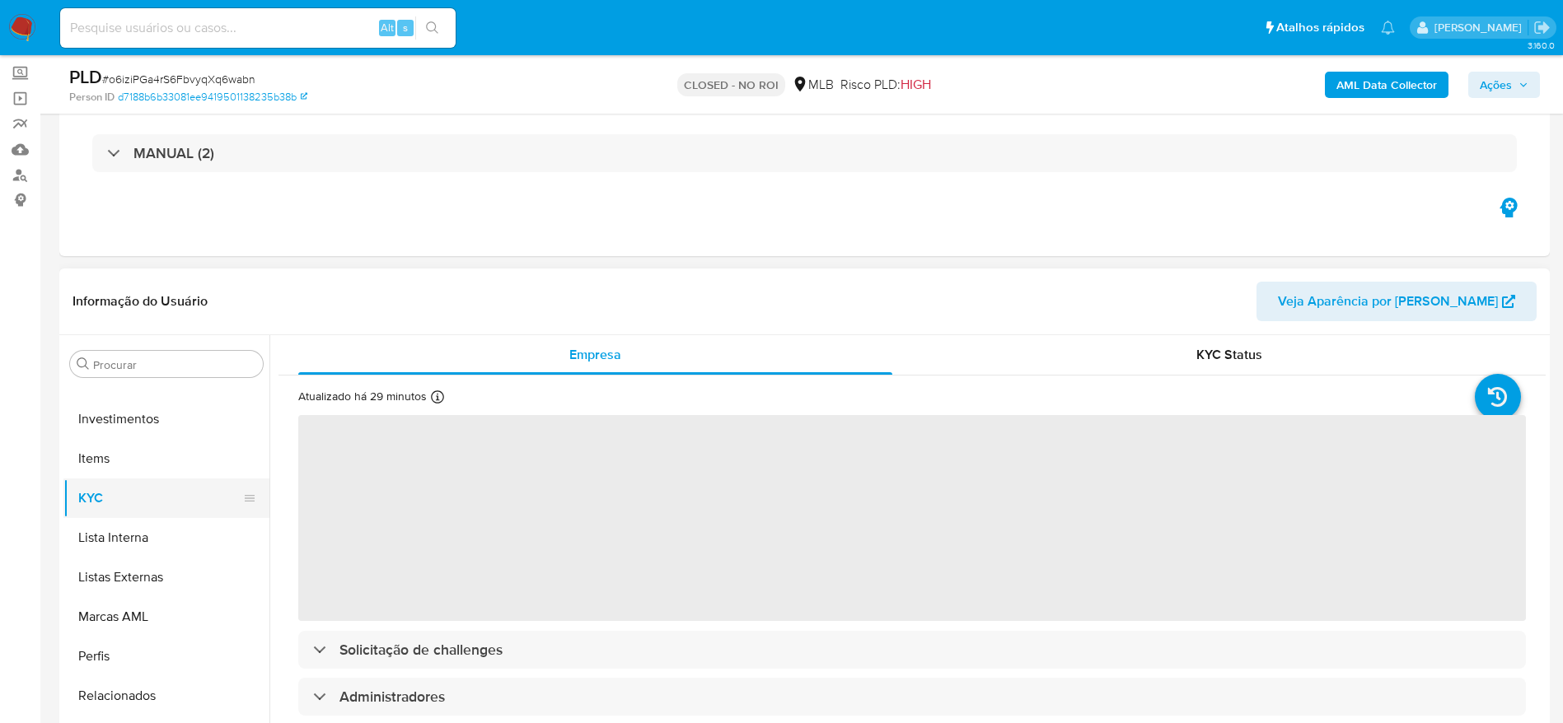
scroll to position [247, 0]
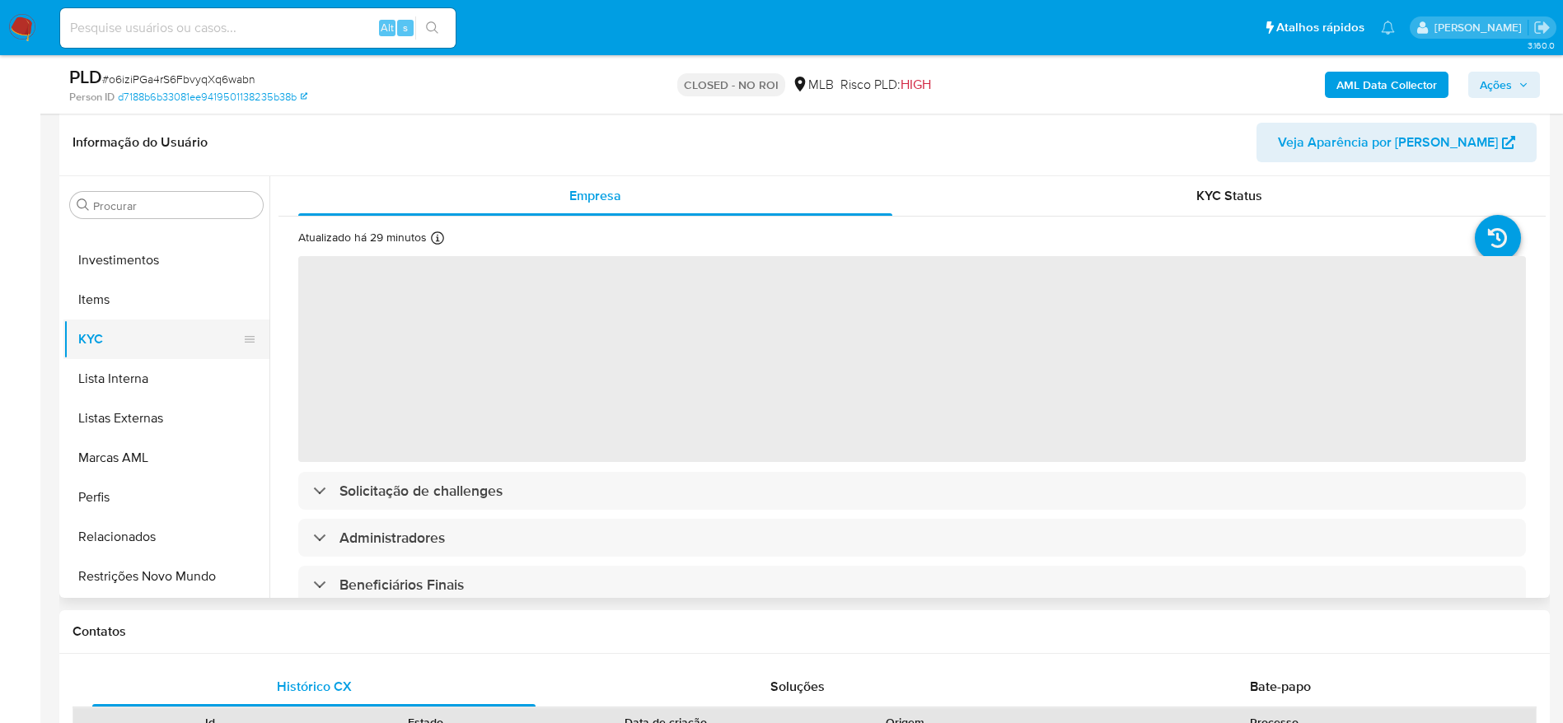
select select "10"
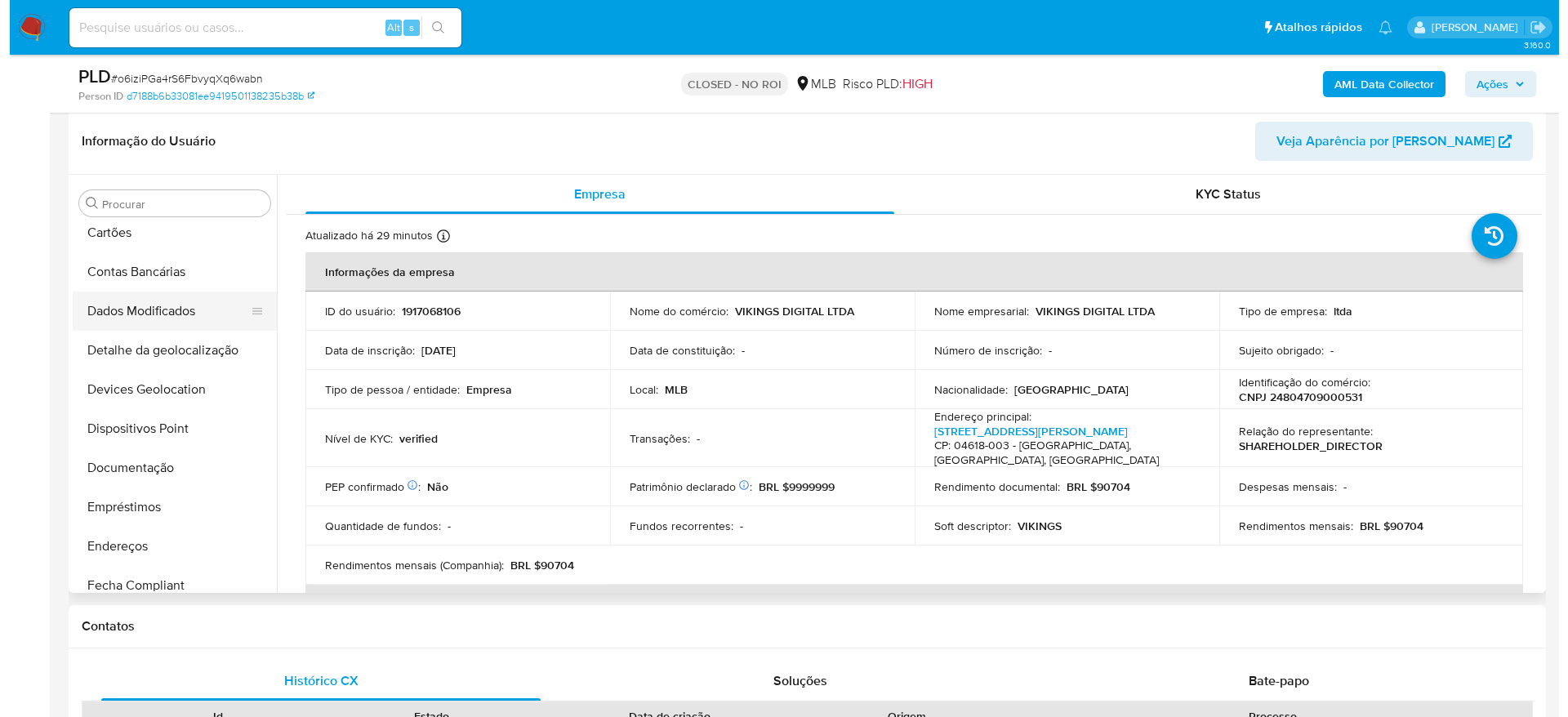
scroll to position [0, 0]
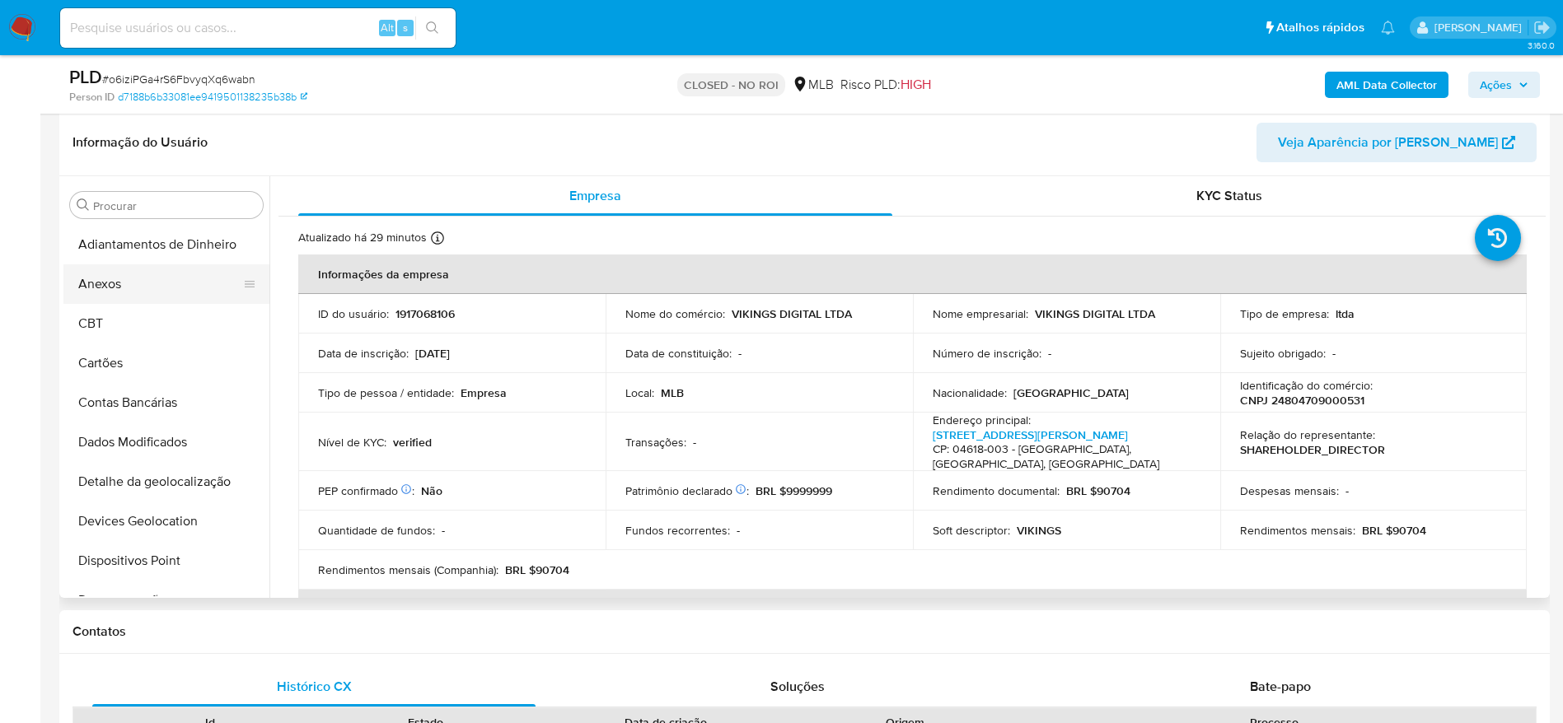
click at [135, 272] on button "Anexos" at bounding box center [159, 285] width 193 height 40
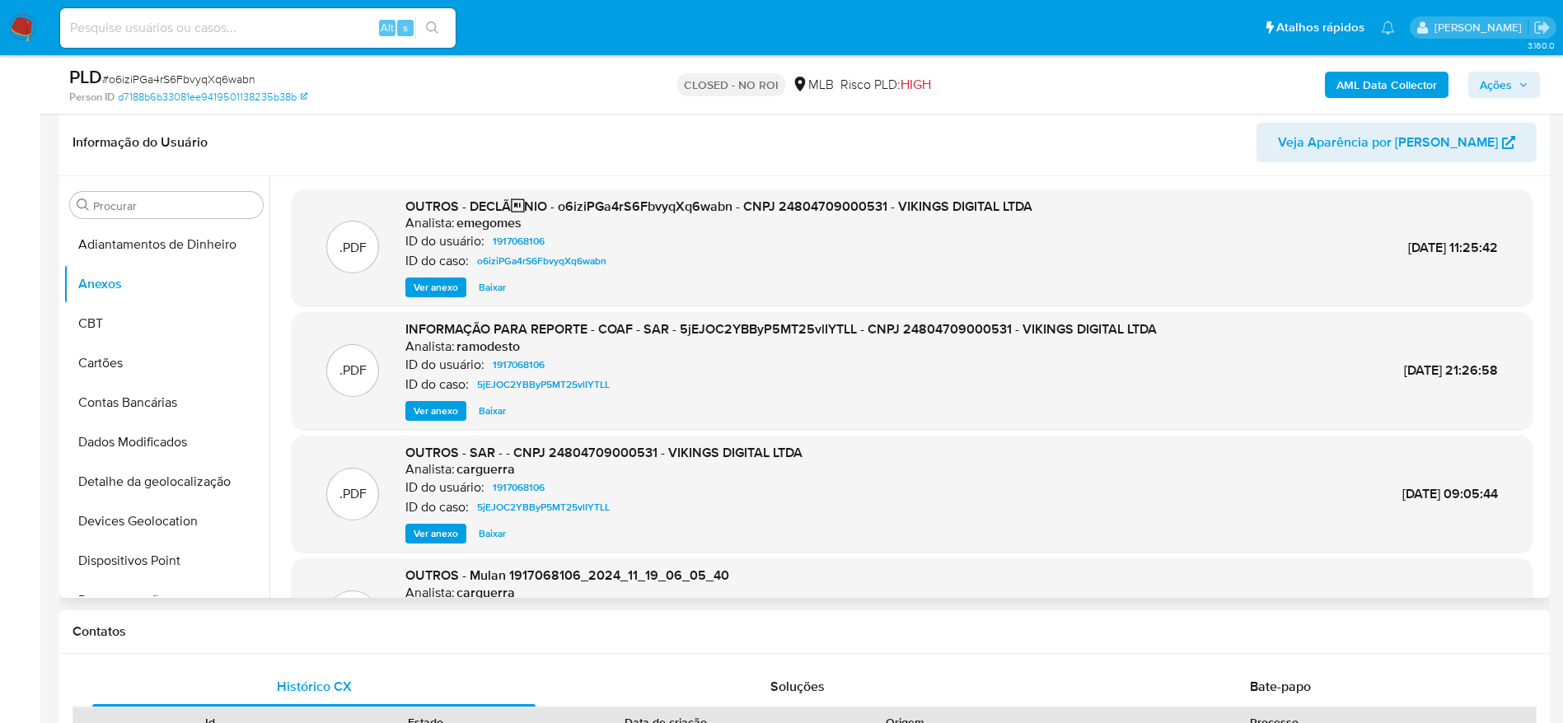
click at [446, 286] on span "Ver anexo" at bounding box center [436, 287] width 44 height 16
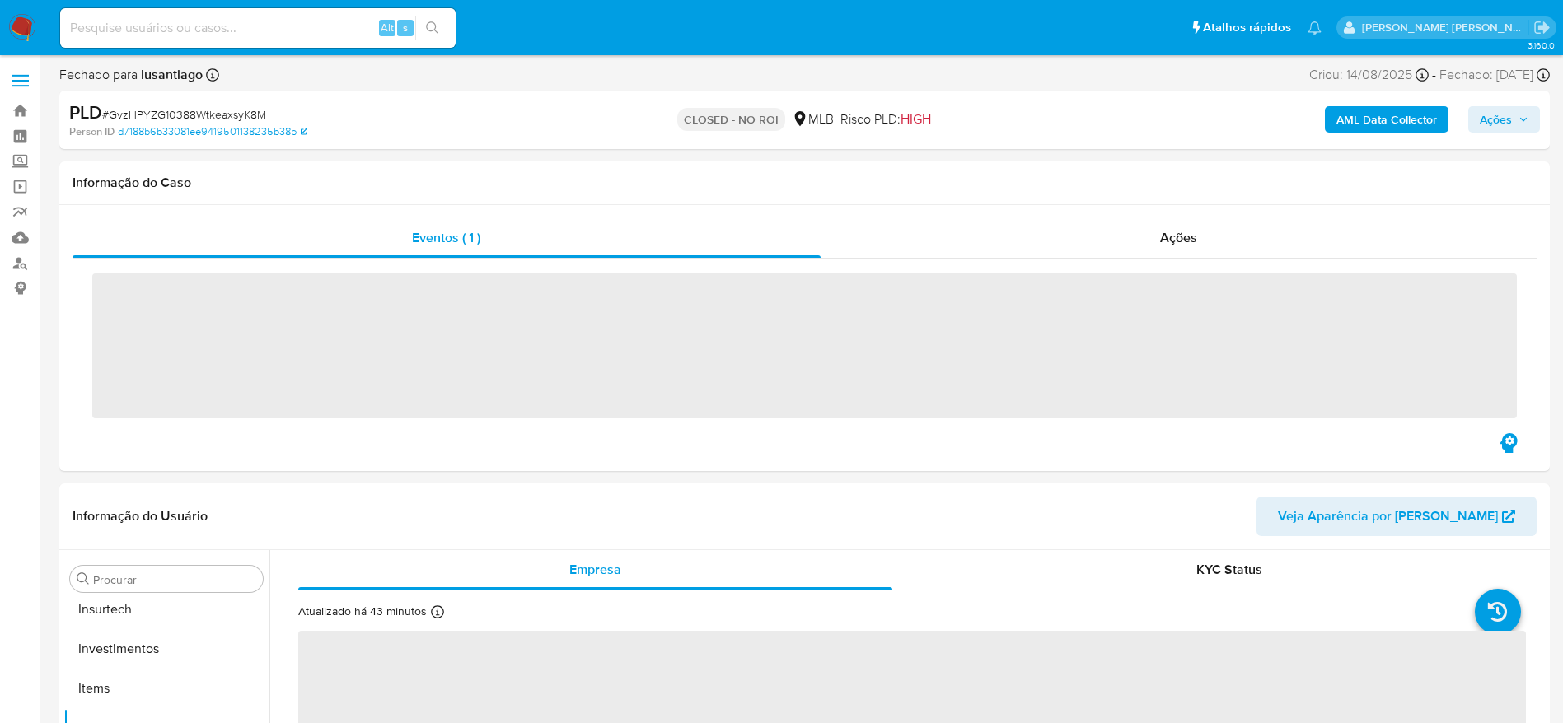
scroll to position [775, 0]
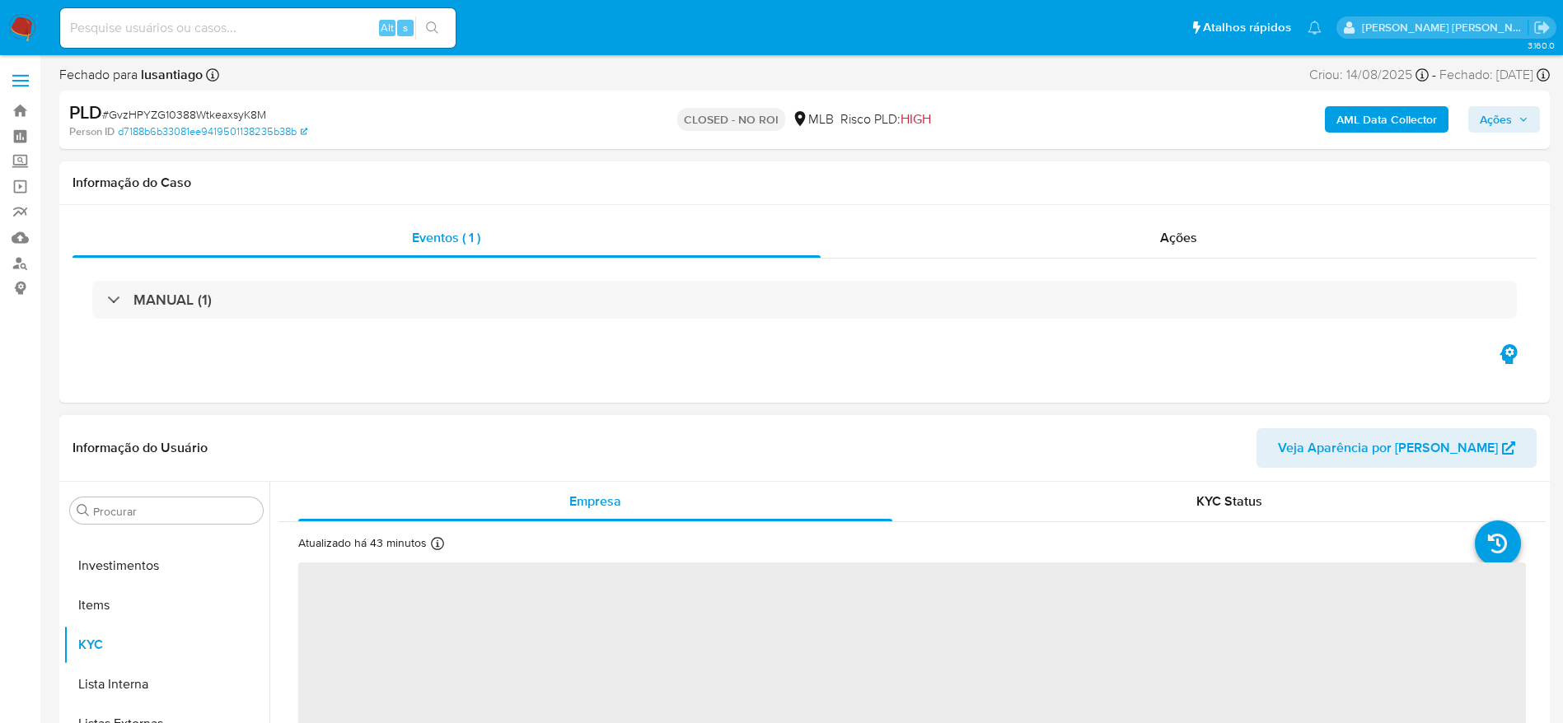
select select "10"
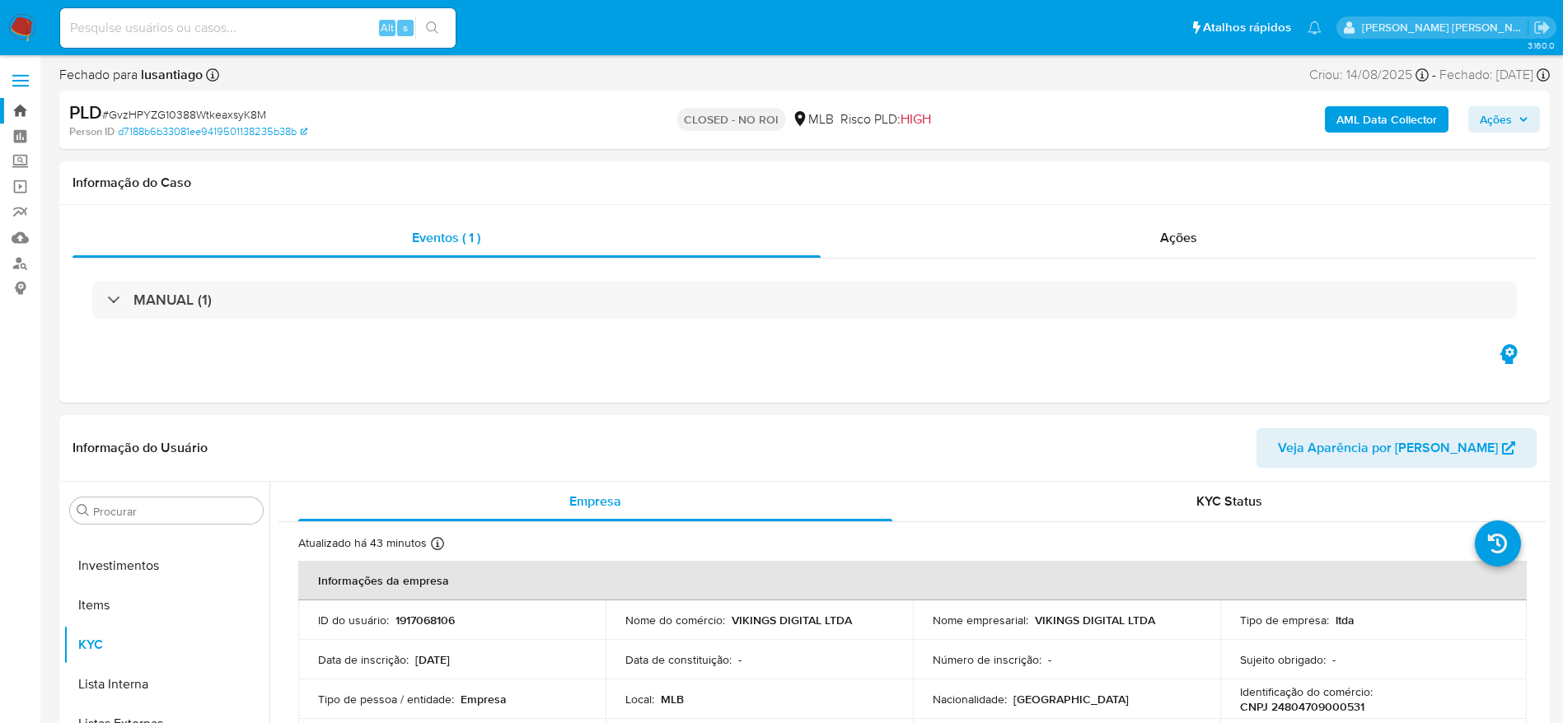
click at [20, 116] on link "Bandeja" at bounding box center [98, 111] width 196 height 26
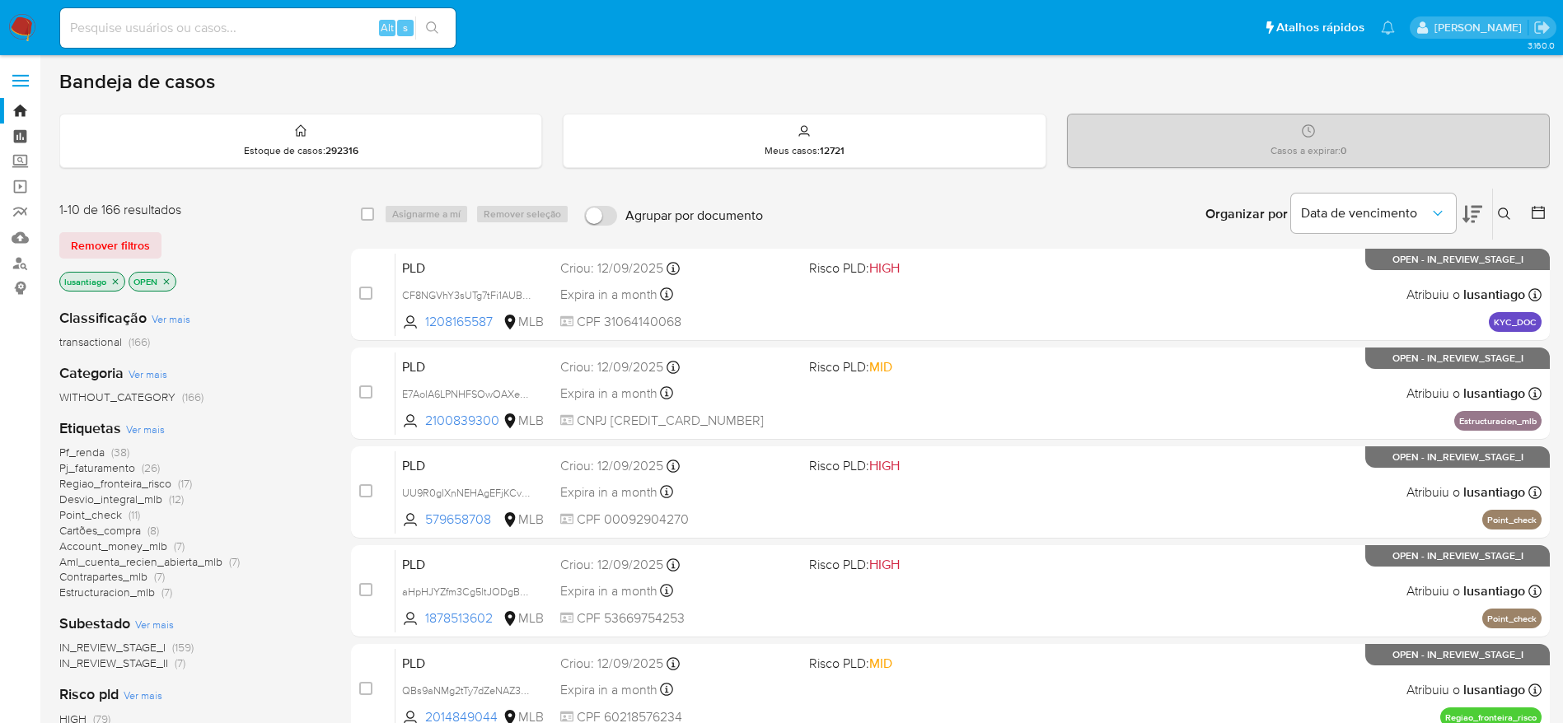
click at [17, 138] on link "Painel" at bounding box center [98, 137] width 196 height 26
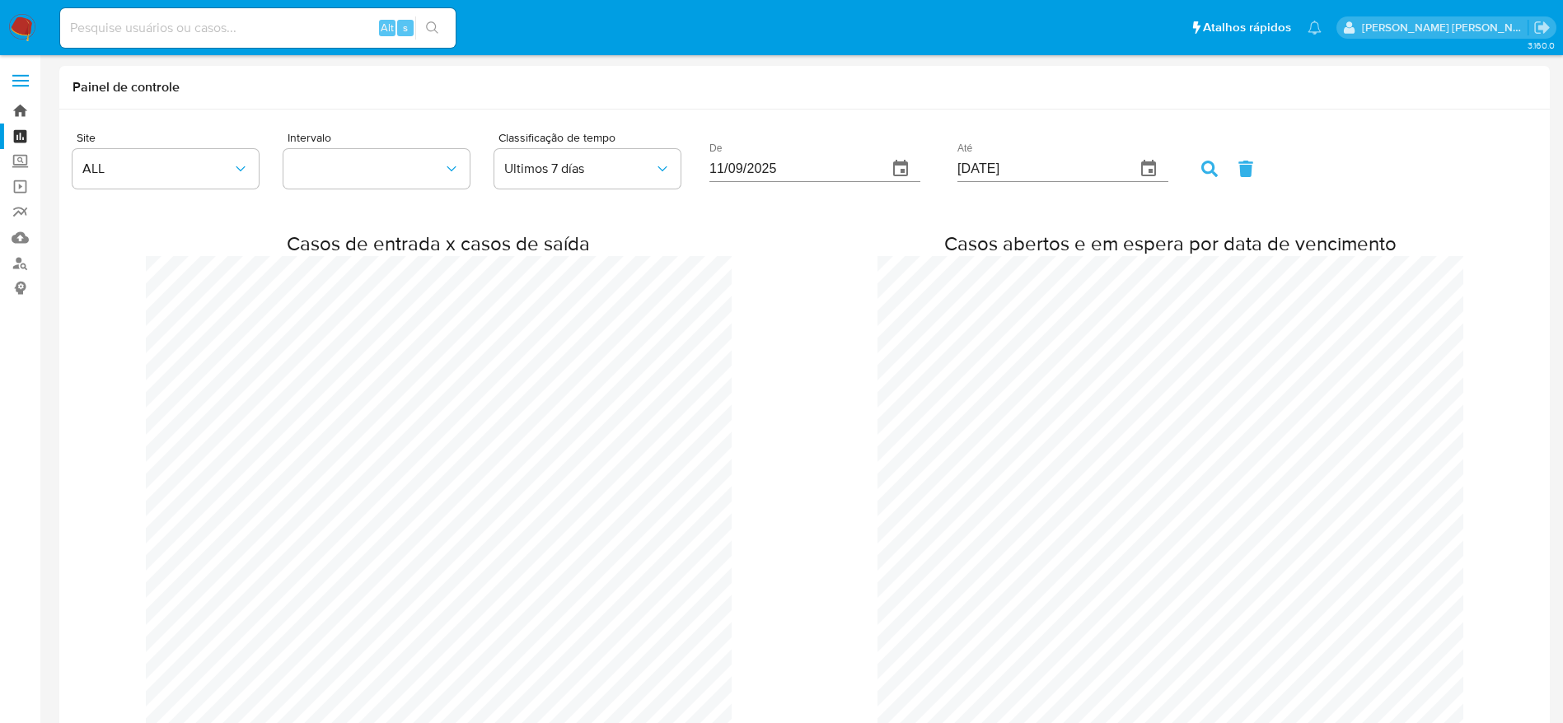
click at [20, 110] on link "Bandeja" at bounding box center [98, 111] width 196 height 26
